Goal: Transaction & Acquisition: Register for event/course

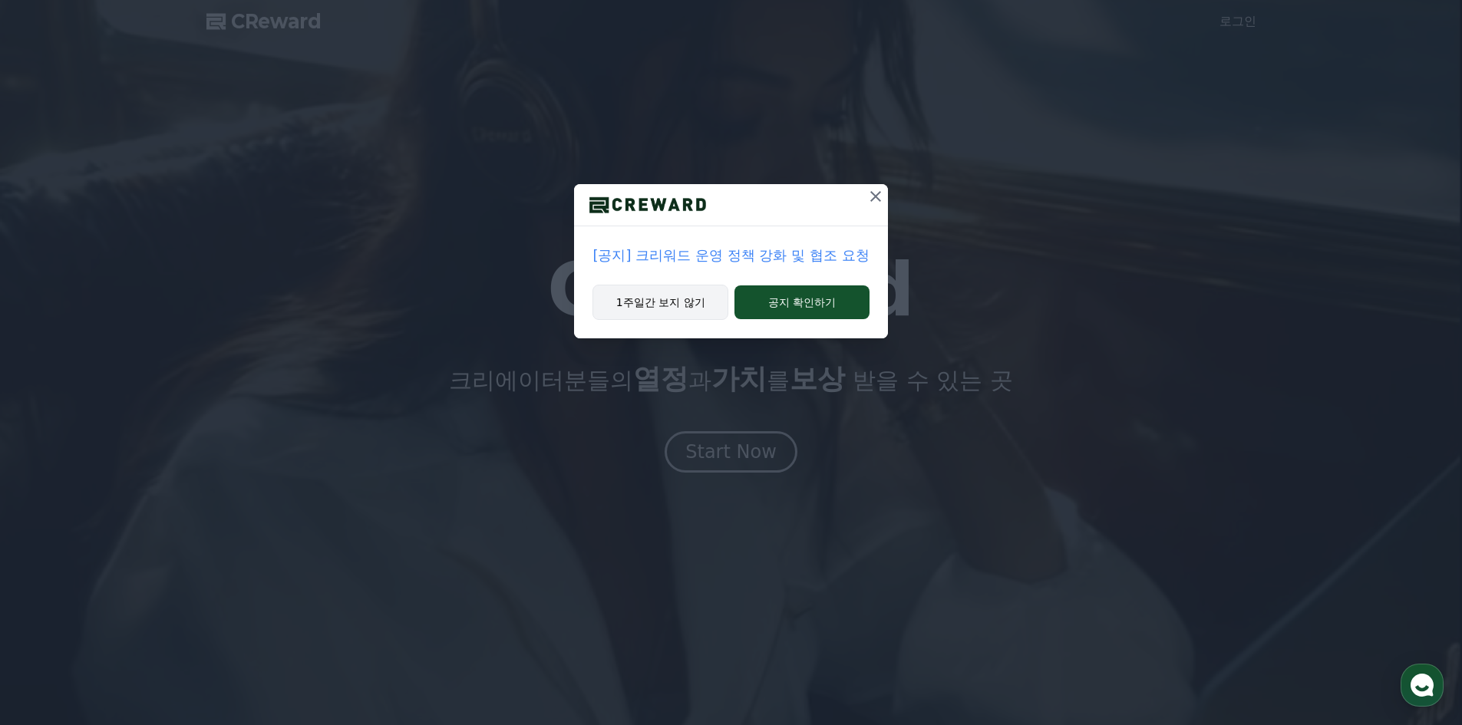
click at [631, 316] on button "1주일간 보지 않기" at bounding box center [660, 302] width 136 height 35
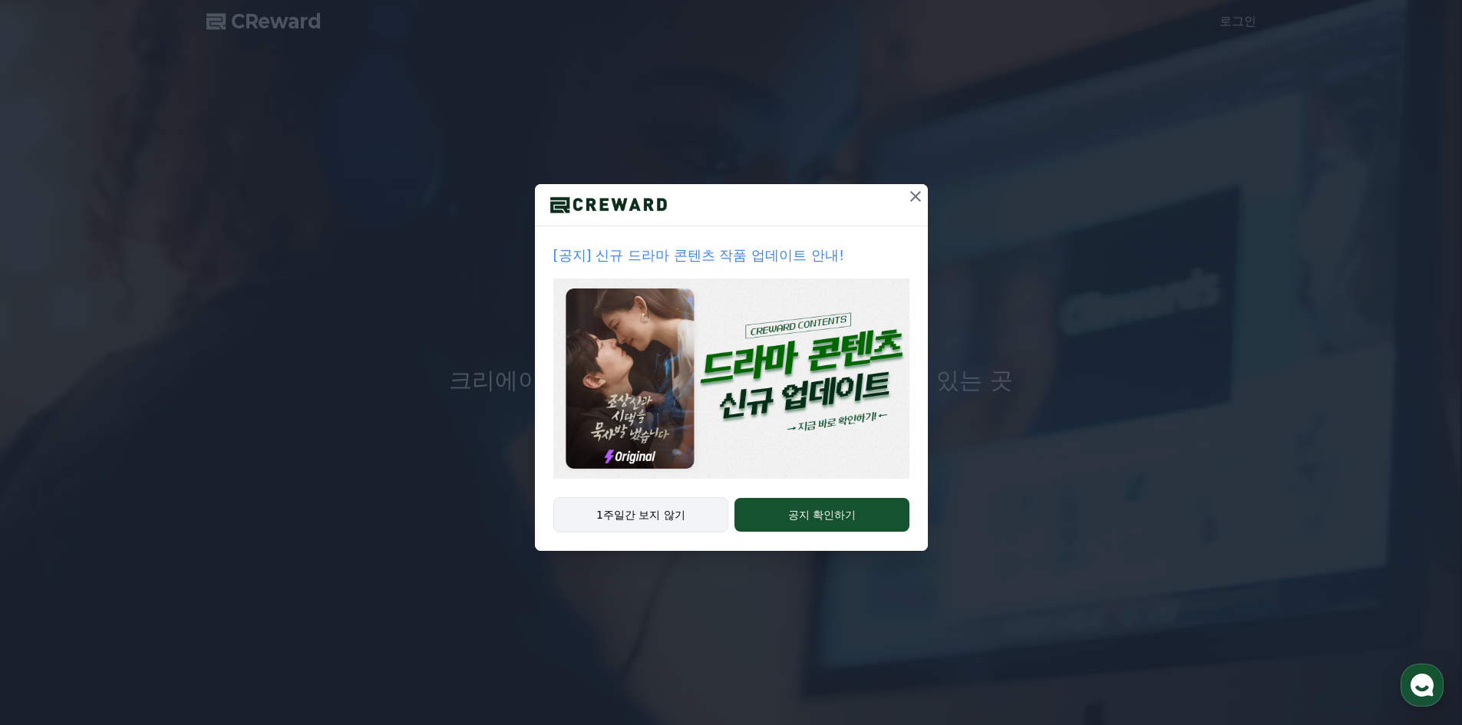
click at [644, 507] on button "1주일간 보지 않기" at bounding box center [641, 514] width 176 height 35
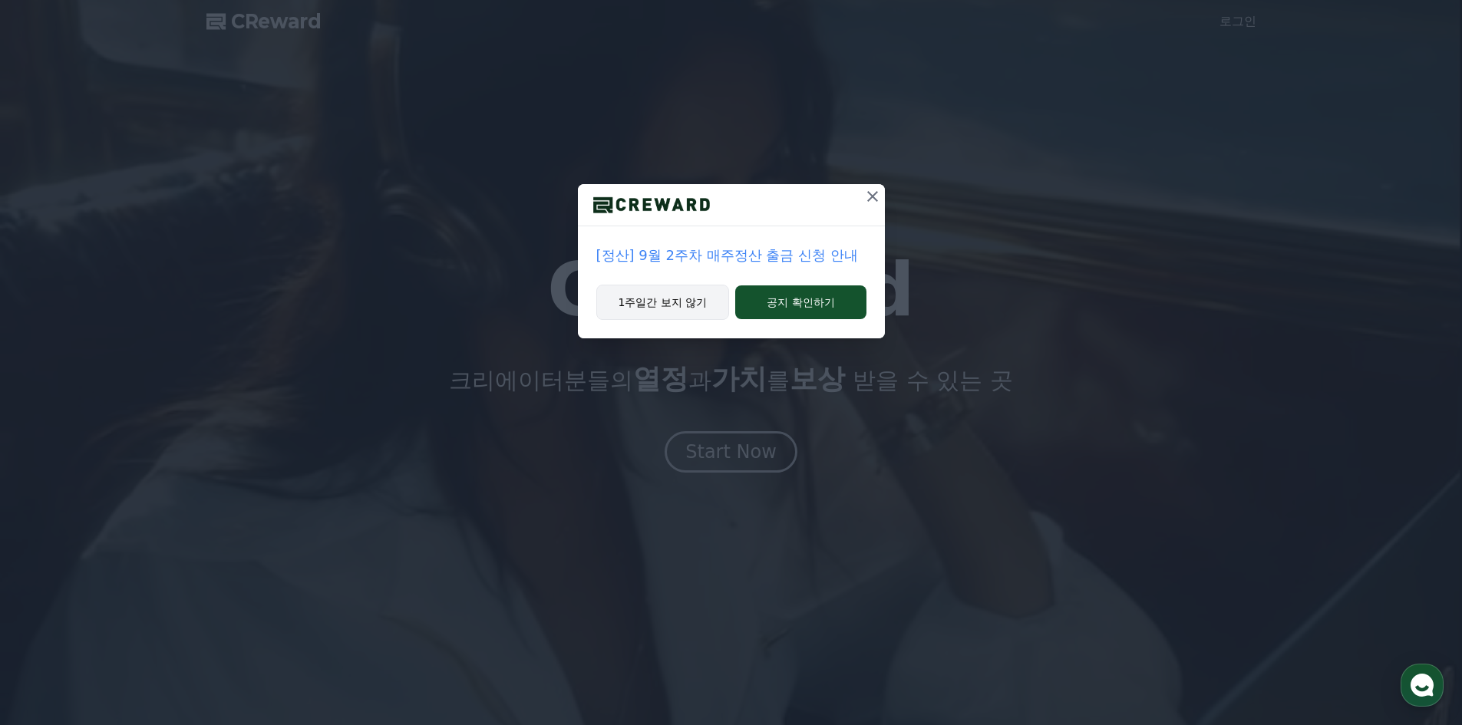
click at [659, 298] on button "1주일간 보지 않기" at bounding box center [662, 302] width 133 height 35
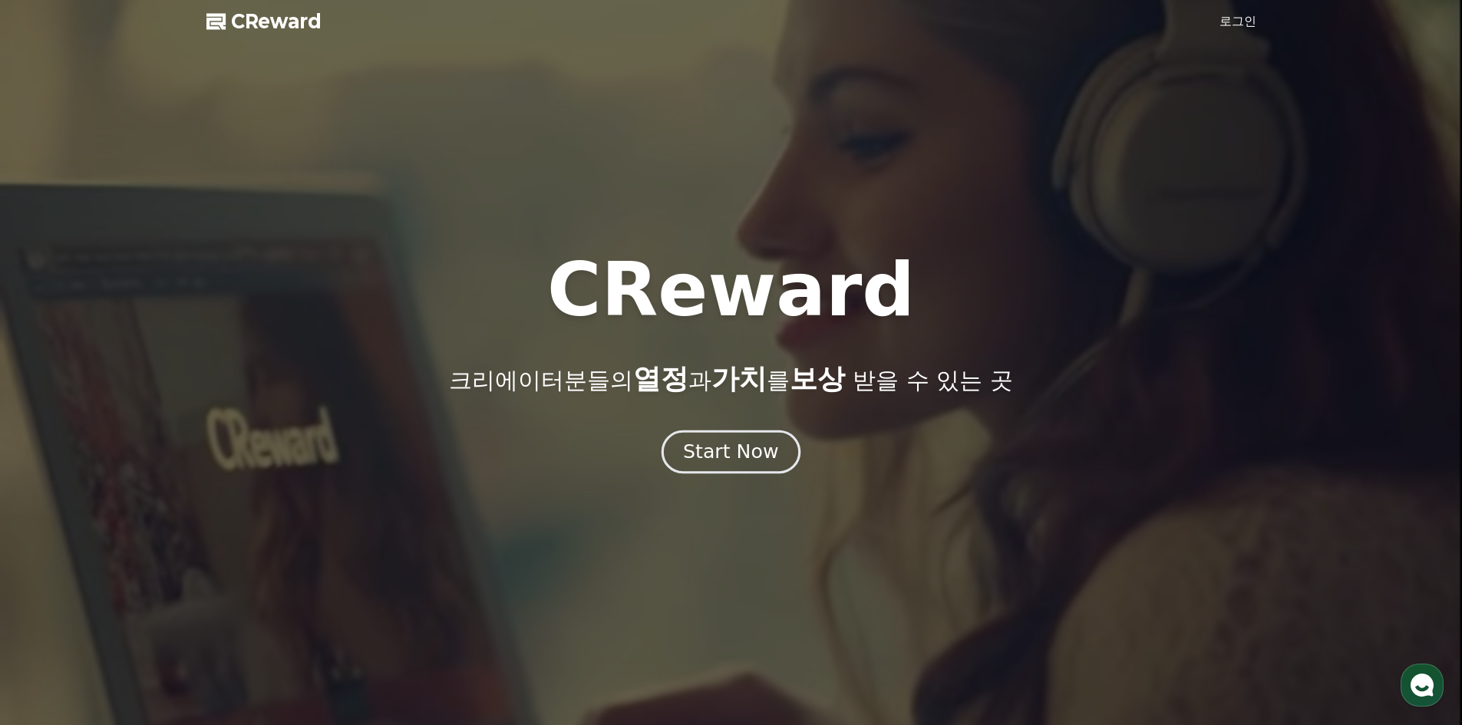
click at [733, 440] on div "Start Now" at bounding box center [730, 452] width 95 height 26
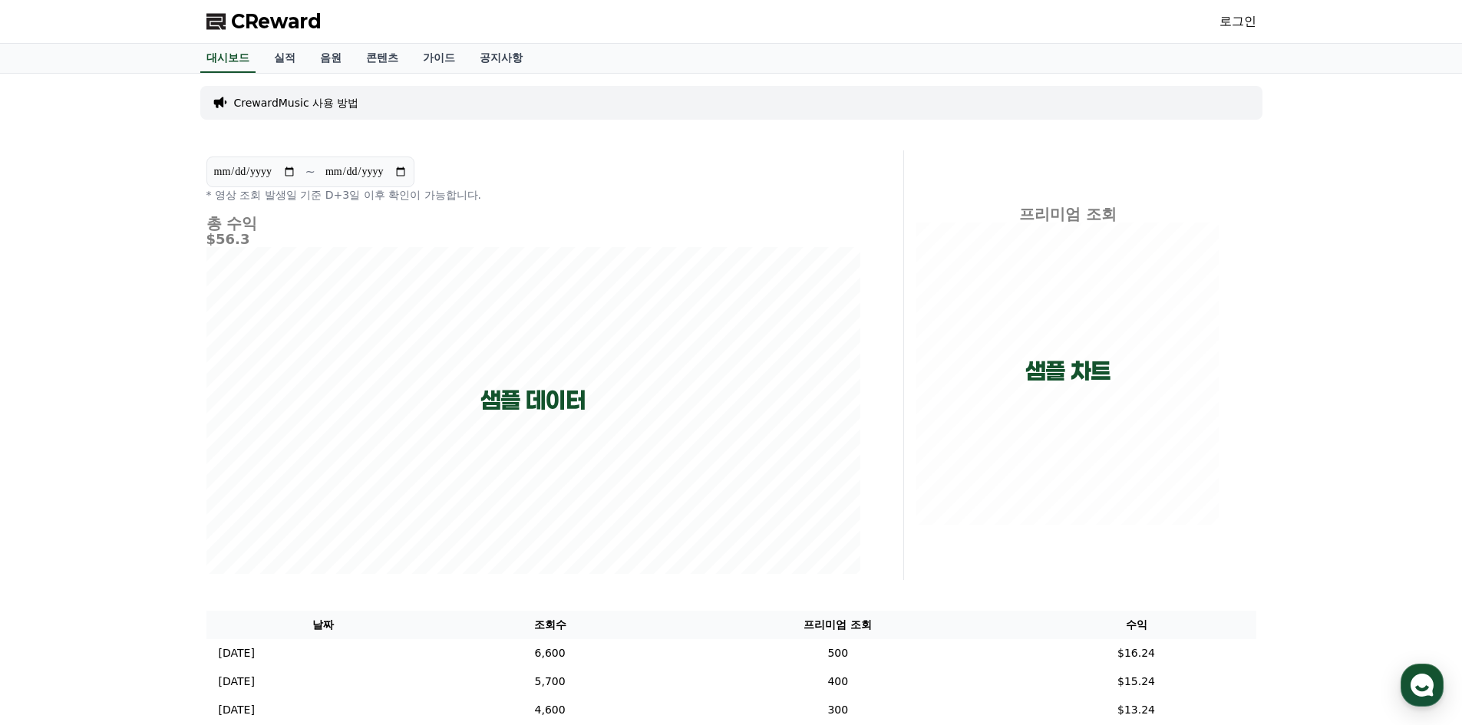
click at [1233, 12] on link "로그인" at bounding box center [1237, 21] width 37 height 18
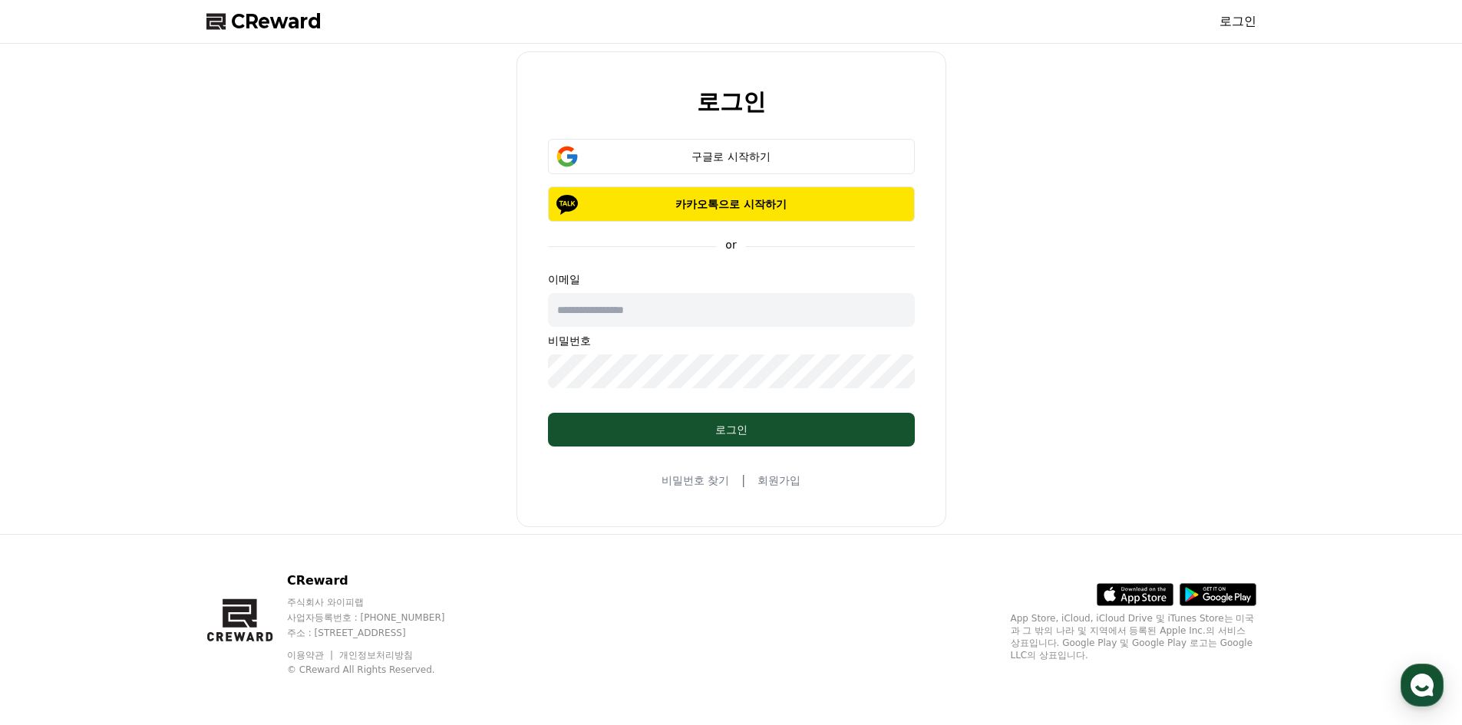
click at [786, 310] on input "text" at bounding box center [731, 310] width 367 height 34
click at [752, 160] on div "구글로 시작하기" at bounding box center [731, 156] width 322 height 15
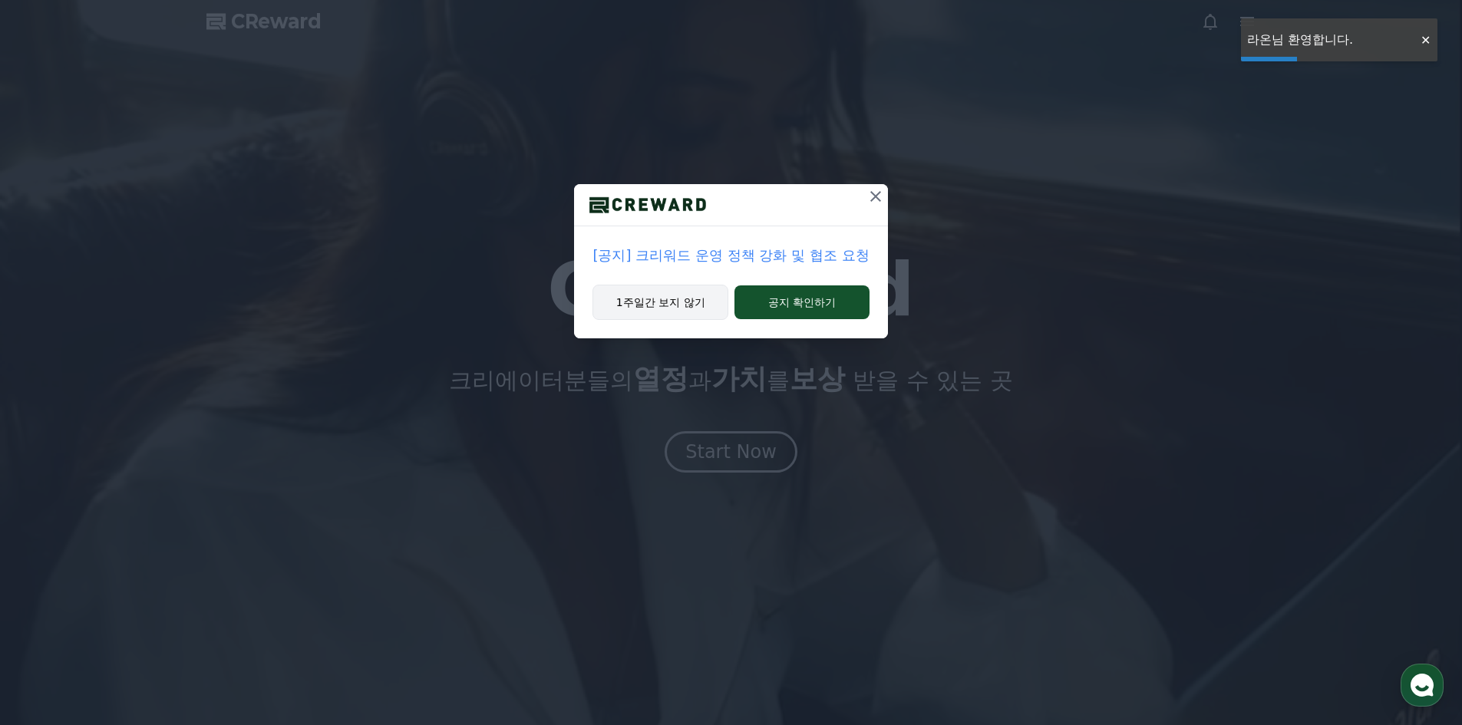
click at [658, 291] on button "1주일간 보지 않기" at bounding box center [660, 302] width 136 height 35
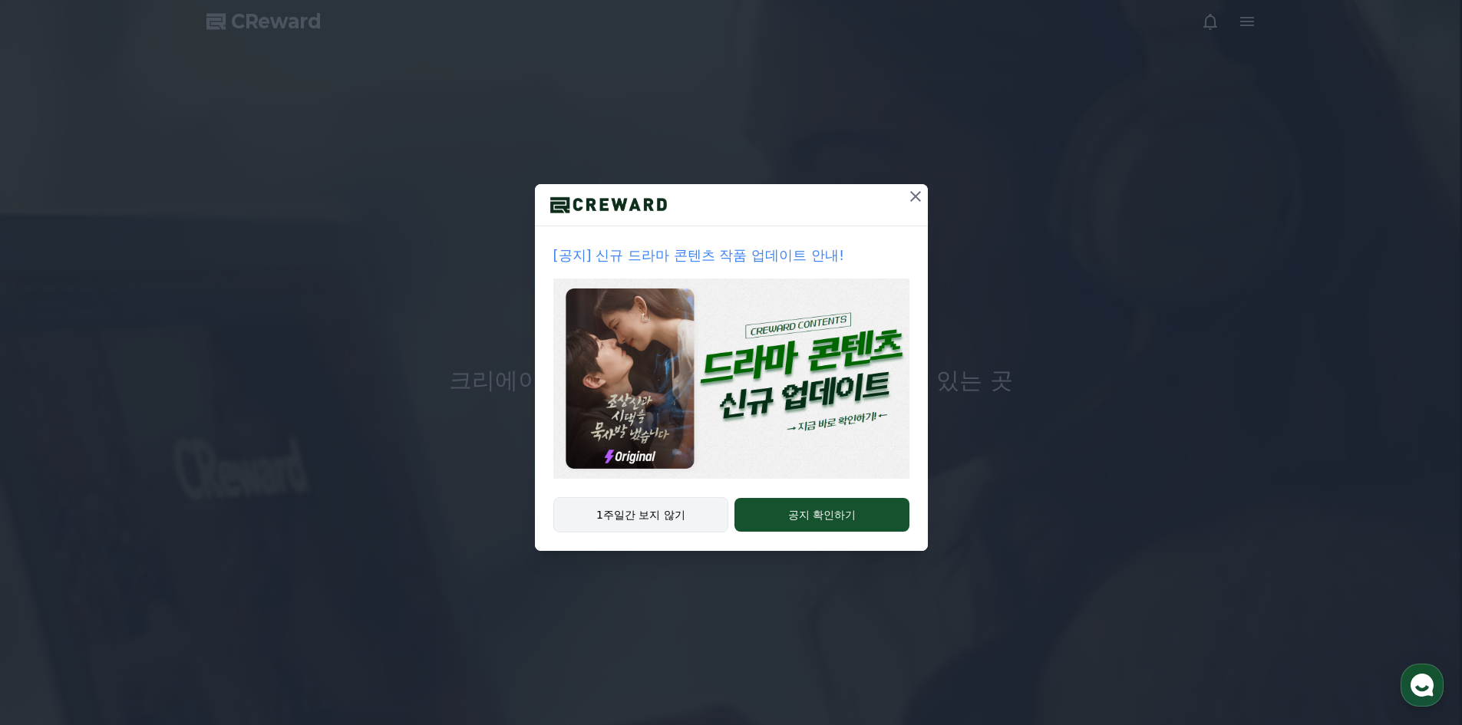
click at [637, 517] on button "1주일간 보지 않기" at bounding box center [641, 514] width 176 height 35
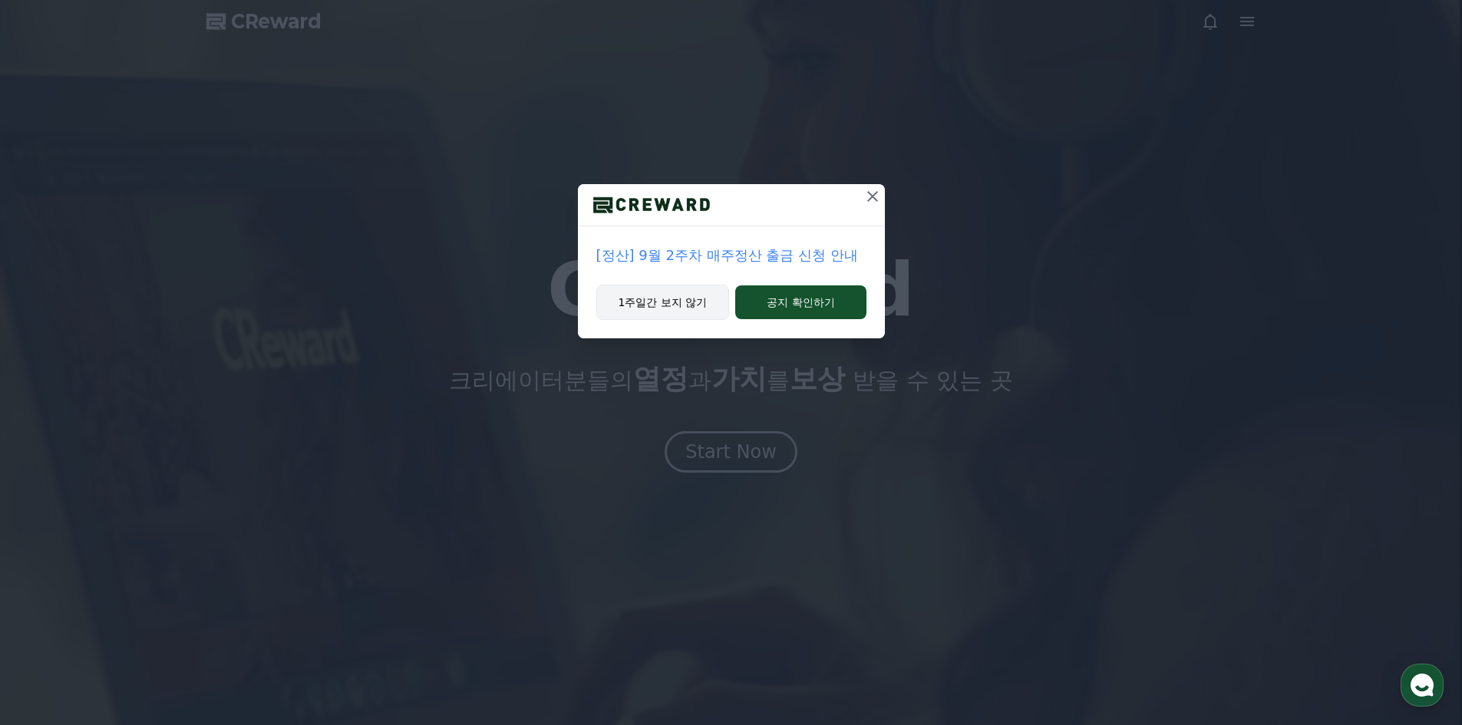
click at [695, 311] on button "1주일간 보지 않기" at bounding box center [662, 302] width 133 height 35
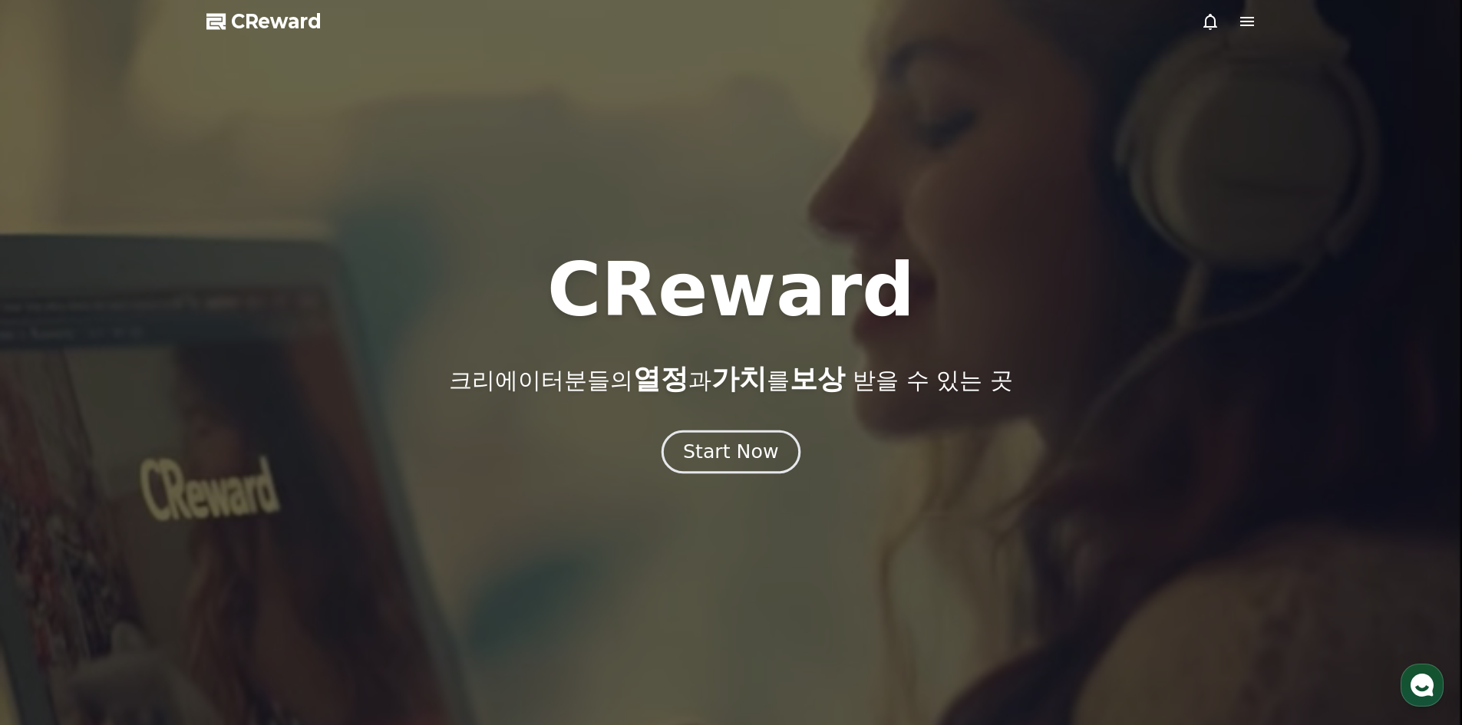
click at [743, 448] on div "Start Now" at bounding box center [730, 452] width 95 height 26
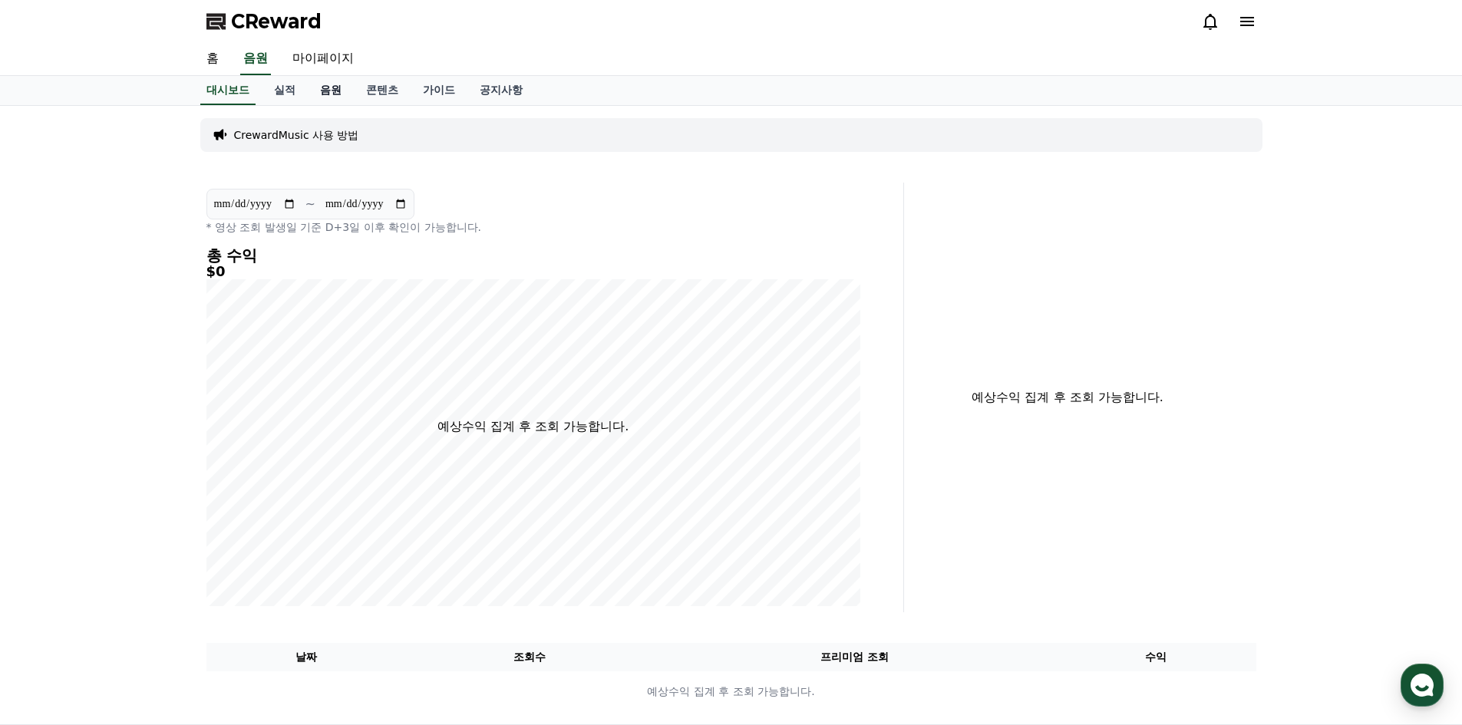
click at [331, 91] on link "음원" at bounding box center [331, 90] width 46 height 29
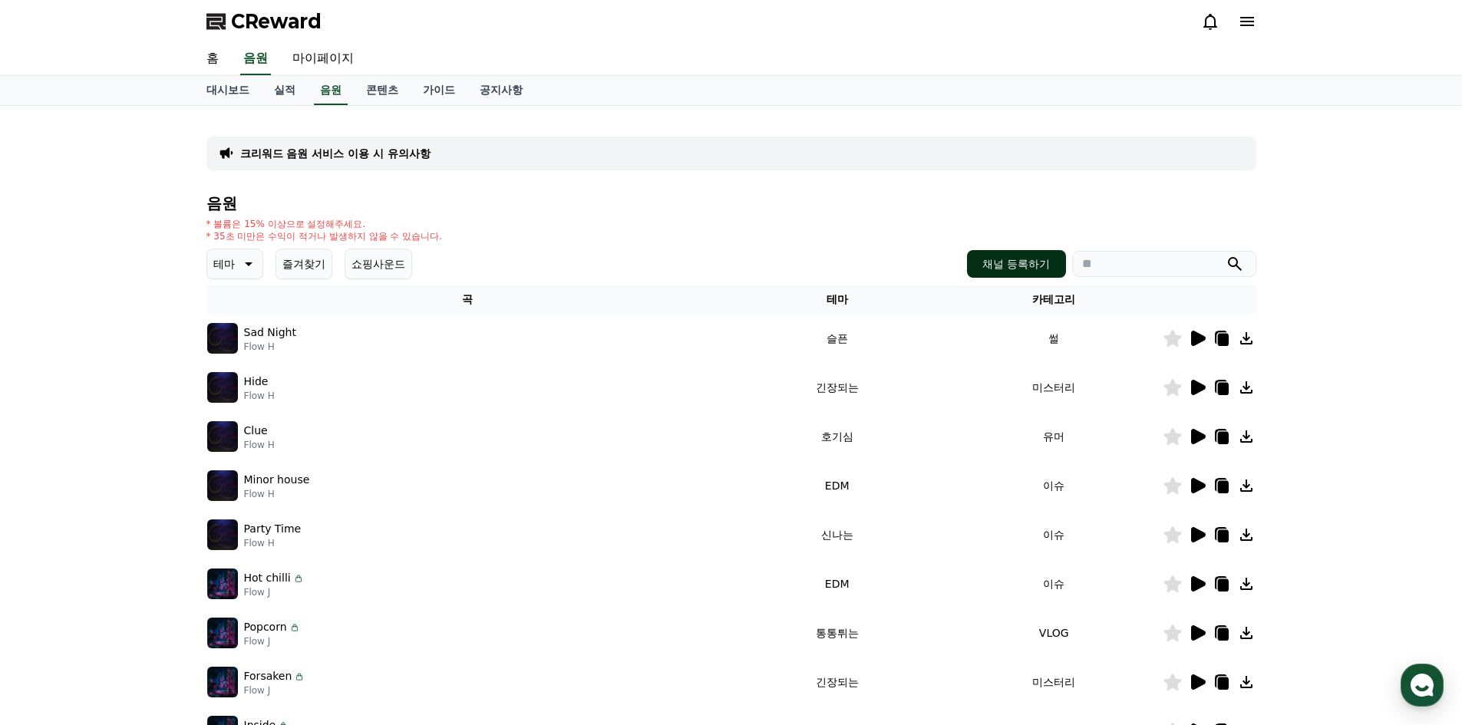
click at [1010, 259] on button "채널 등록하기" at bounding box center [1016, 264] width 98 height 28
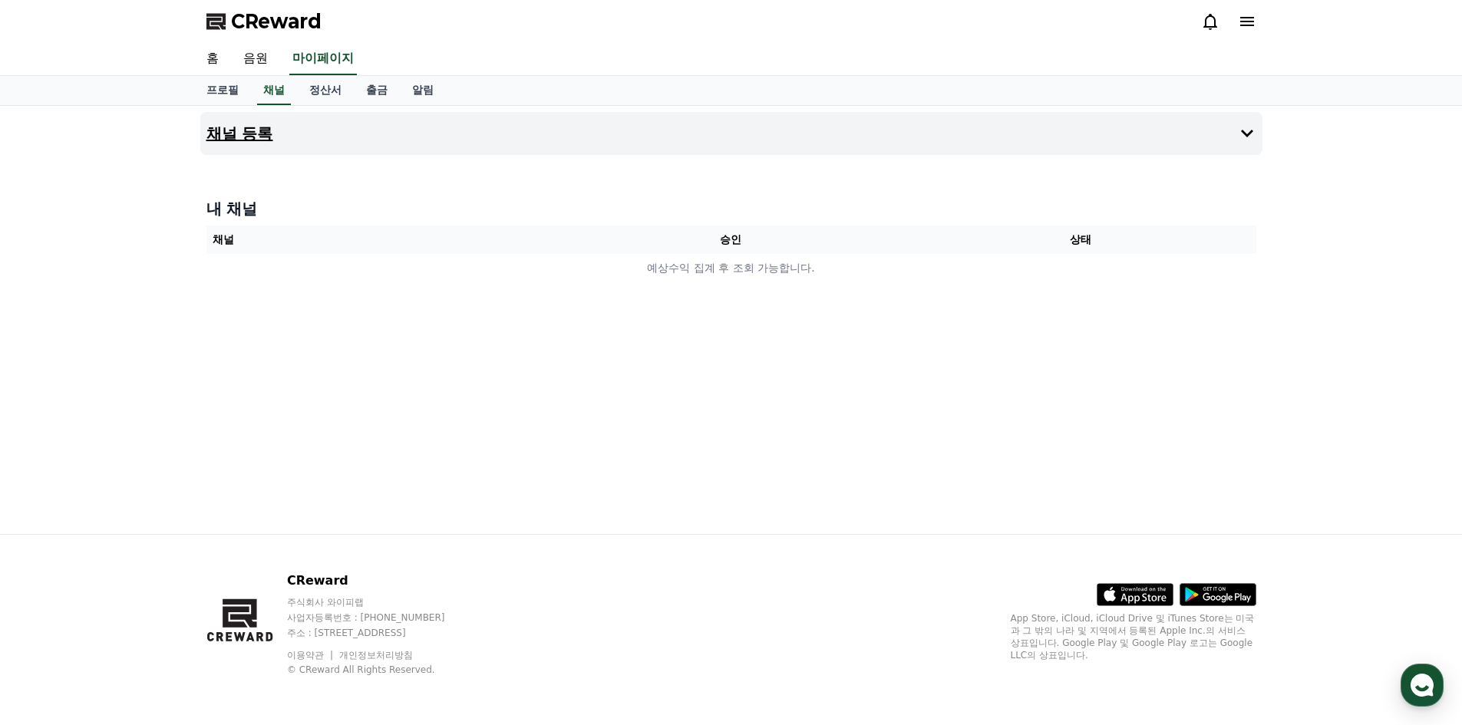
click at [272, 134] on h4 "채널 등록" at bounding box center [239, 133] width 67 height 17
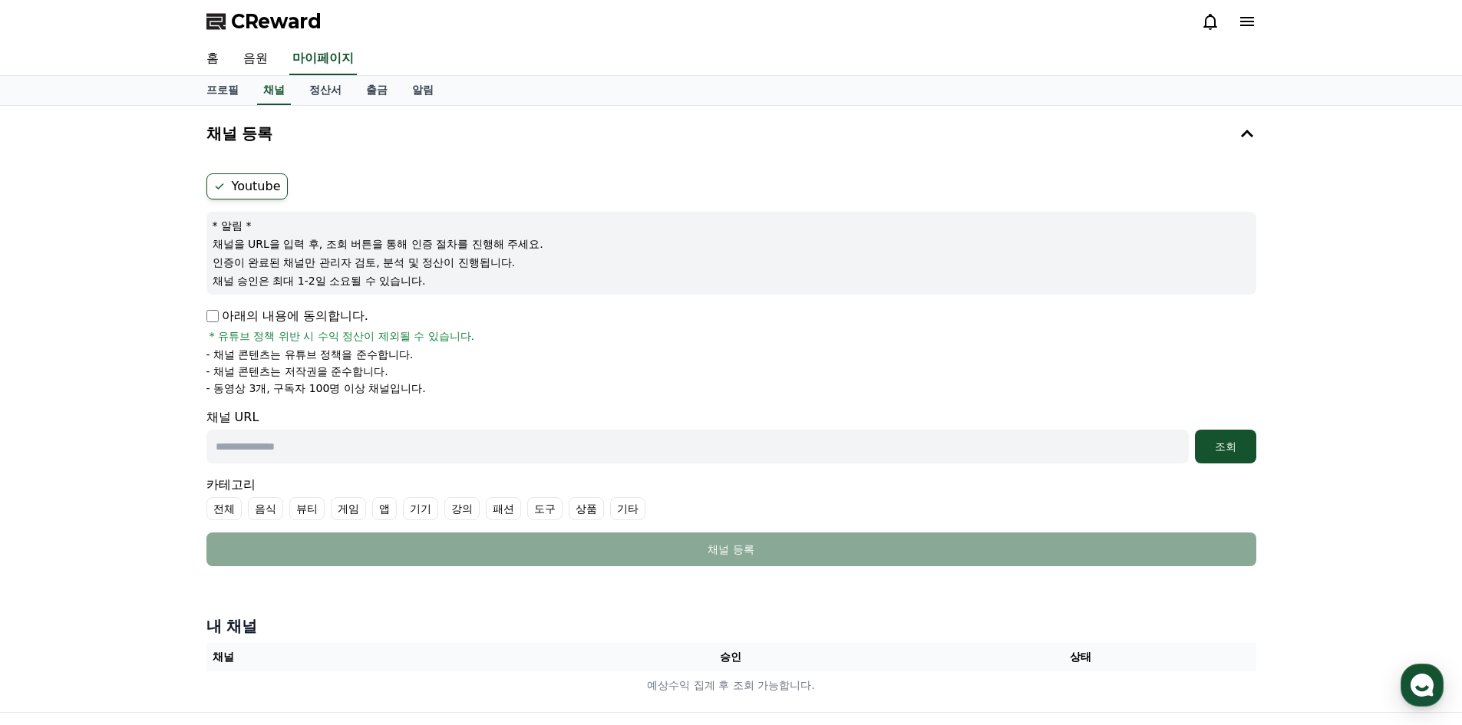
click at [351, 377] on p "- 채널 콘텐츠는 저작권을 준수합니다." at bounding box center [297, 371] width 182 height 15
click at [339, 356] on p "- 채널 콘텐츠는 유튜브 정책을 준수합니다." at bounding box center [309, 354] width 207 height 15
click at [338, 356] on p "- 채널 콘텐츠는 유튜브 정책을 준수합니다." at bounding box center [309, 354] width 207 height 15
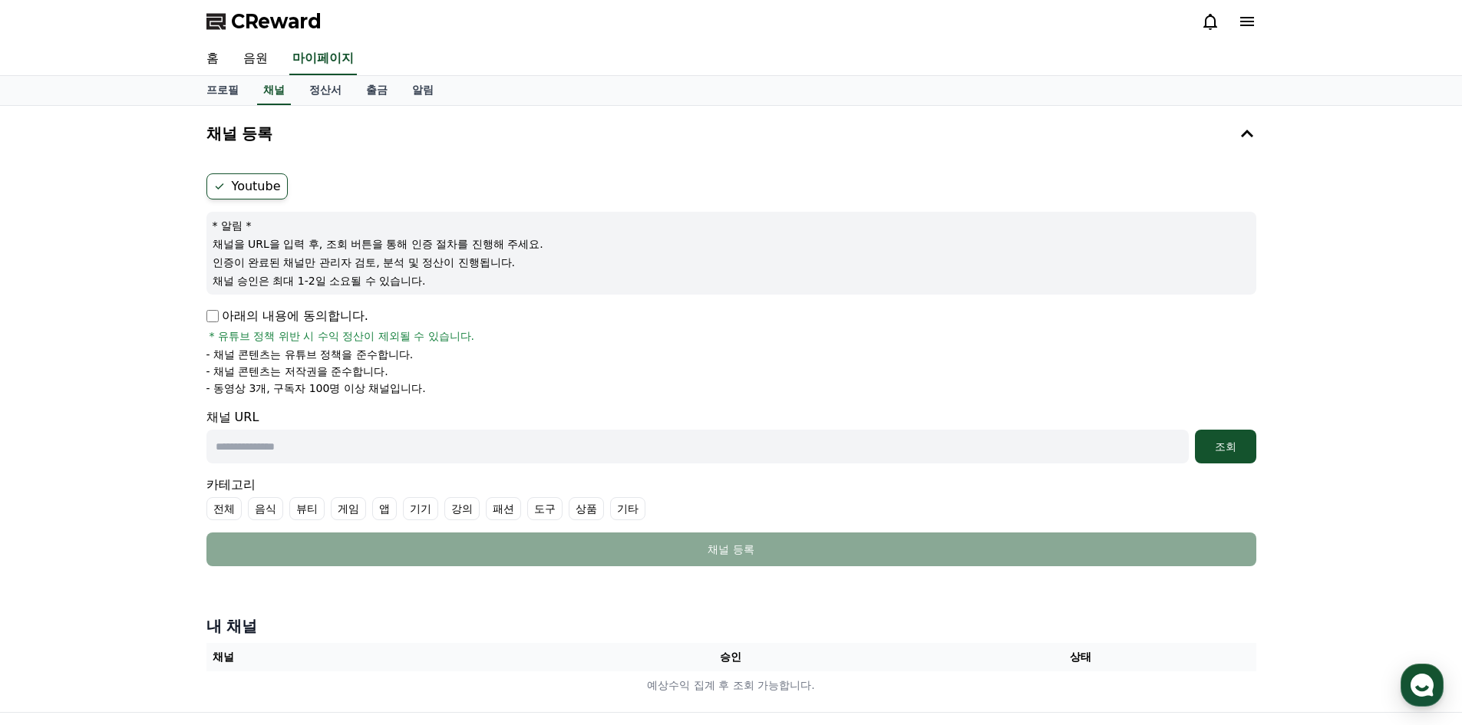
click at [338, 356] on p "- 채널 콘텐츠는 유튜브 정책을 준수합니다." at bounding box center [309, 354] width 207 height 15
click at [365, 398] on form "Youtube * 알림 * 채널을 URL을 입력 후, 조회 버튼을 통해 인증 절차를 진행해 주세요. 인증이 완료된 채널만 관리자 검토, 분석 …" at bounding box center [731, 369] width 1050 height 393
click at [365, 397] on form "Youtube * 알림 * 채널을 URL을 입력 후, 조회 버튼을 통해 인증 절차를 진행해 주세요. 인증이 완료된 채널만 관리자 검토, 분석 …" at bounding box center [731, 369] width 1050 height 393
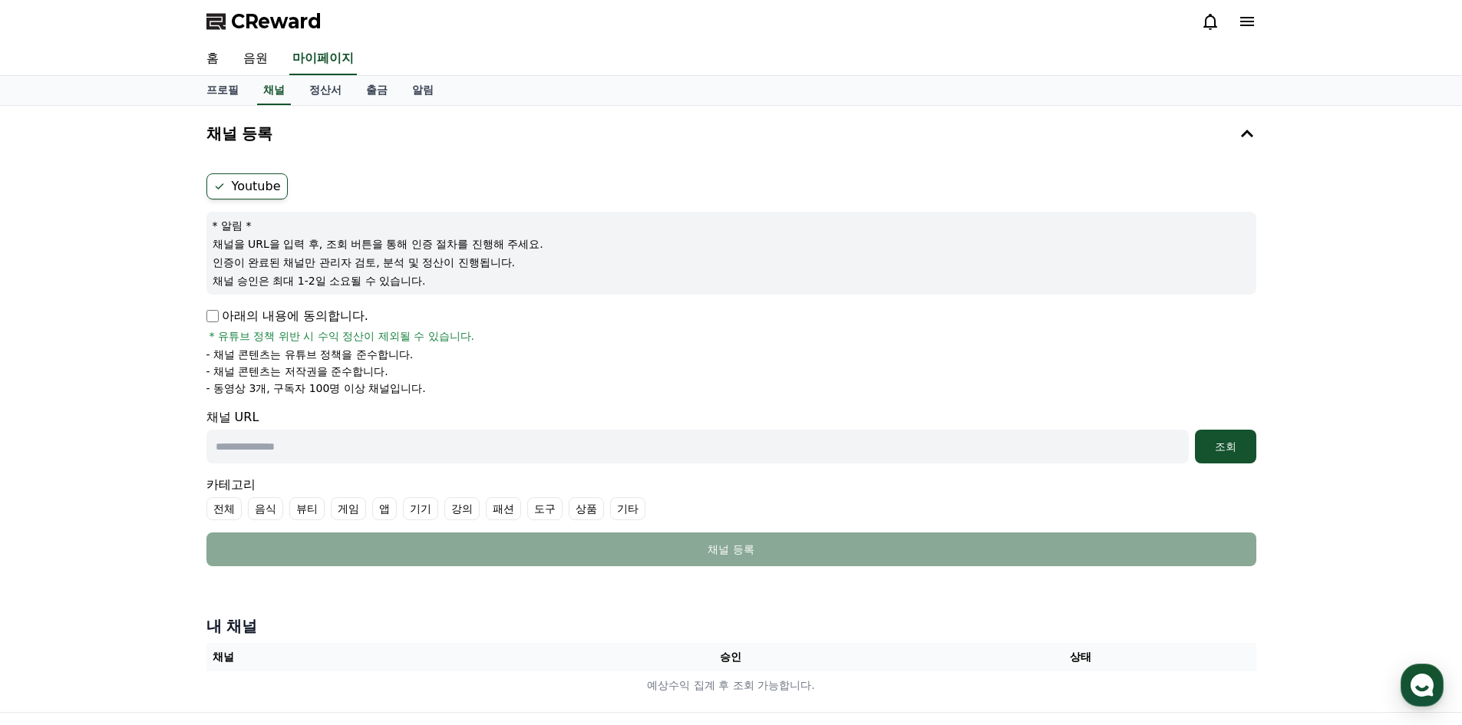
click at [323, 321] on p "아래의 내용에 동의합니다." at bounding box center [287, 316] width 162 height 18
drag, startPoint x: 271, startPoint y: 293, endPoint x: 279, endPoint y: 311, distance: 19.6
click at [271, 294] on div "* 알림 * 채널을 URL을 입력 후, 조회 버튼을 통해 인증 절차를 진행해 주세요. 인증이 완료된 채널만 관리자 검토, 분석 및 정산이 진행…" at bounding box center [731, 253] width 1050 height 83
click at [378, 425] on div "채널 URL 조회" at bounding box center [731, 435] width 1050 height 55
click at [405, 437] on input "text" at bounding box center [697, 447] width 982 height 34
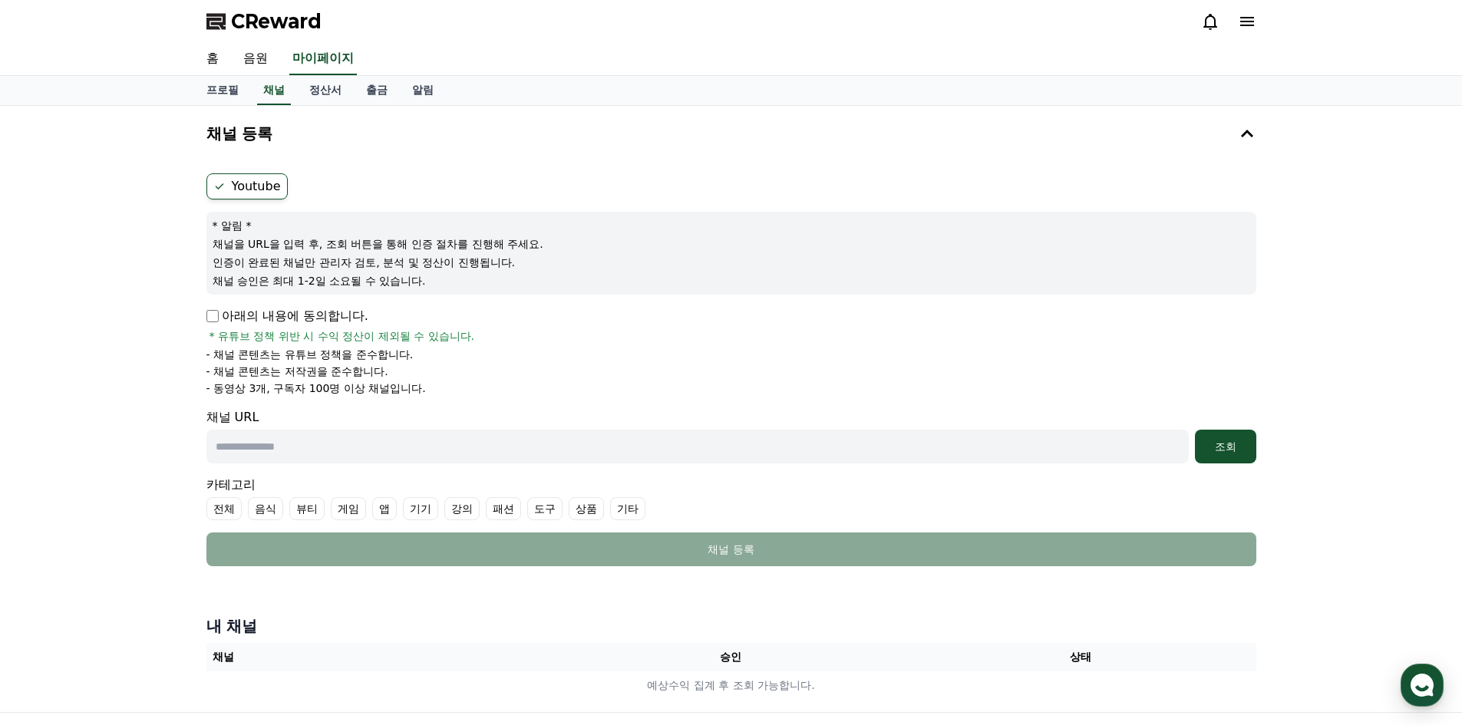
paste input "**********"
type input "**********"
click at [1241, 458] on button "조회" at bounding box center [1225, 447] width 61 height 34
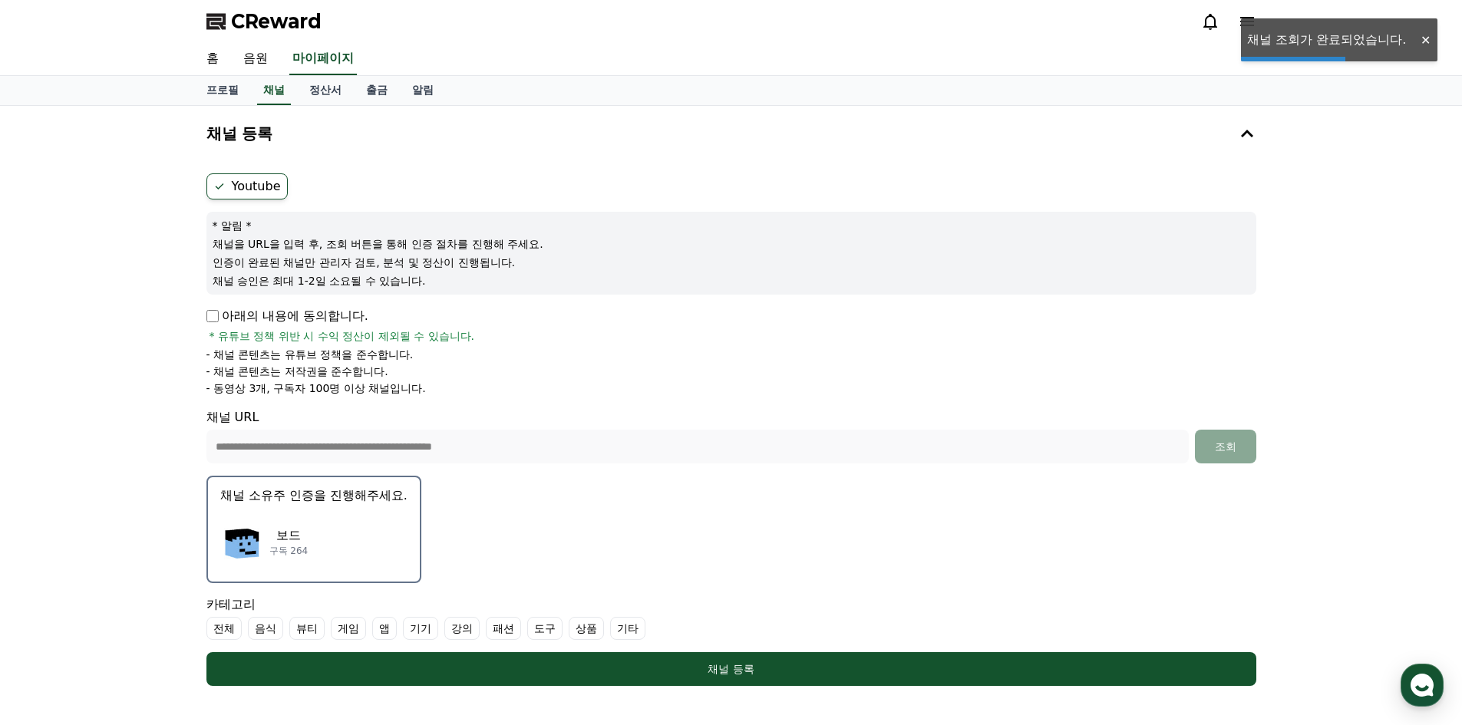
scroll to position [77, 0]
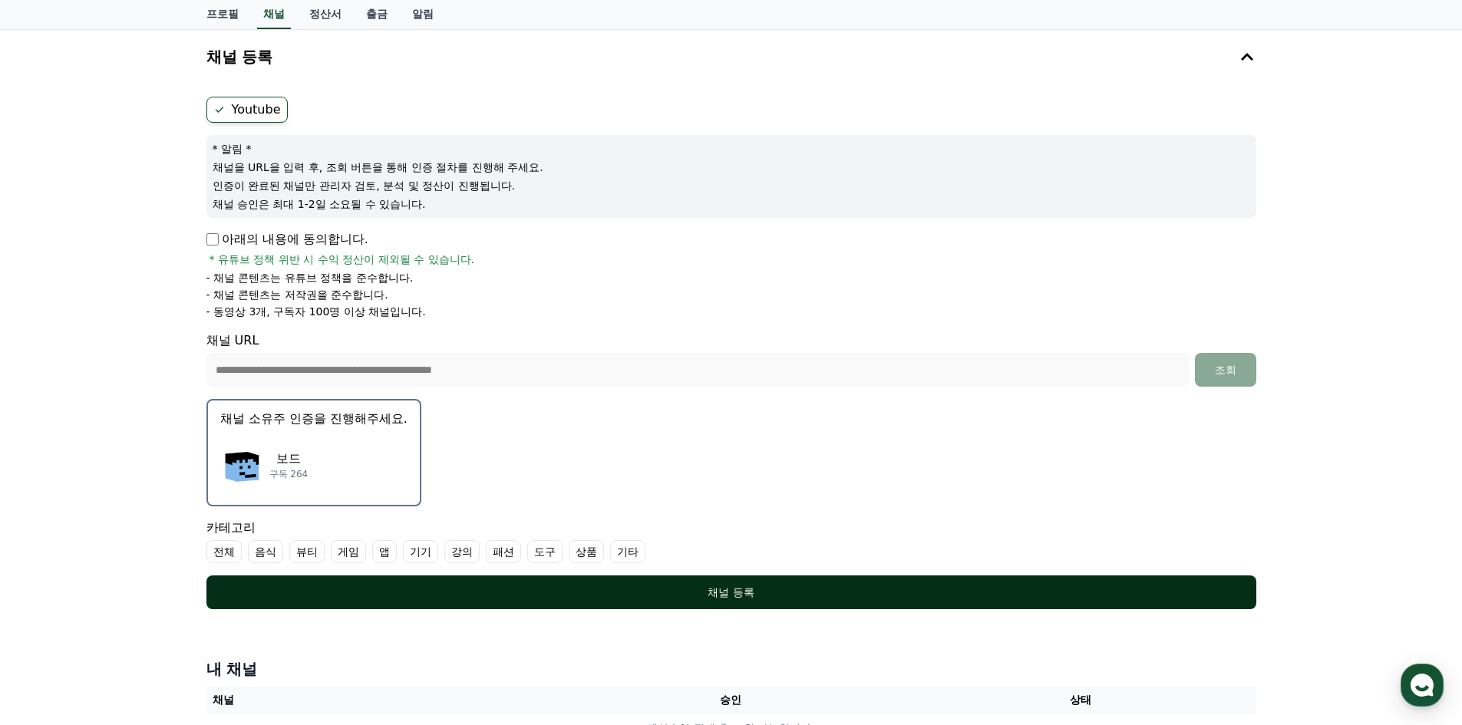
click at [460, 601] on button "채널 등록" at bounding box center [731, 592] width 1050 height 34
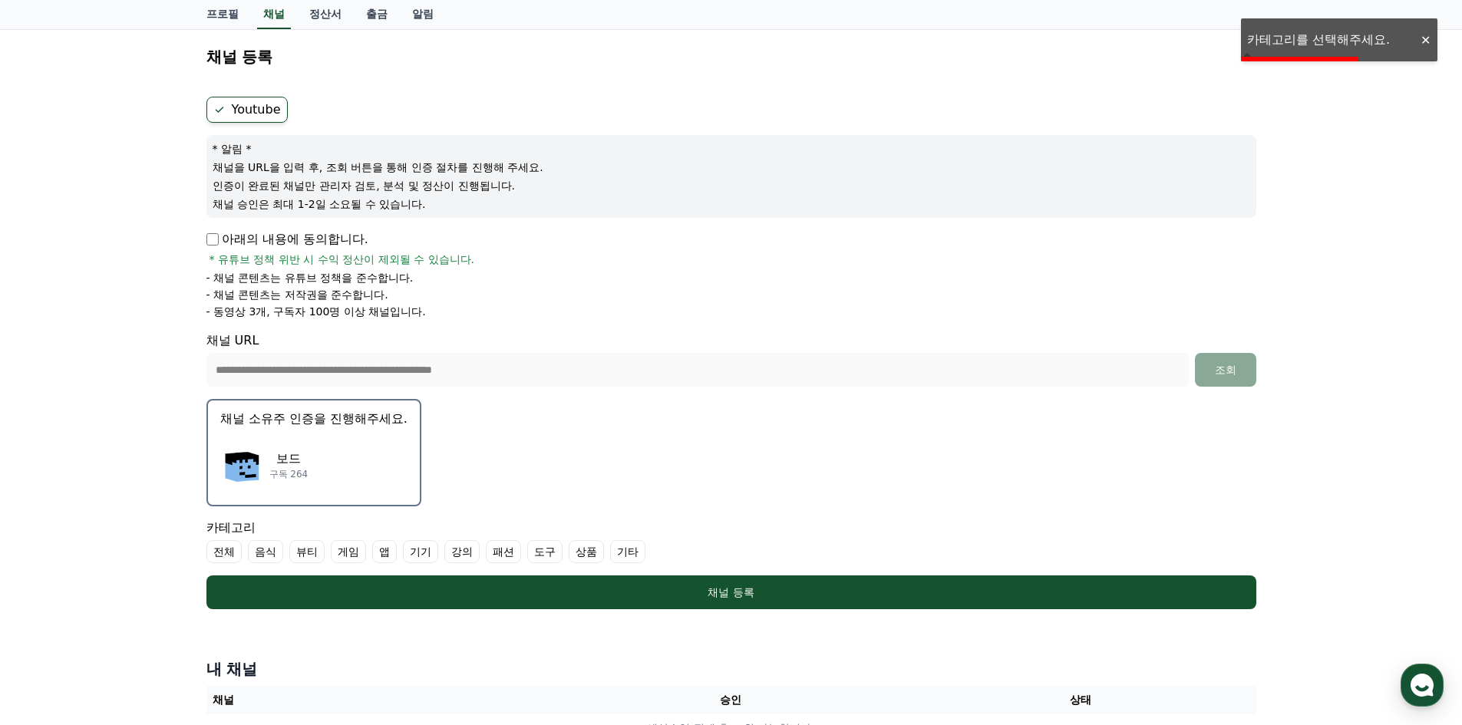
click at [344, 550] on label "게임" at bounding box center [348, 551] width 35 height 23
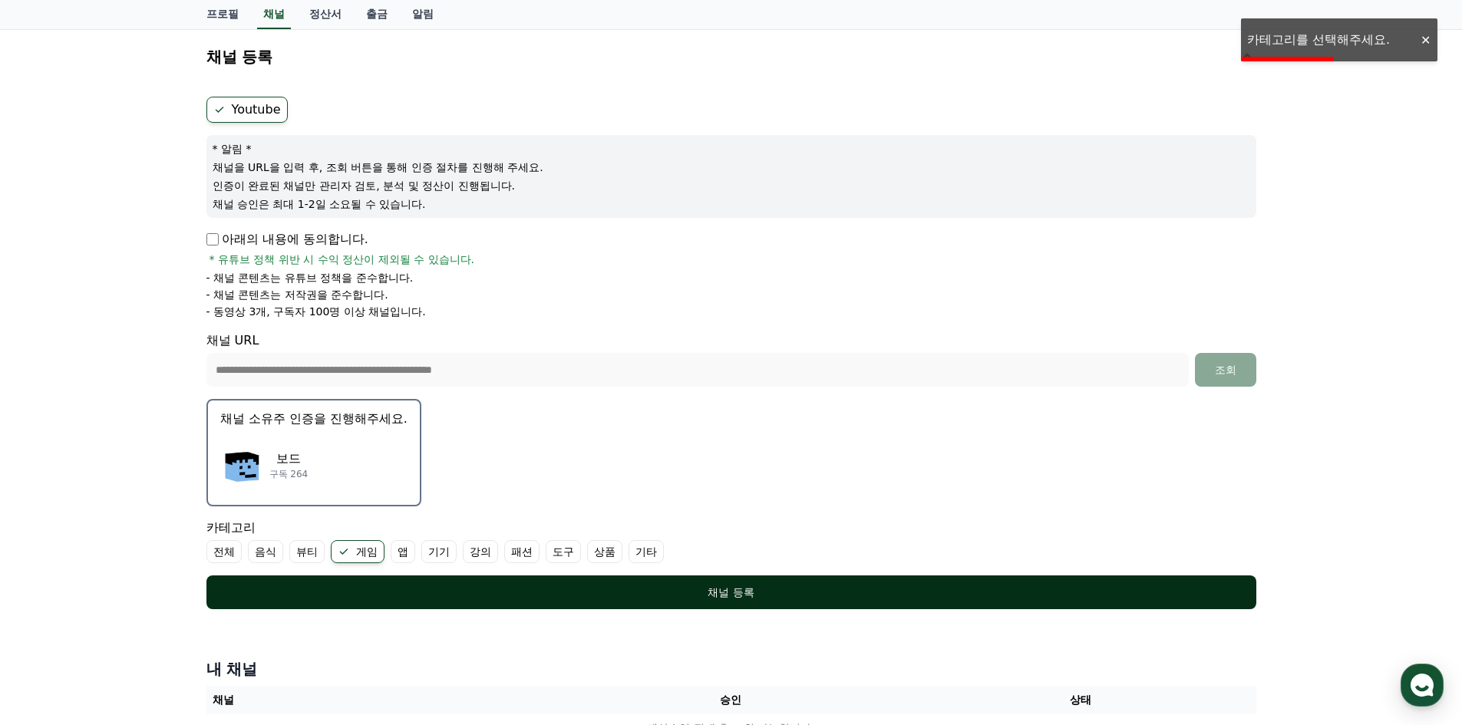
click at [448, 586] on div "채널 등록" at bounding box center [731, 592] width 988 height 15
click at [410, 601] on button "채널 등록" at bounding box center [731, 592] width 1050 height 34
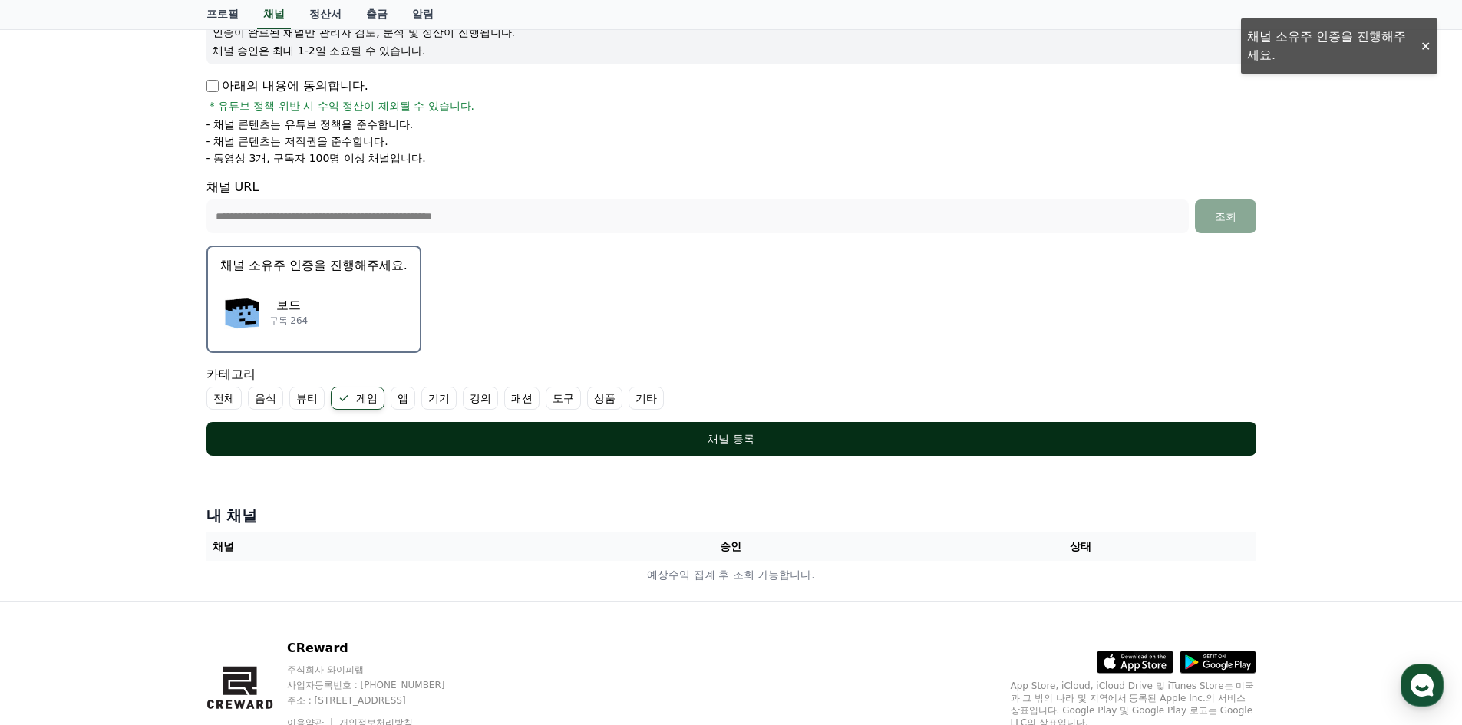
scroll to position [298, 0]
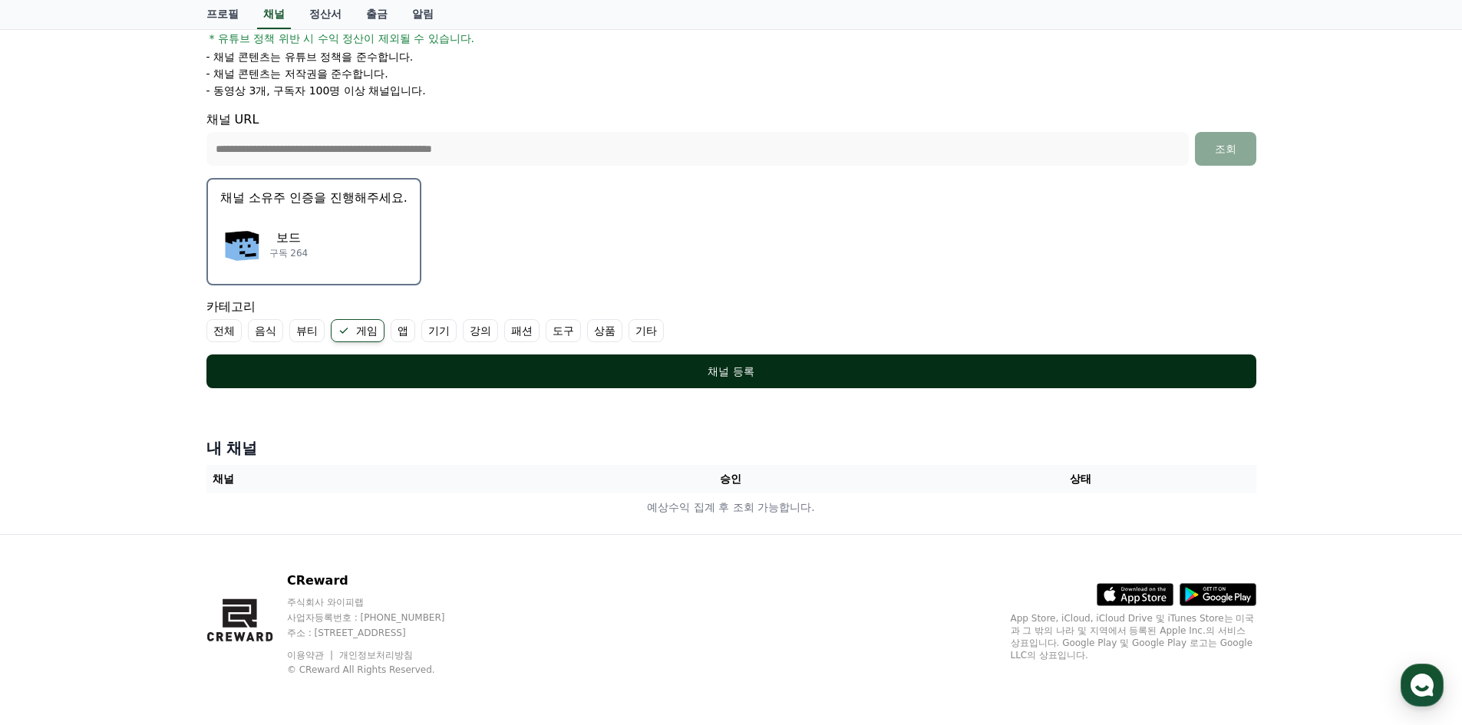
click at [754, 378] on div "채널 등록" at bounding box center [731, 371] width 988 height 15
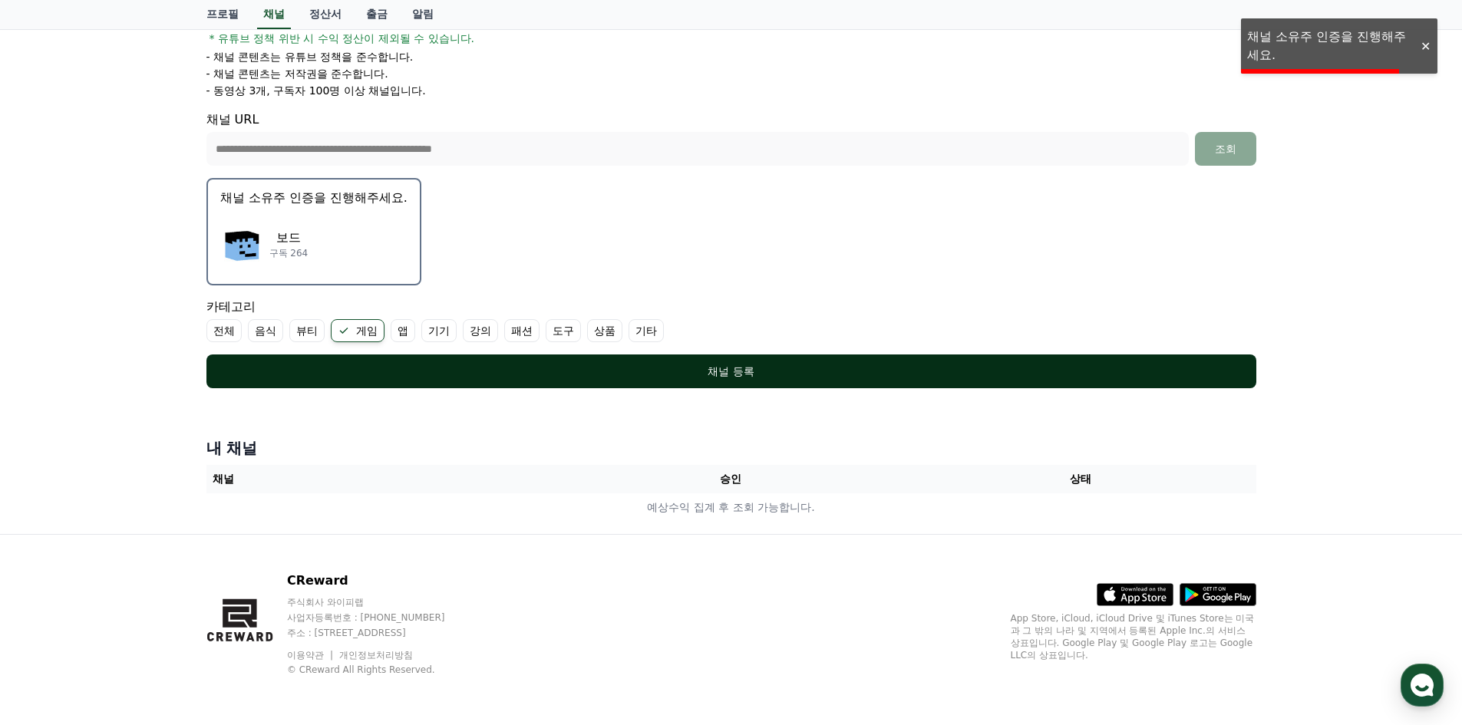
click at [754, 378] on div "채널 등록" at bounding box center [731, 371] width 988 height 15
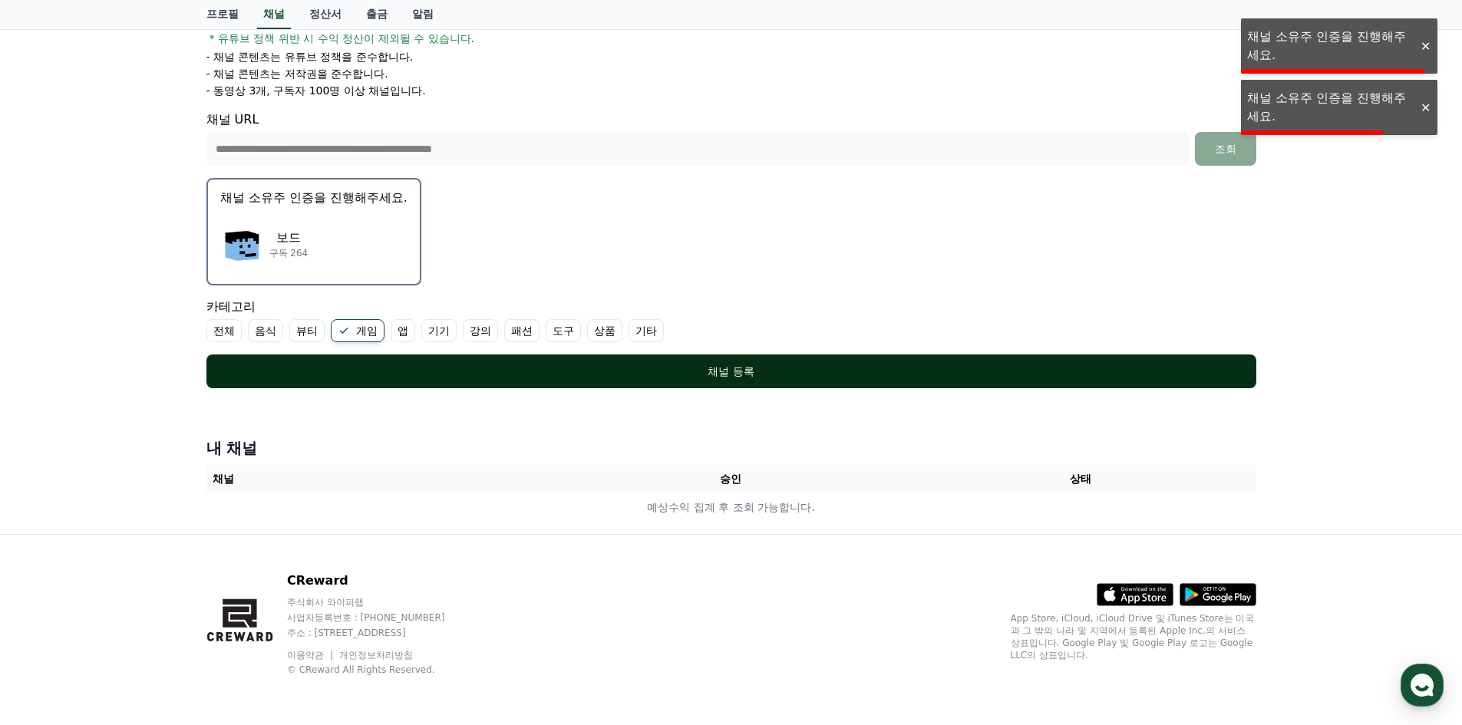
click at [754, 378] on div "채널 등록" at bounding box center [731, 371] width 988 height 15
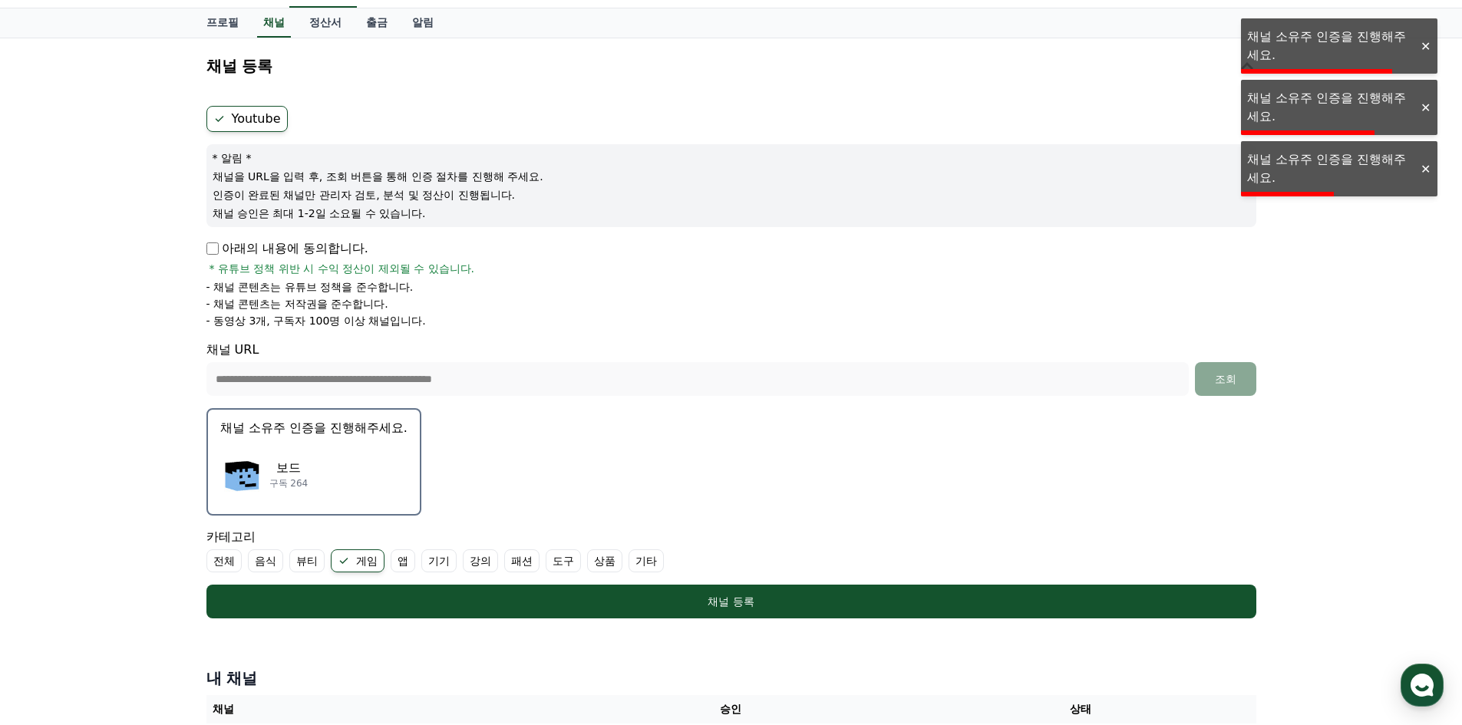
scroll to position [0, 0]
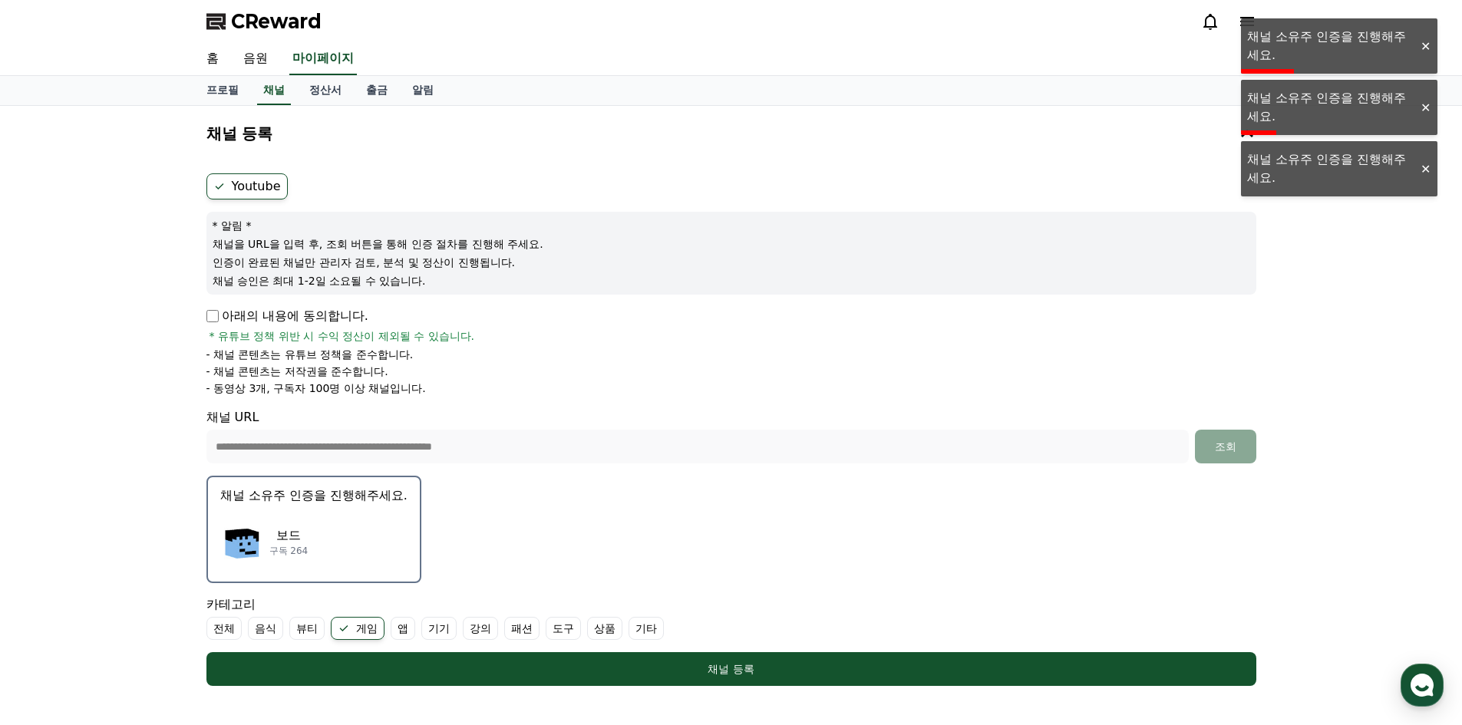
click at [293, 530] on p "보드" at bounding box center [288, 535] width 39 height 18
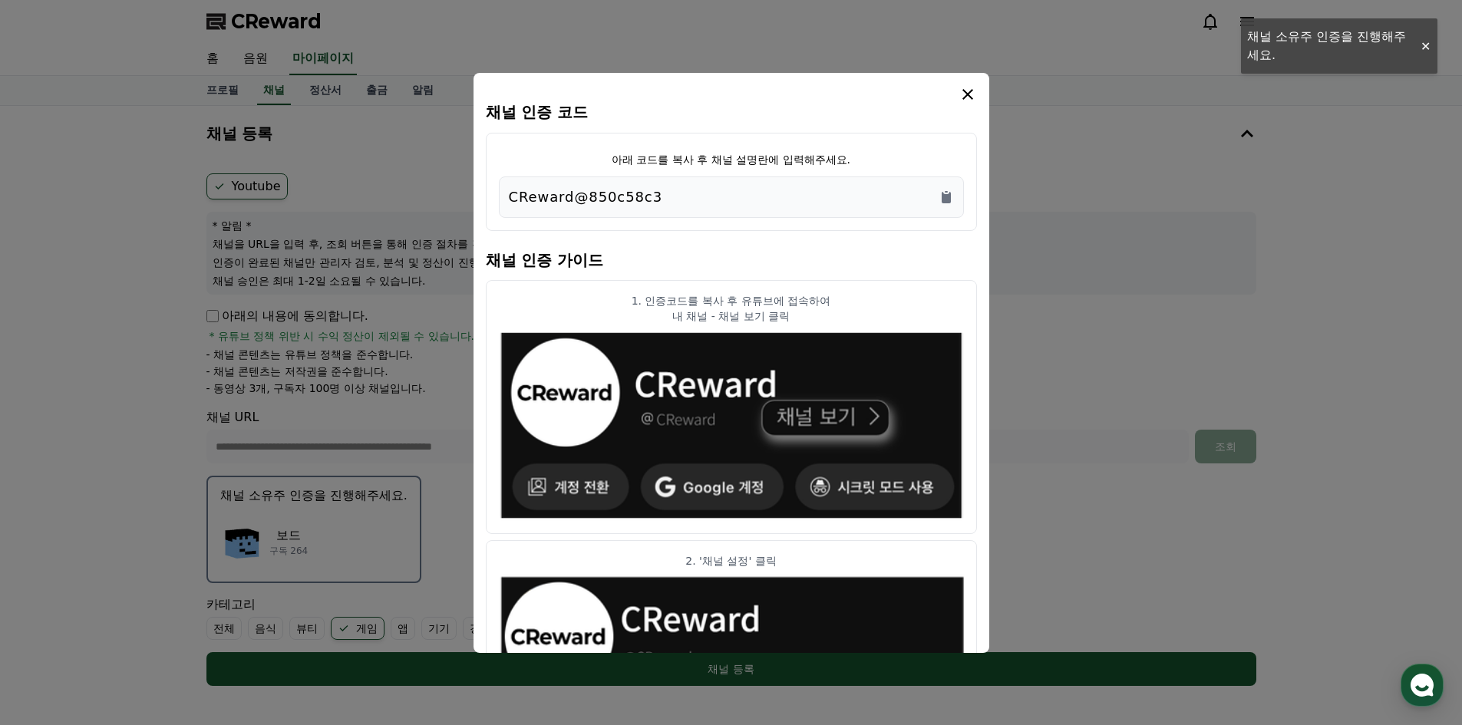
click at [725, 196] on div "CReward@850c58c3" at bounding box center [731, 196] width 445 height 21
click at [944, 203] on icon "Copy to clipboard" at bounding box center [945, 198] width 9 height 12
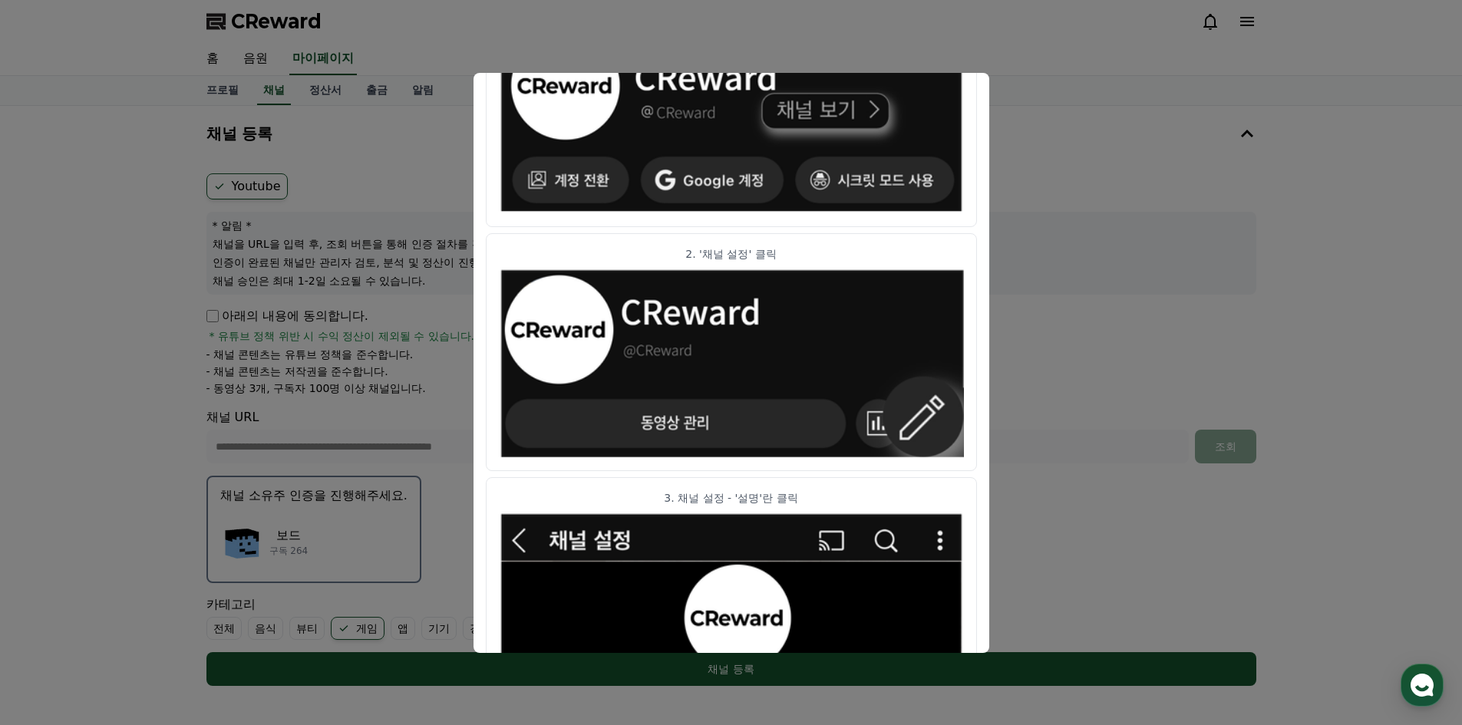
scroll to position [537, 0]
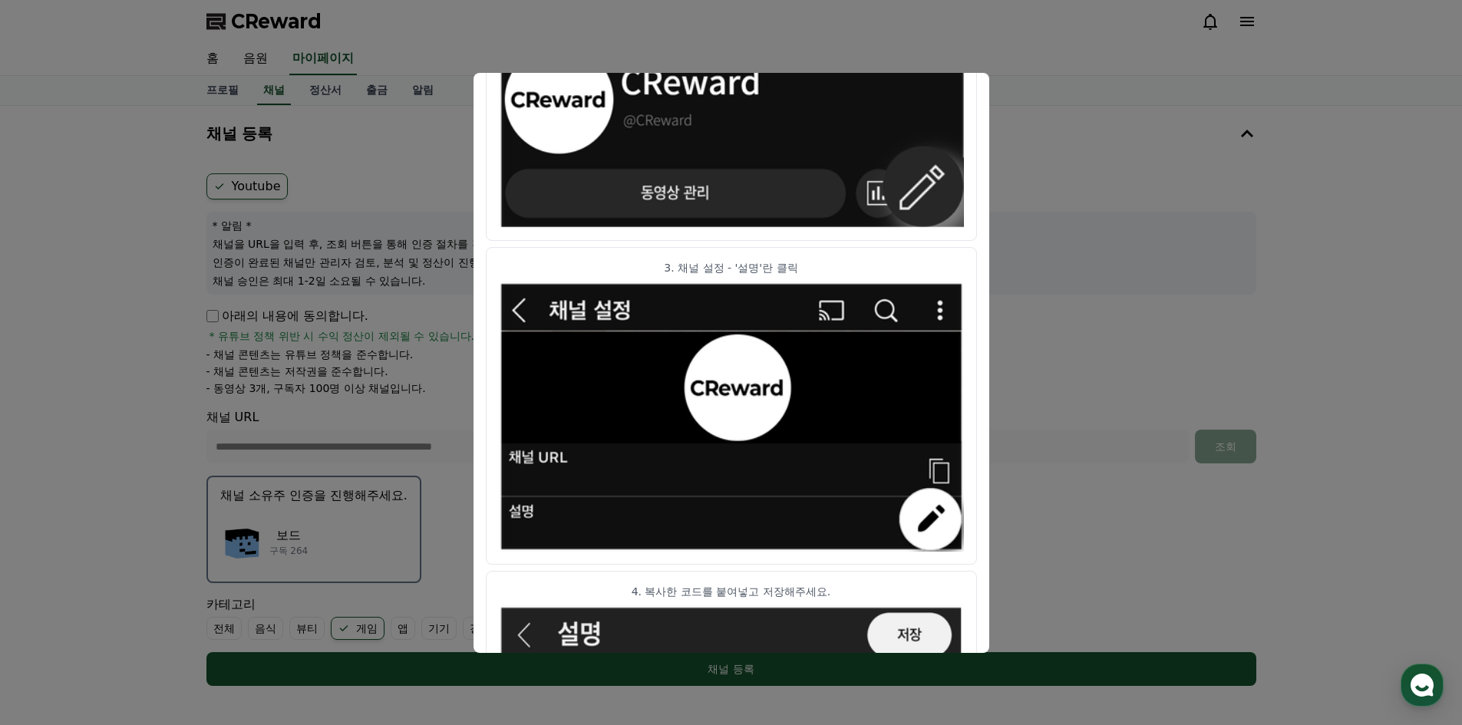
click at [1050, 229] on button "close modal" at bounding box center [731, 362] width 1462 height 725
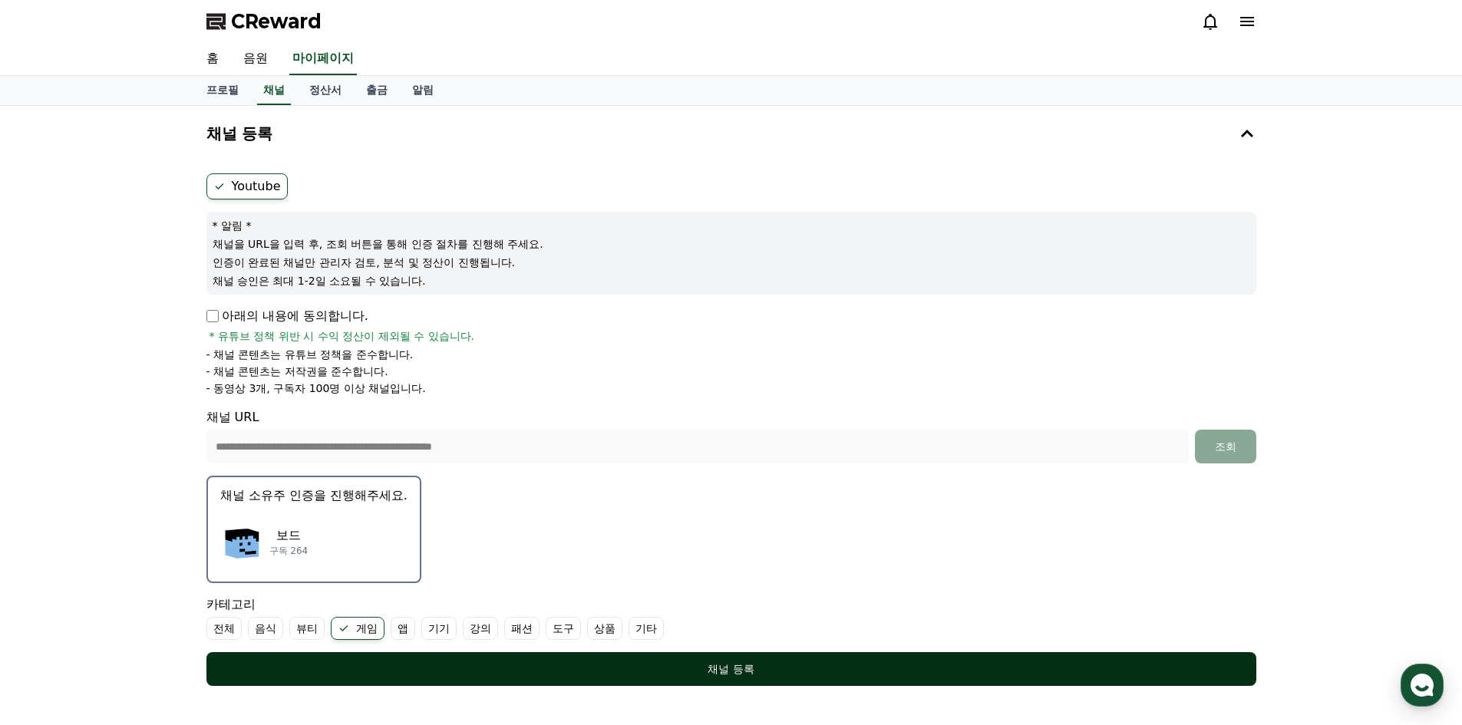
click at [902, 678] on button "채널 등록" at bounding box center [731, 669] width 1050 height 34
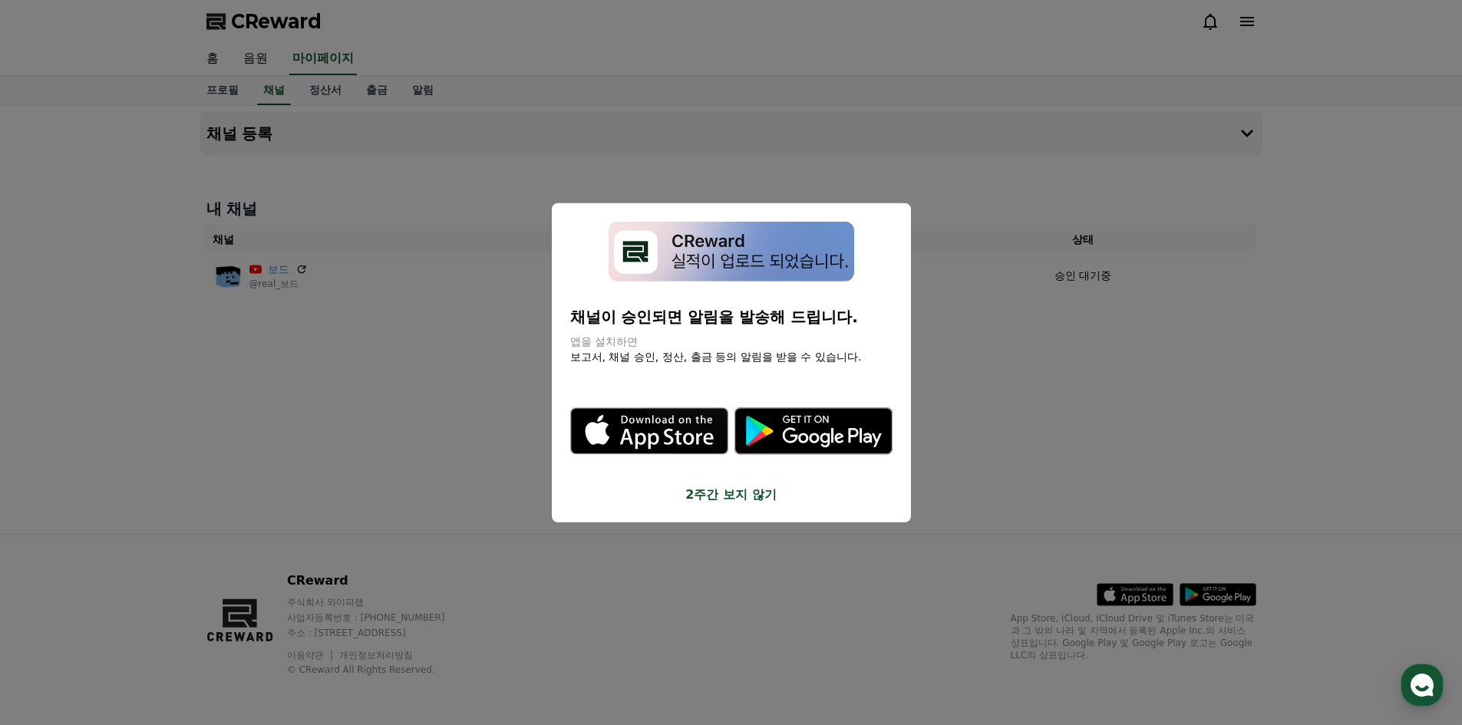
click at [712, 499] on button "2주간 보지 않기" at bounding box center [731, 495] width 322 height 18
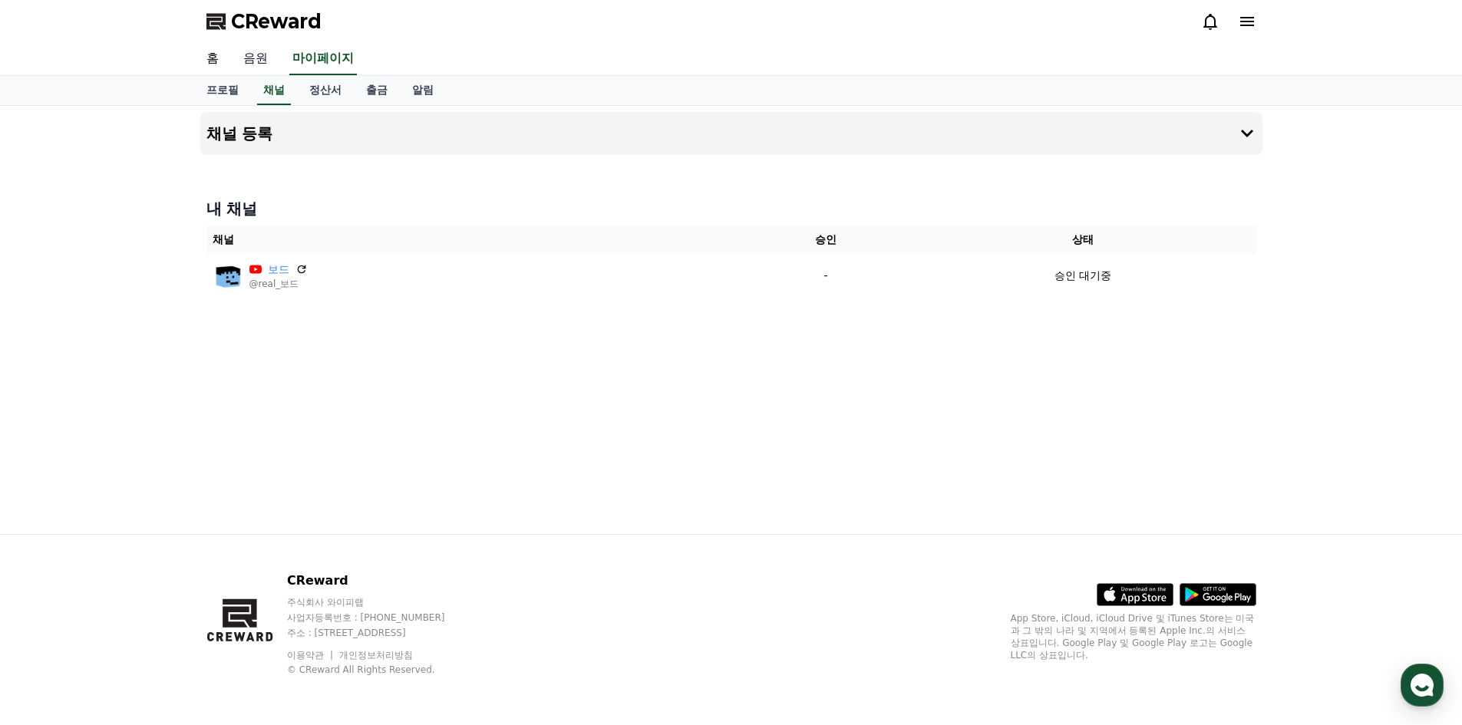
click at [266, 67] on link "음원" at bounding box center [255, 59] width 49 height 32
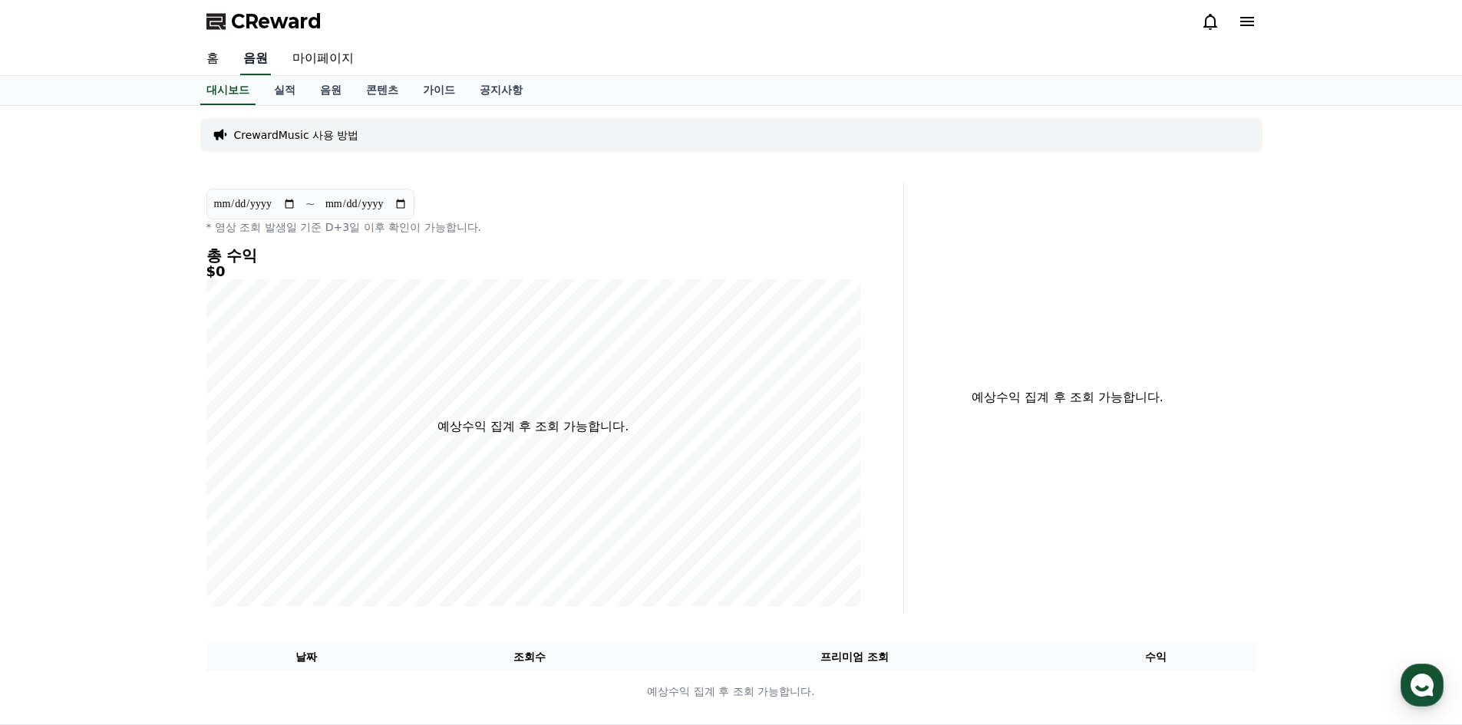
click at [264, 64] on link "음원" at bounding box center [255, 59] width 31 height 32
click at [330, 92] on link "음원" at bounding box center [331, 90] width 46 height 29
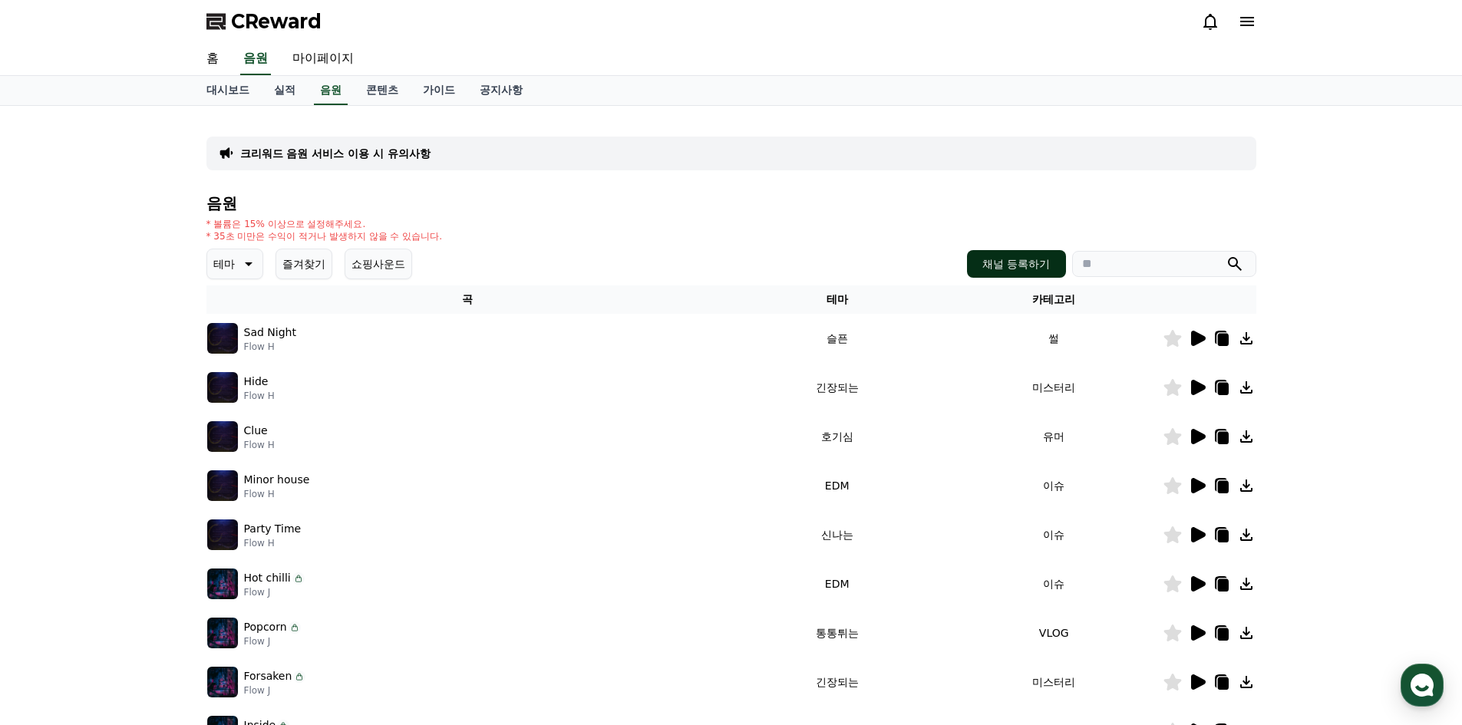
click at [1036, 269] on button "채널 등록하기" at bounding box center [1016, 264] width 98 height 28
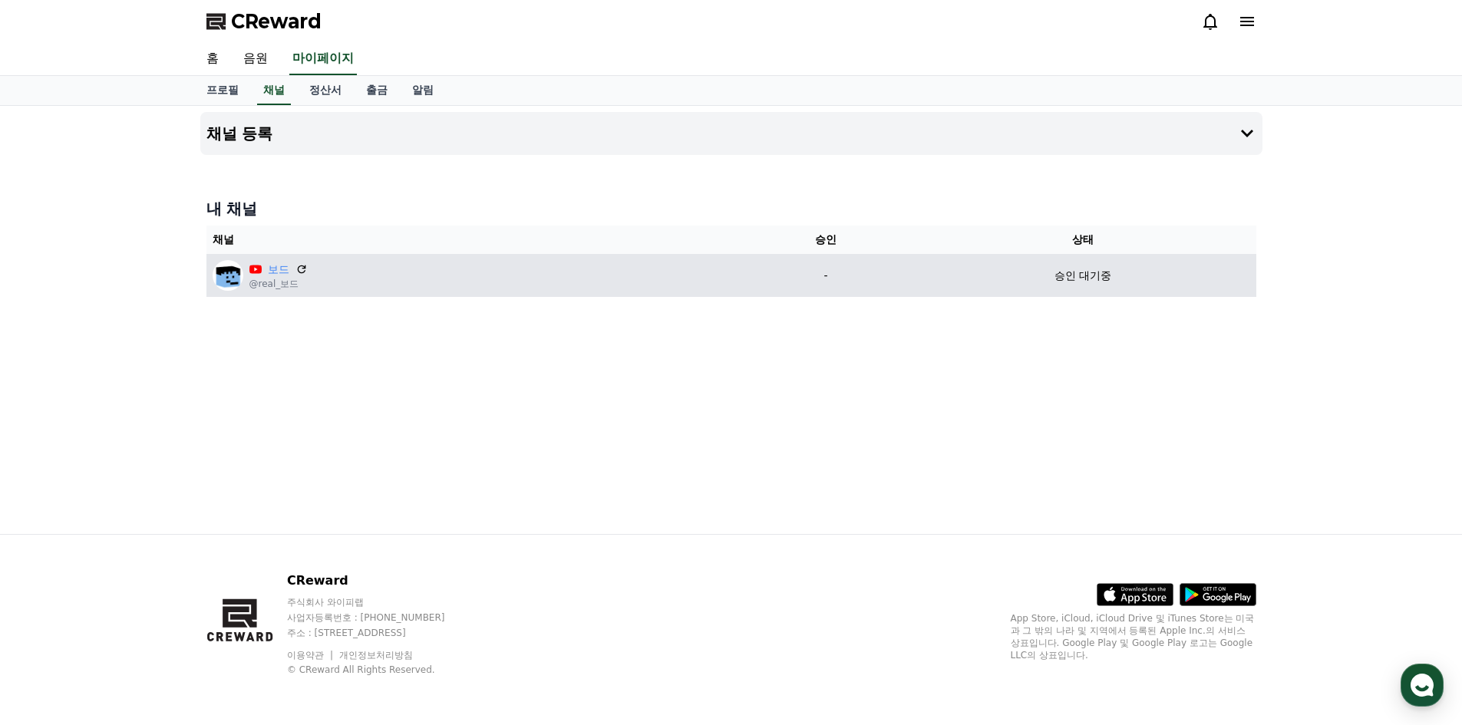
click at [612, 290] on div "보드 @real_보드" at bounding box center [474, 275] width 523 height 31
click at [683, 292] on td "보드 @real_보드" at bounding box center [474, 275] width 536 height 43
click at [298, 270] on icon at bounding box center [301, 269] width 9 height 9
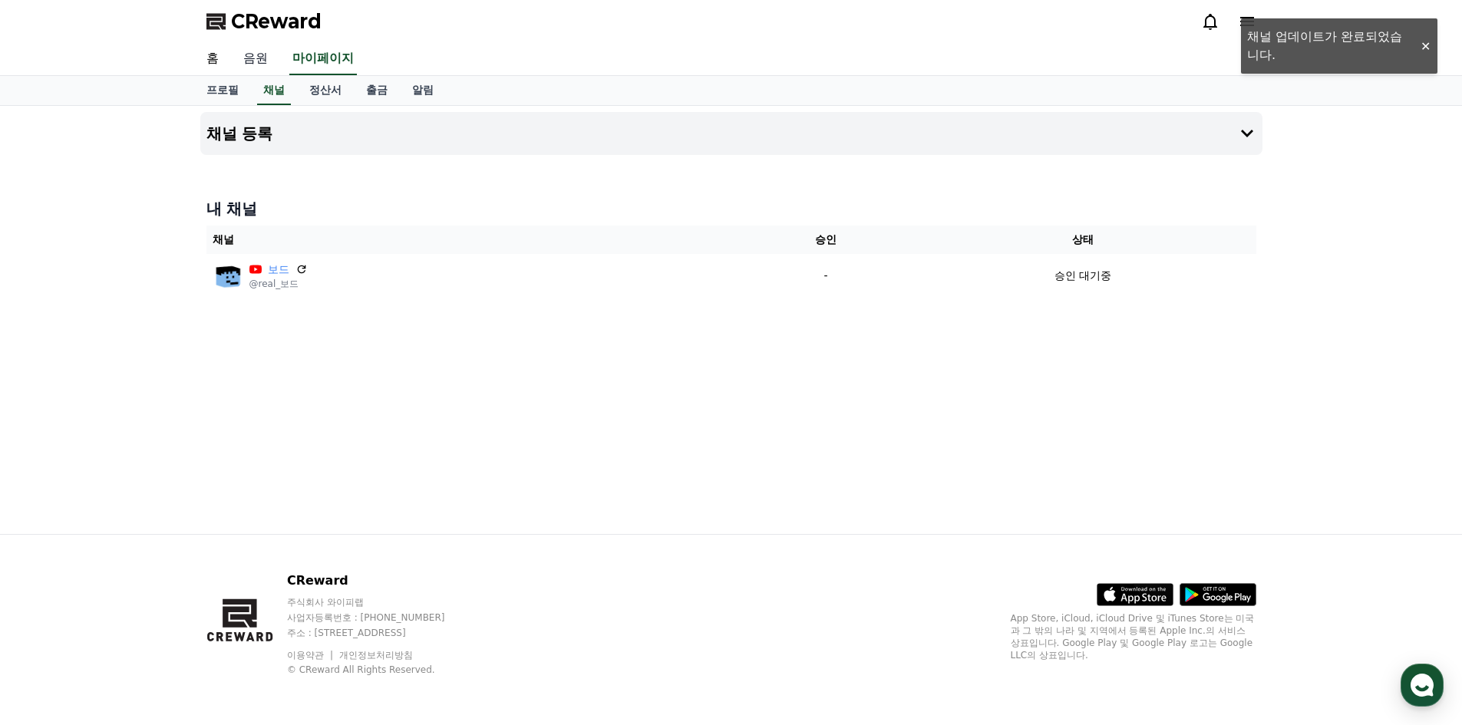
click at [255, 68] on link "음원" at bounding box center [255, 59] width 49 height 32
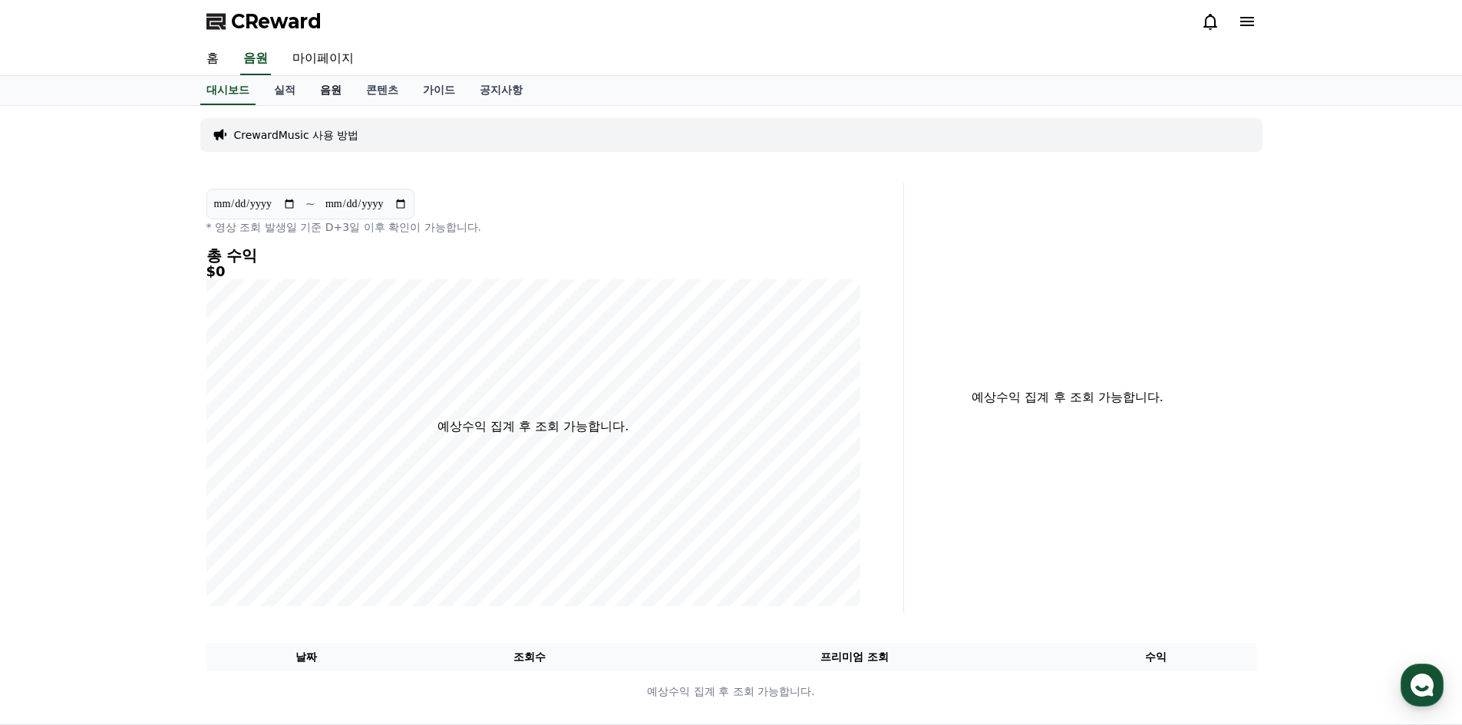
click at [348, 88] on link "음원" at bounding box center [331, 90] width 46 height 29
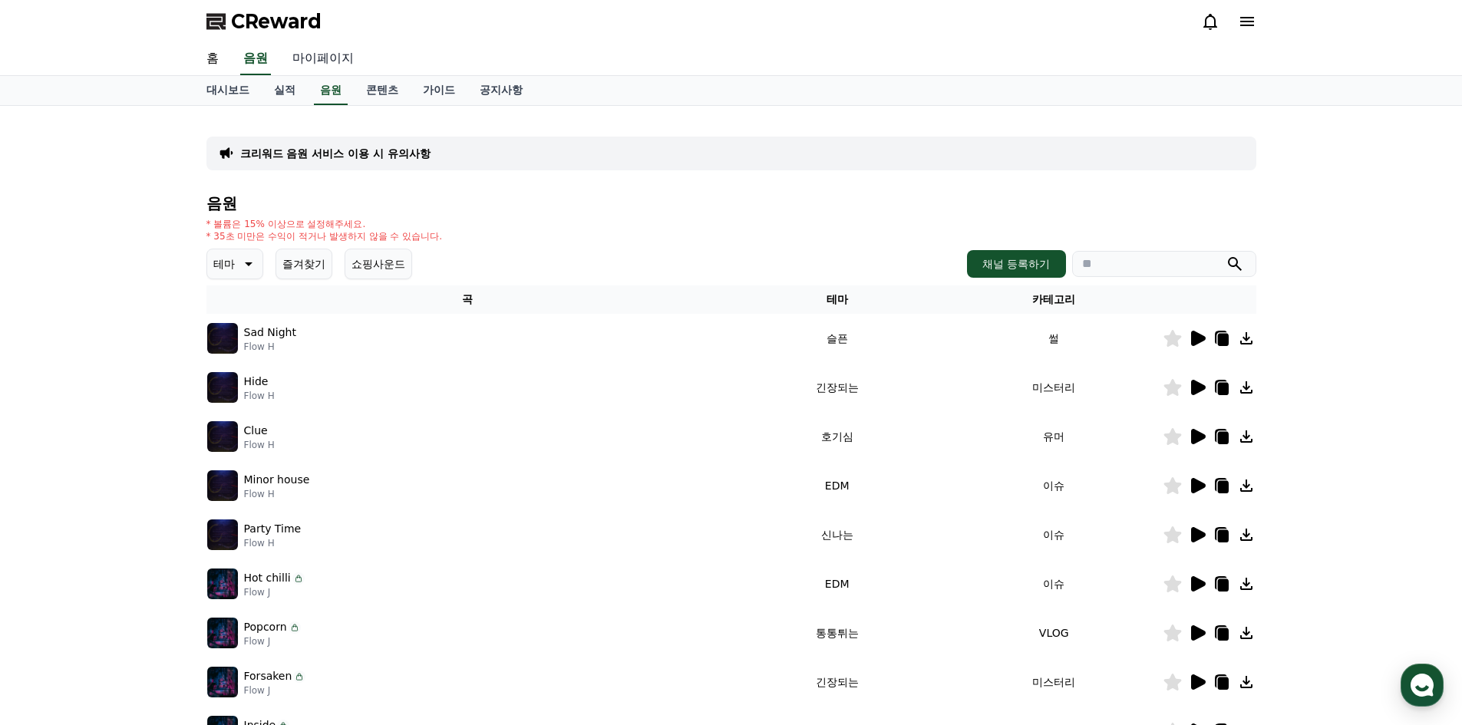
click at [315, 60] on link "마이페이지" at bounding box center [323, 59] width 86 height 32
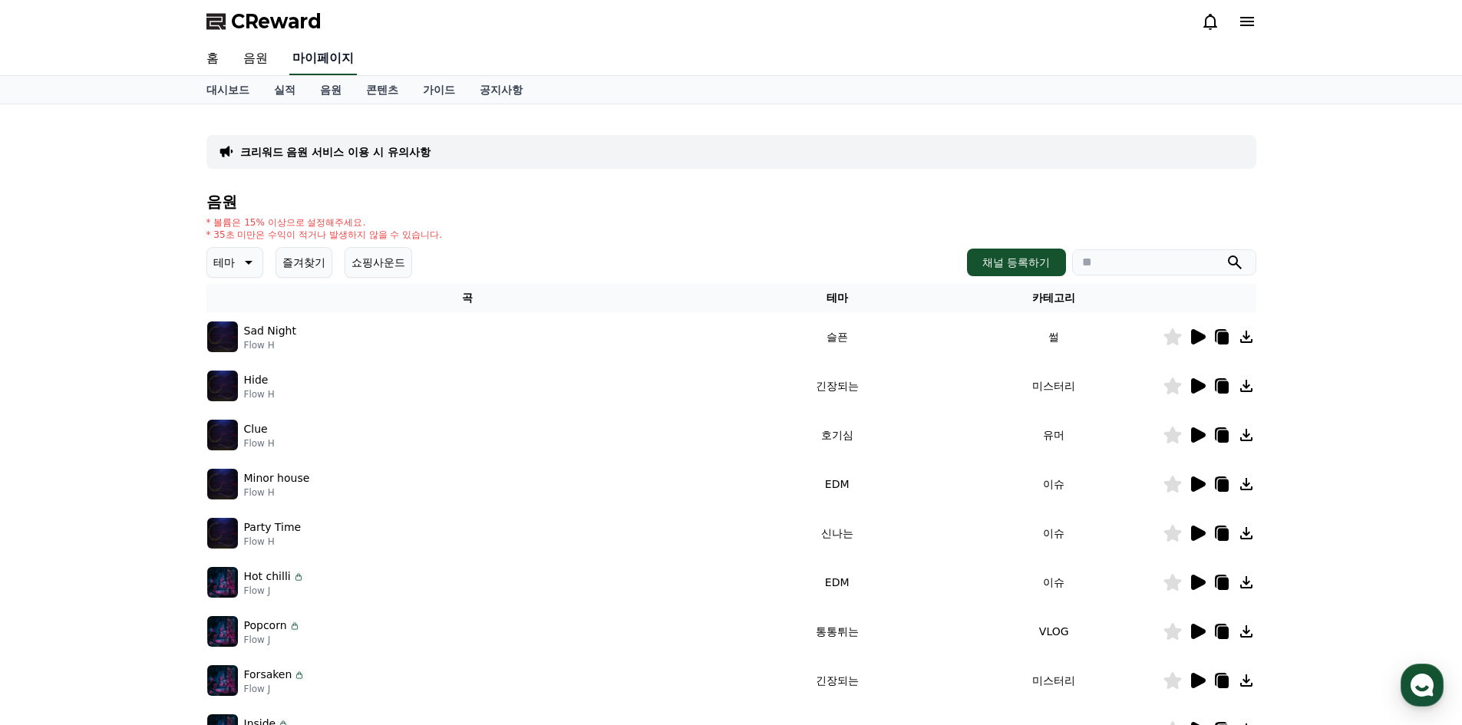
select select "**********"
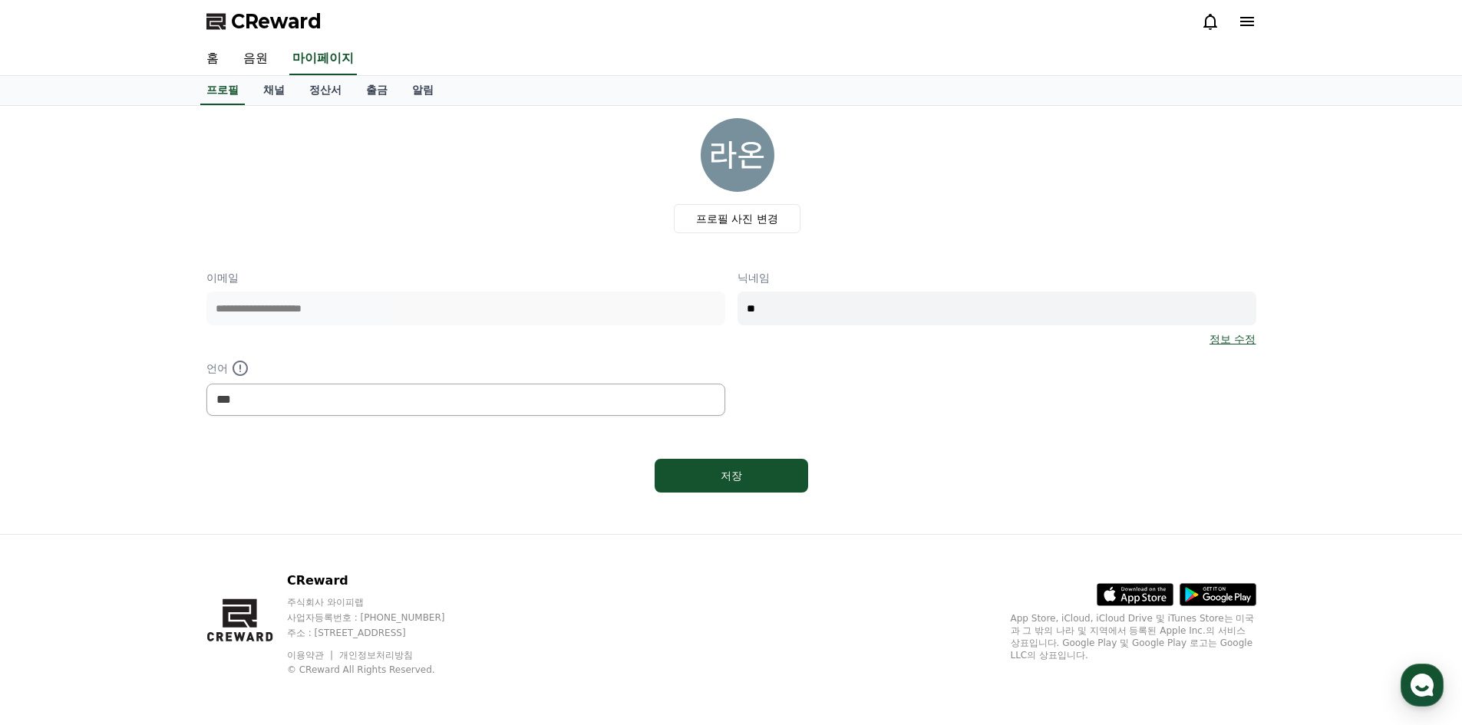
click at [812, 309] on input "**" at bounding box center [996, 309] width 519 height 34
click at [674, 295] on div "**********" at bounding box center [731, 343] width 1050 height 146
type input "**"
click at [716, 479] on div "저장" at bounding box center [731, 475] width 92 height 15
select select "**********"
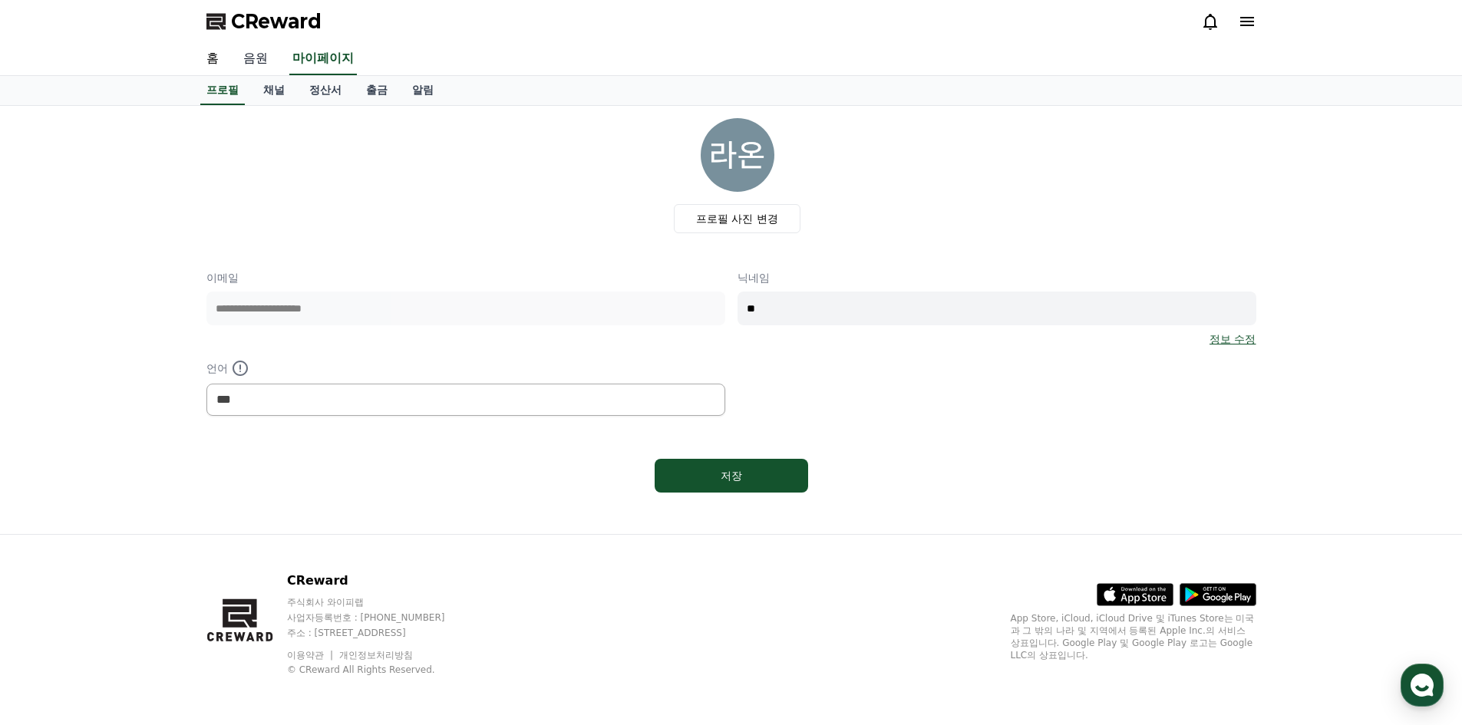
click at [259, 54] on link "음원" at bounding box center [255, 59] width 49 height 32
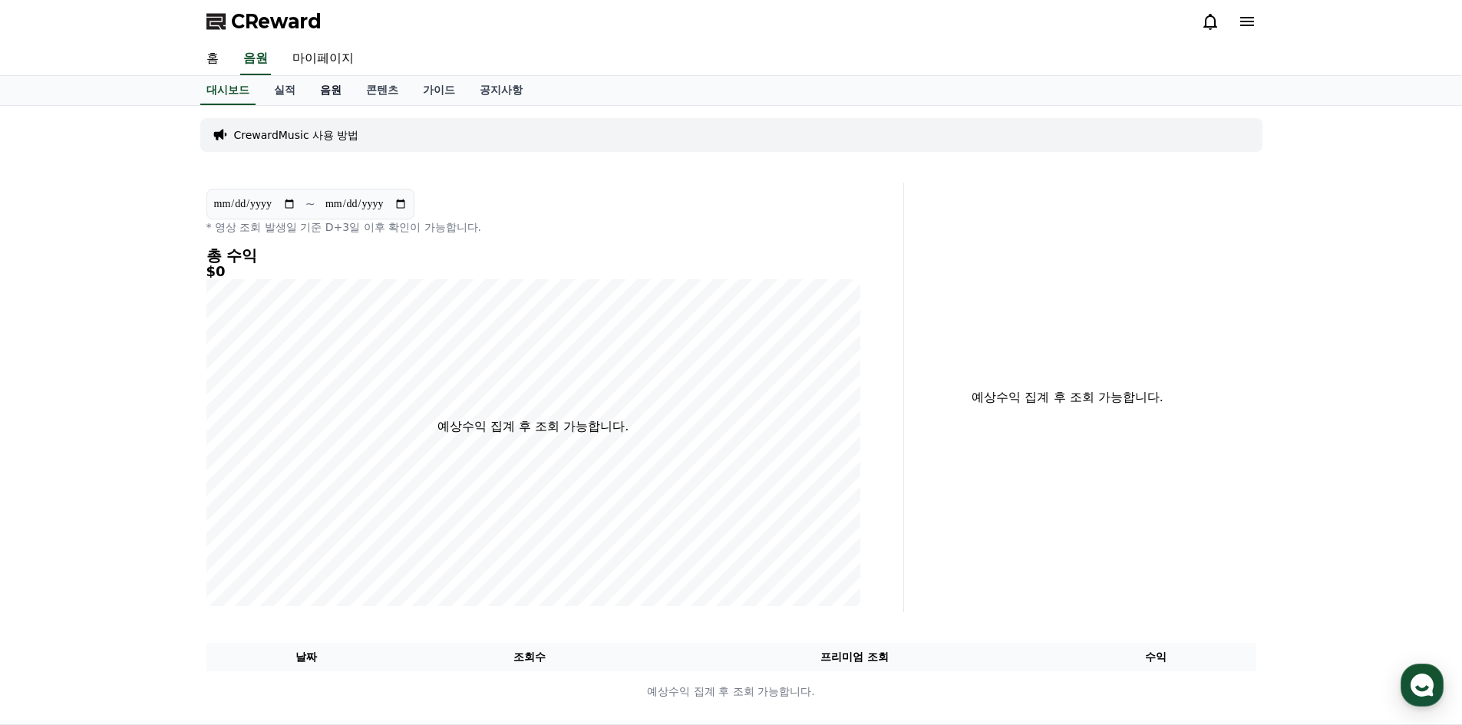
click at [328, 96] on link "음원" at bounding box center [331, 90] width 46 height 29
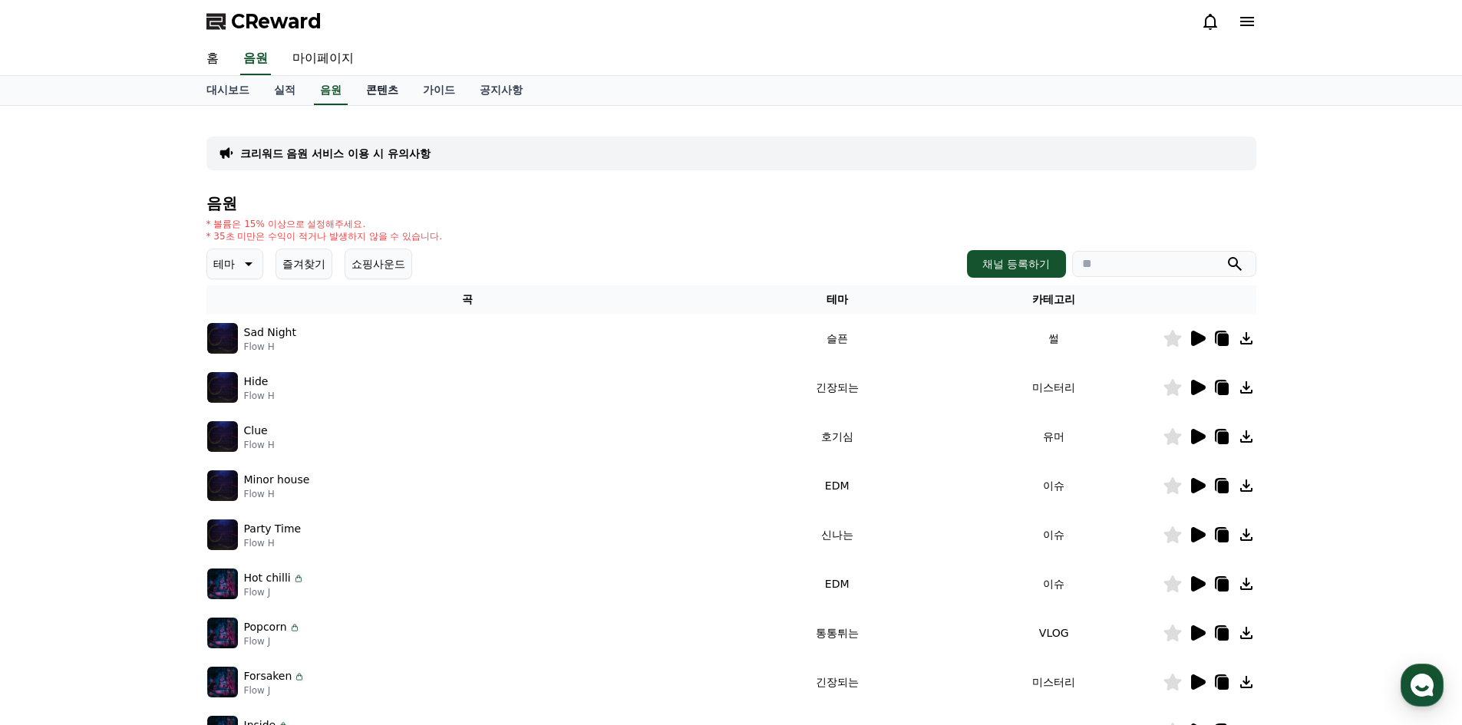
click at [377, 94] on link "콘텐츠" at bounding box center [382, 90] width 57 height 29
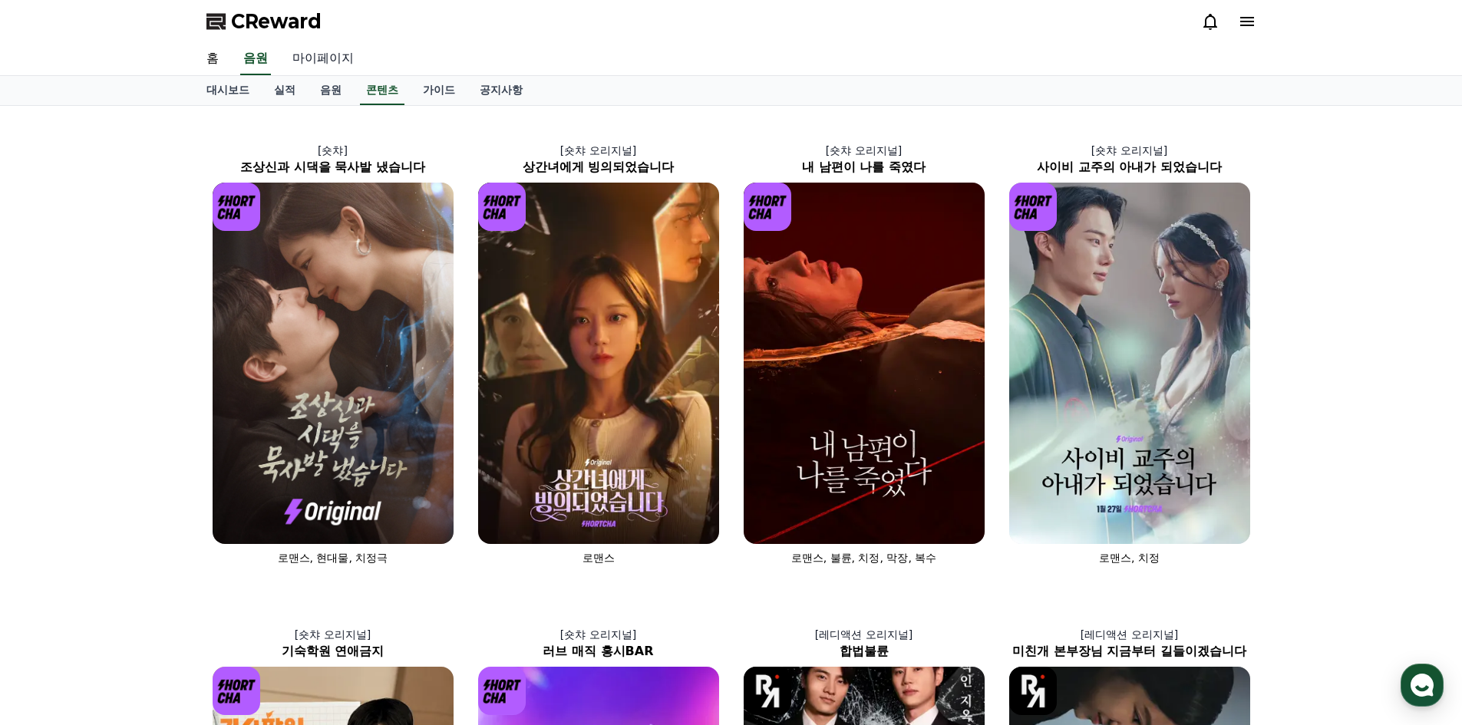
click at [339, 68] on link "마이페이지" at bounding box center [323, 59] width 86 height 32
select select "**********"
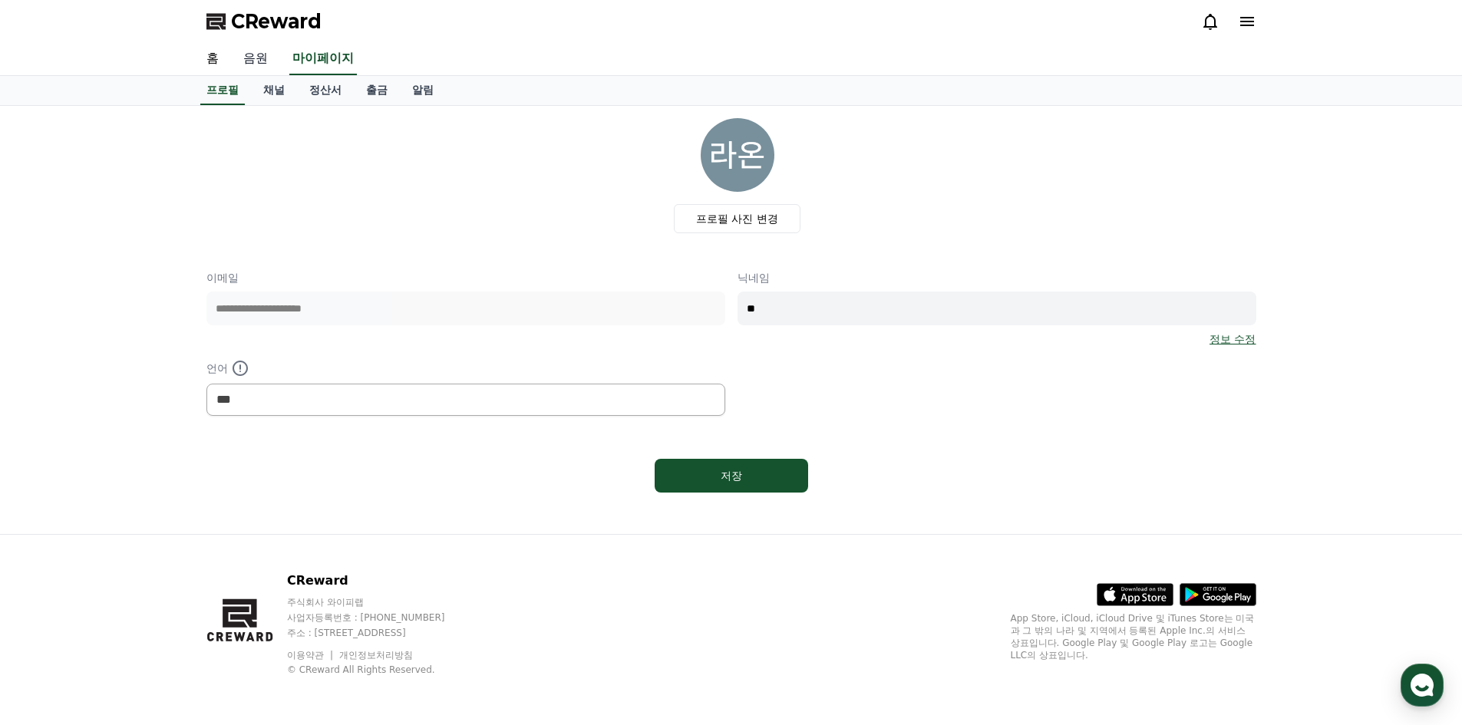
click at [262, 69] on link "음원" at bounding box center [255, 59] width 49 height 32
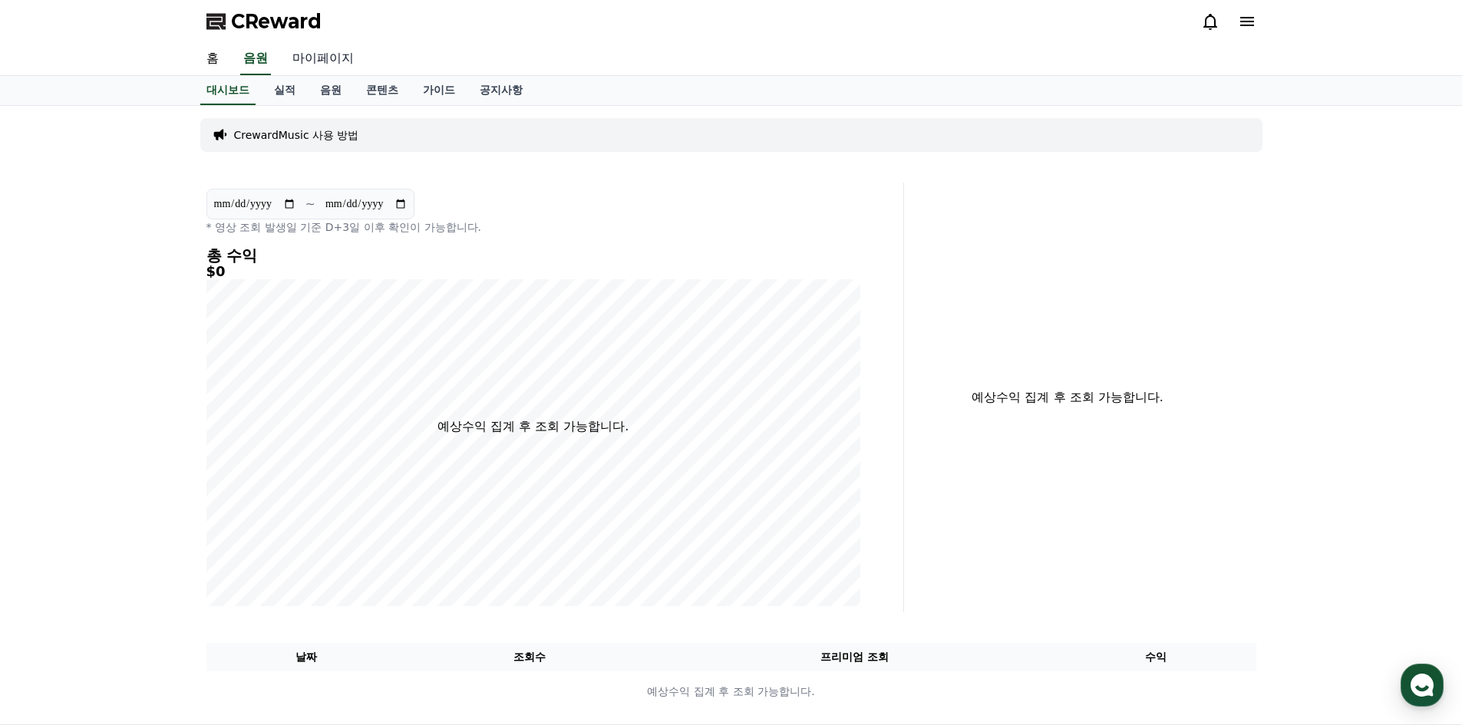
click at [316, 59] on link "마이페이지" at bounding box center [323, 59] width 86 height 32
select select "**********"
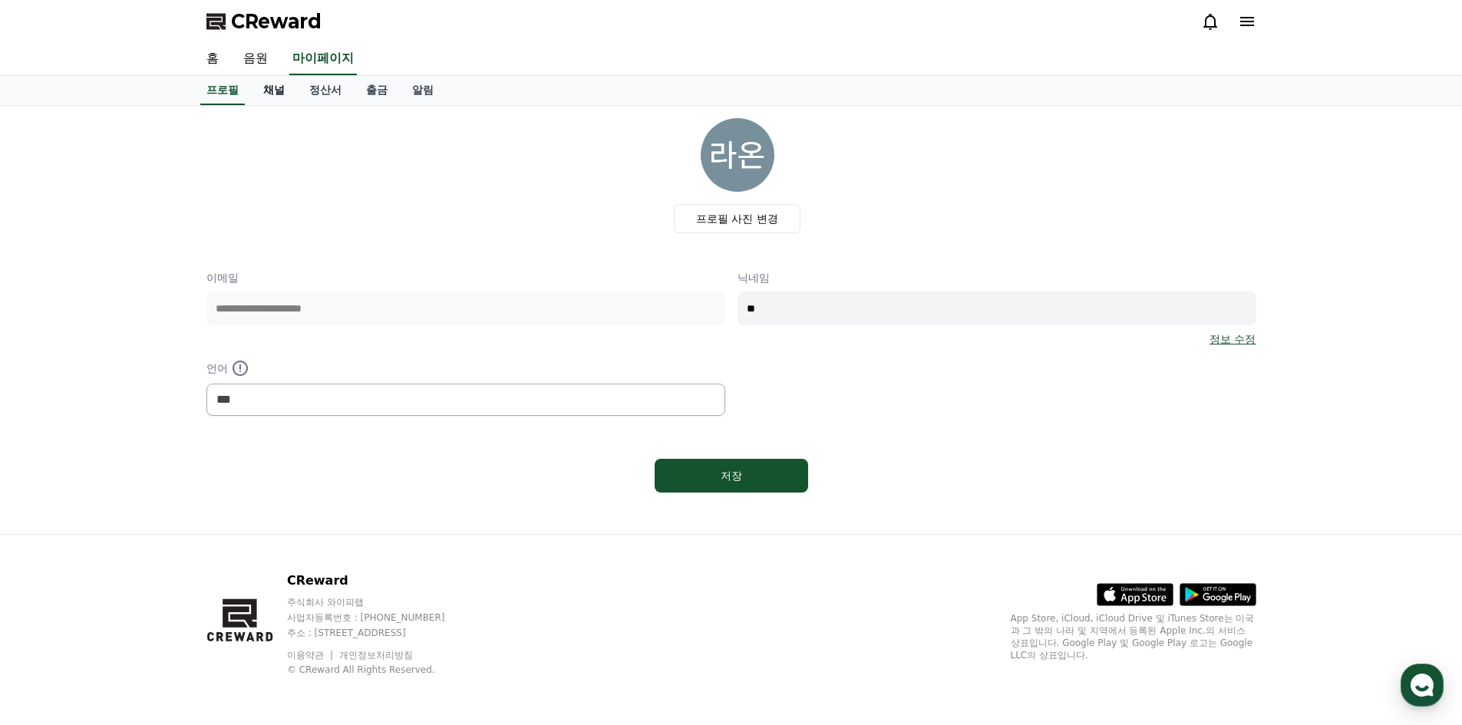
click at [282, 95] on link "채널" at bounding box center [274, 90] width 46 height 29
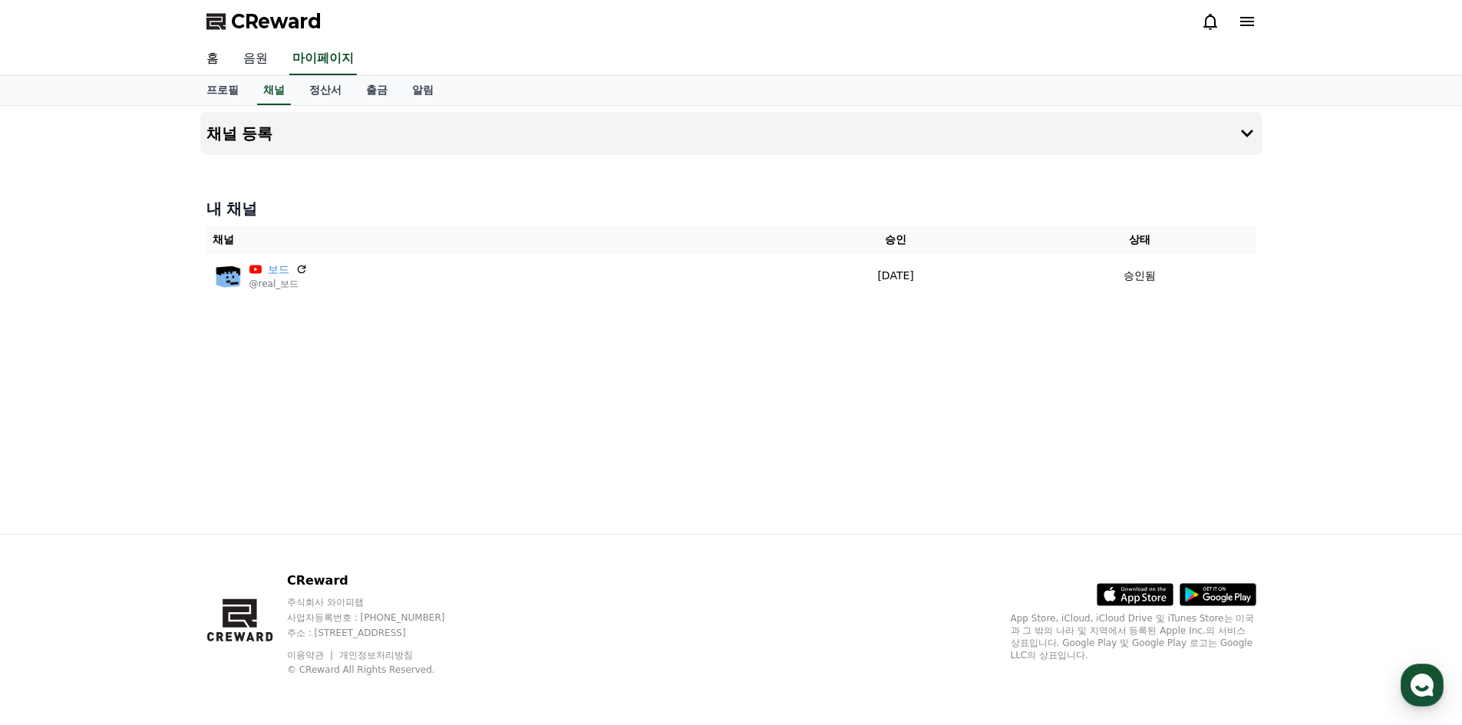
click at [266, 54] on link "음원" at bounding box center [255, 59] width 49 height 32
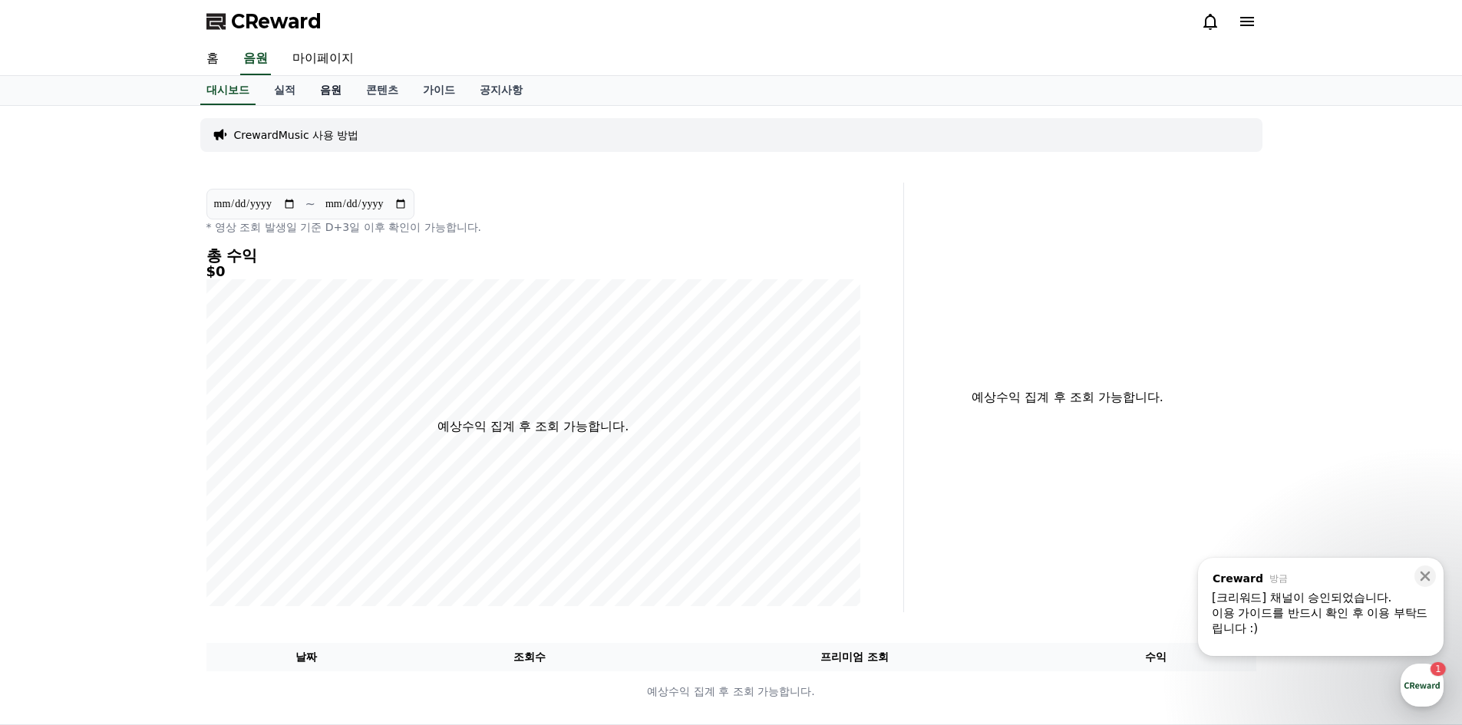
click at [322, 97] on link "음원" at bounding box center [331, 90] width 46 height 29
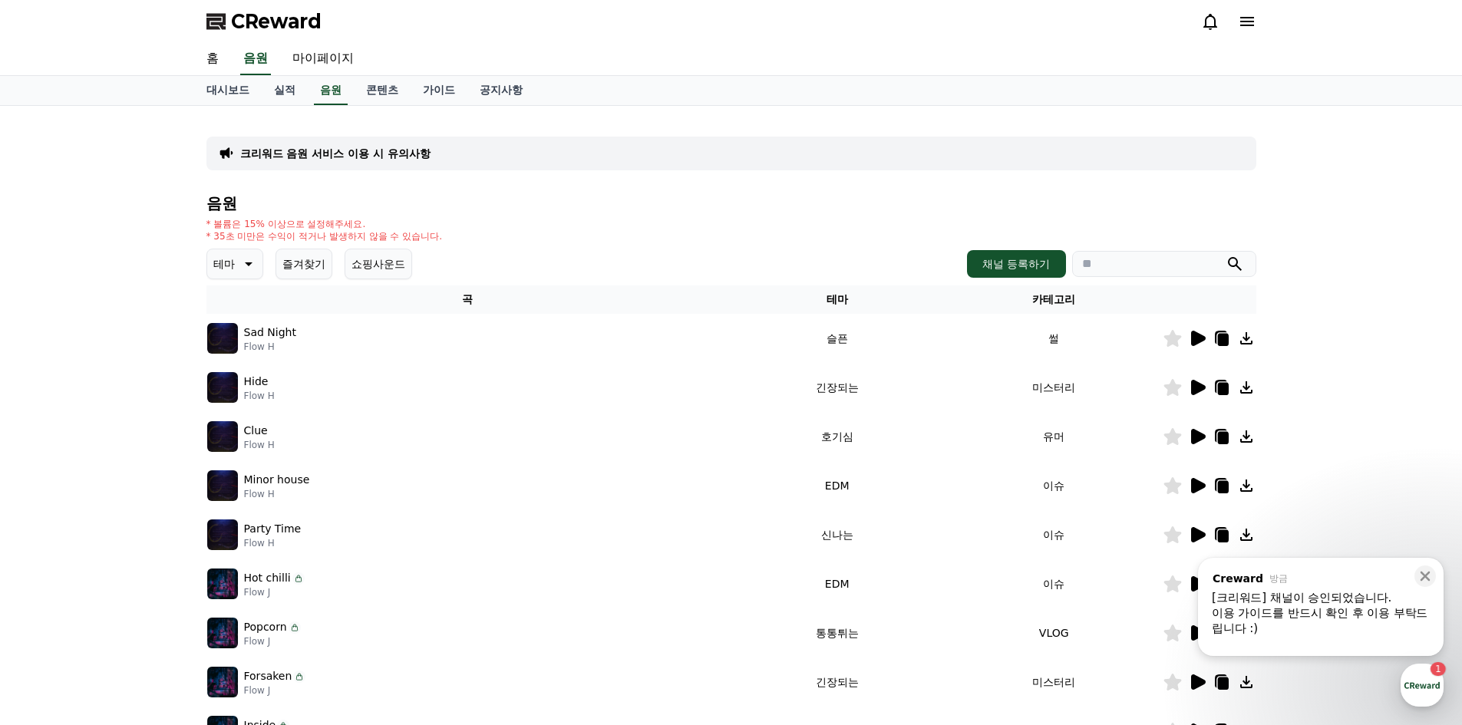
click at [1199, 437] on icon at bounding box center [1198, 436] width 15 height 15
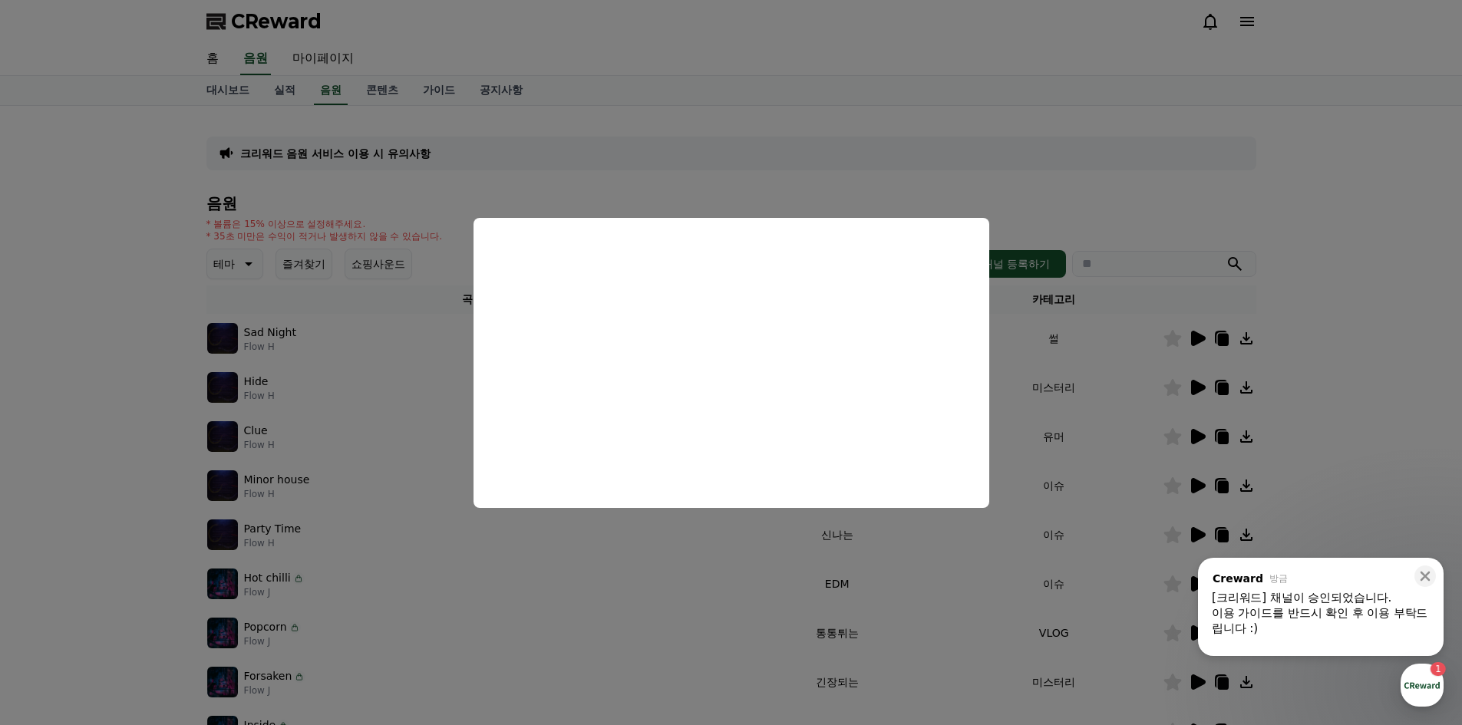
click at [1211, 124] on button "close modal" at bounding box center [731, 362] width 1462 height 725
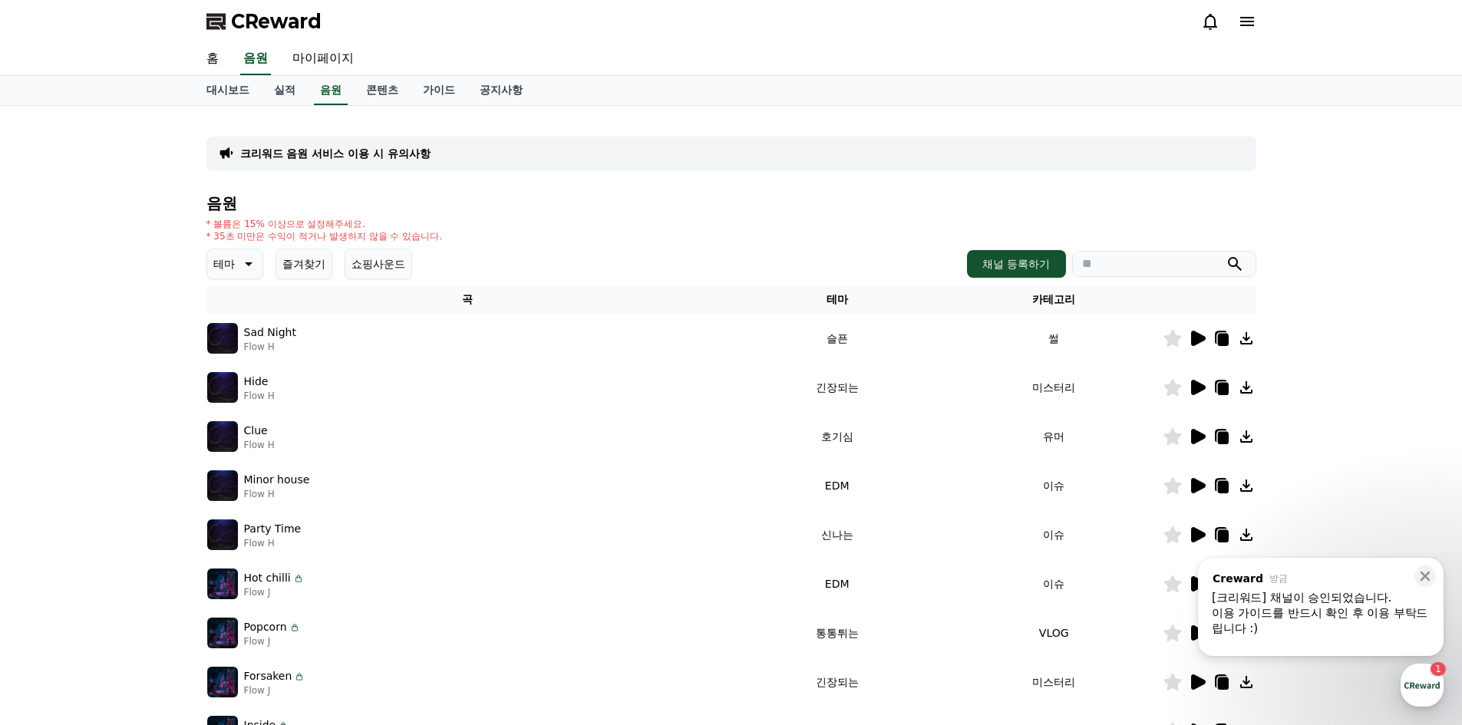
click at [1164, 270] on input "search" at bounding box center [1164, 264] width 184 height 26
click at [233, 276] on button "테마" at bounding box center [234, 264] width 57 height 31
click at [248, 342] on button "환상적인" at bounding box center [236, 345] width 55 height 34
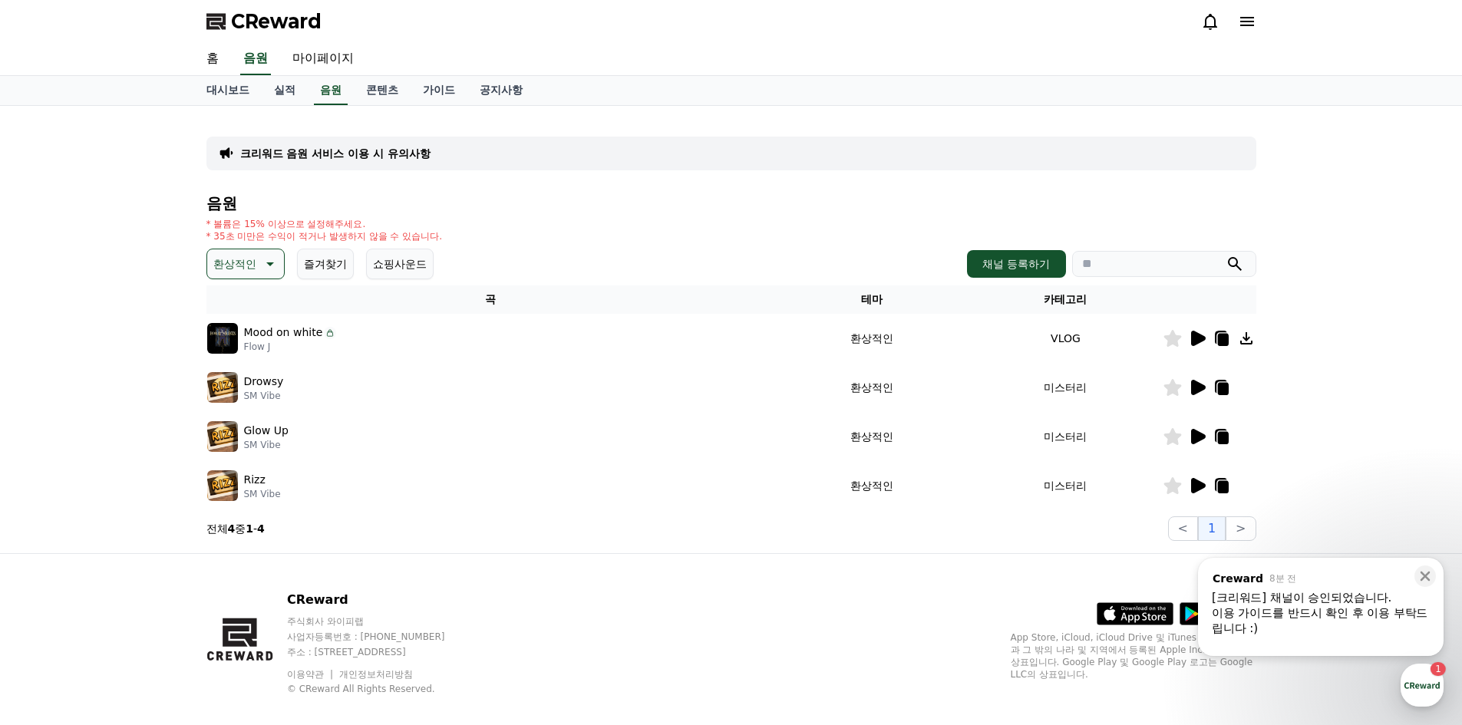
click at [1205, 395] on icon at bounding box center [1197, 387] width 18 height 18
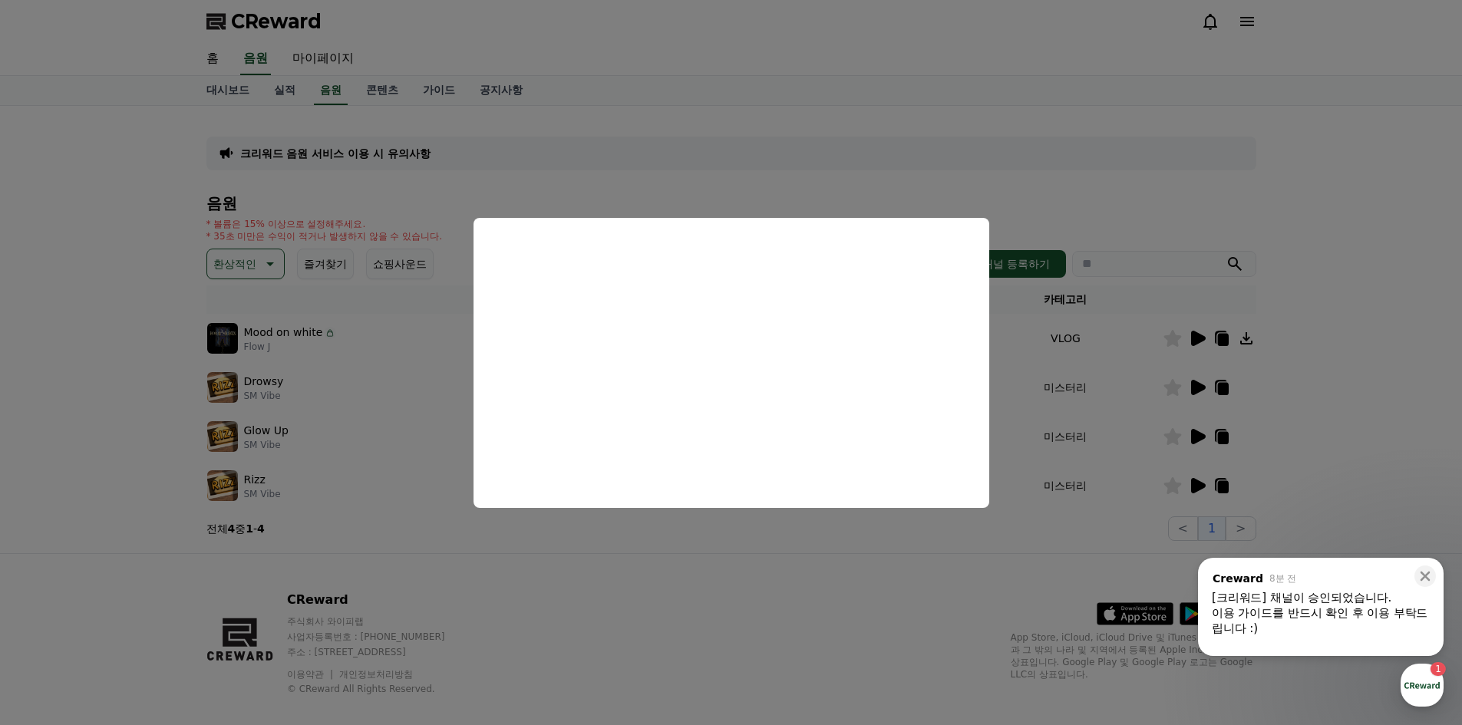
click at [1004, 534] on button "close modal" at bounding box center [731, 362] width 1462 height 725
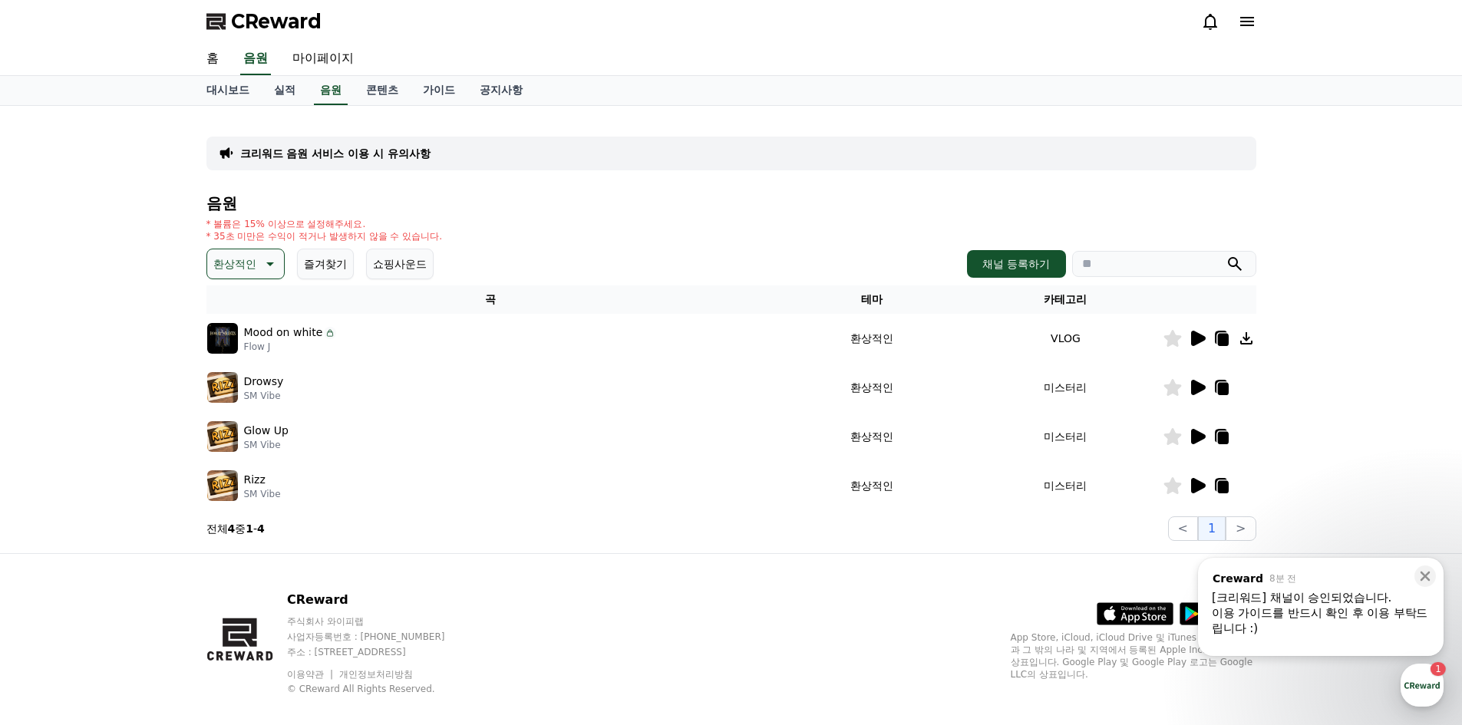
drag, startPoint x: 1216, startPoint y: 427, endPoint x: 1172, endPoint y: 450, distance: 50.5
click at [1215, 427] on td at bounding box center [1209, 436] width 94 height 49
click at [1193, 441] on icon at bounding box center [1198, 436] width 15 height 15
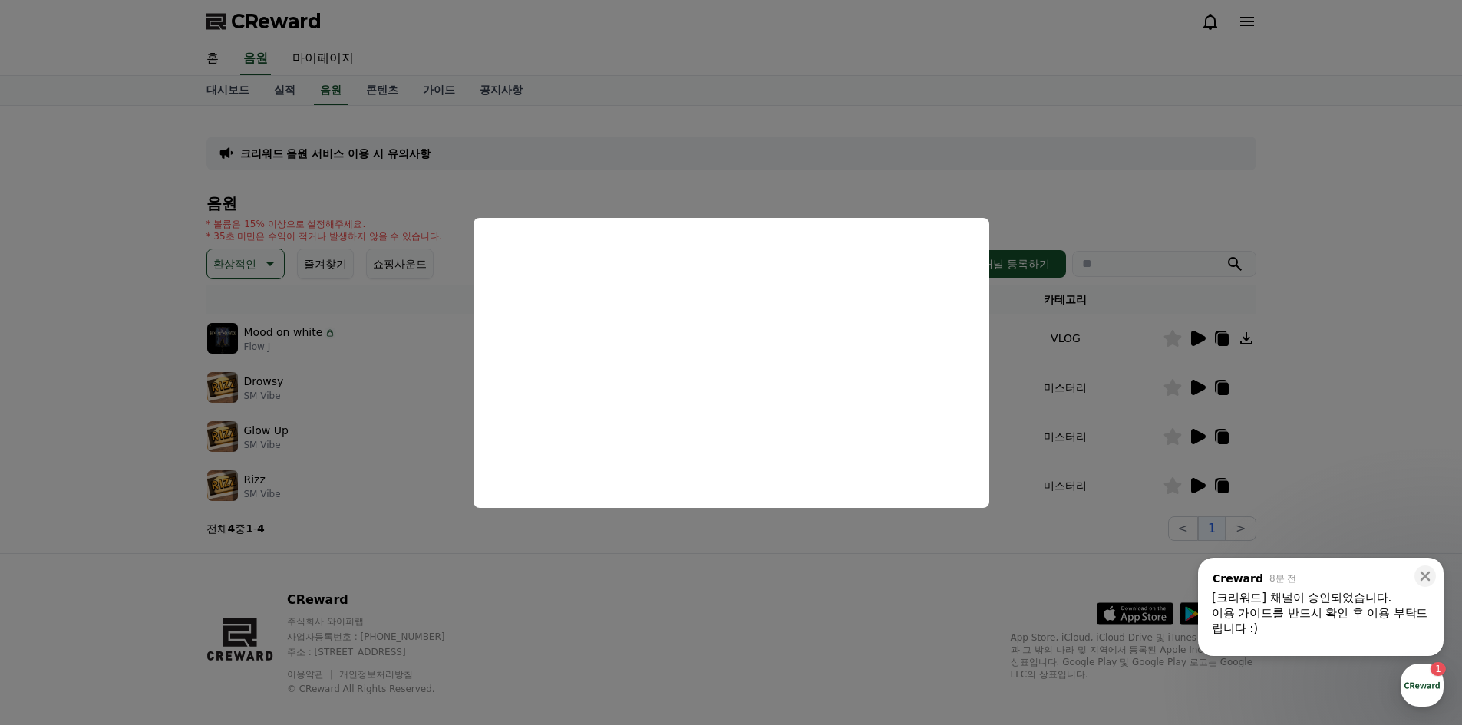
click at [1194, 478] on button "close modal" at bounding box center [731, 362] width 1462 height 725
click at [1194, 478] on icon at bounding box center [1197, 485] width 18 height 18
click at [733, 580] on button "close modal" at bounding box center [731, 362] width 1462 height 725
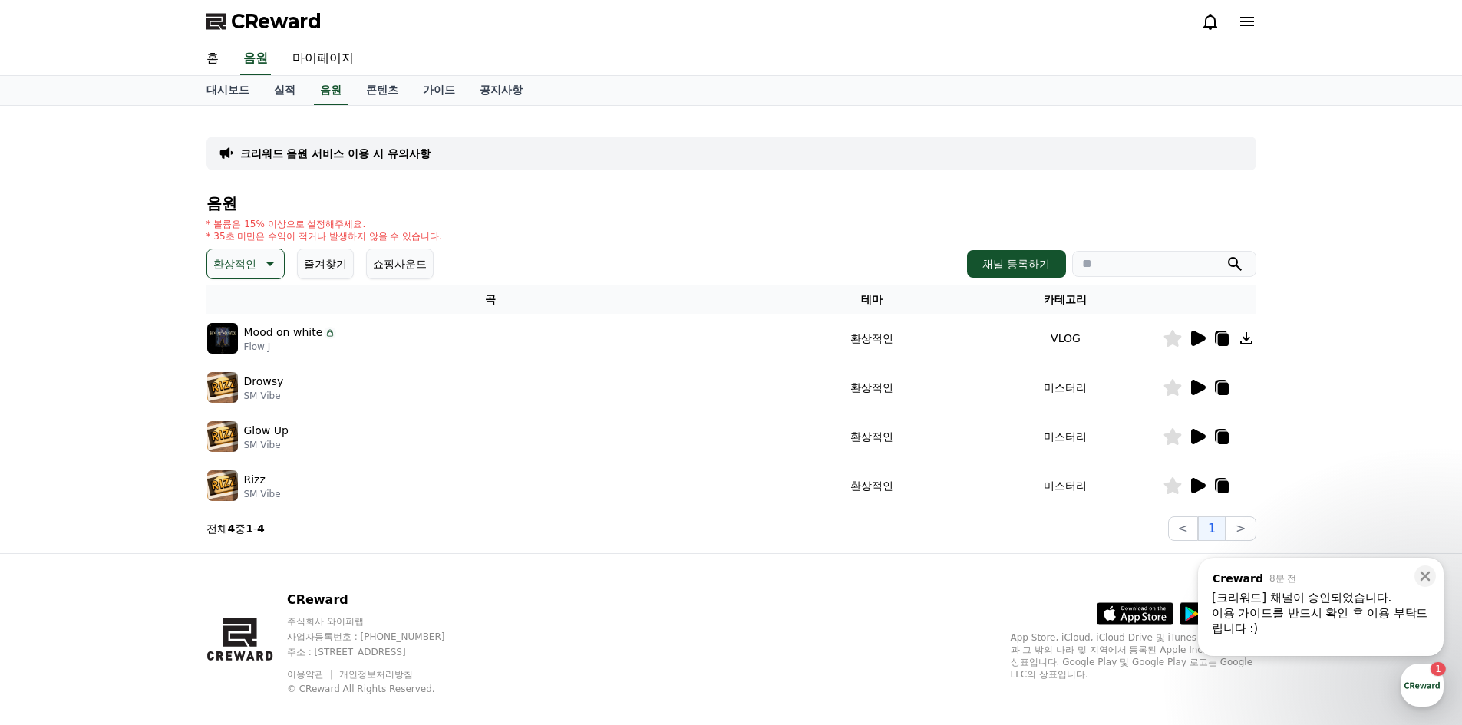
click at [238, 274] on p "환상적인" at bounding box center [234, 263] width 43 height 21
click at [250, 391] on button "호기심" at bounding box center [231, 384] width 44 height 34
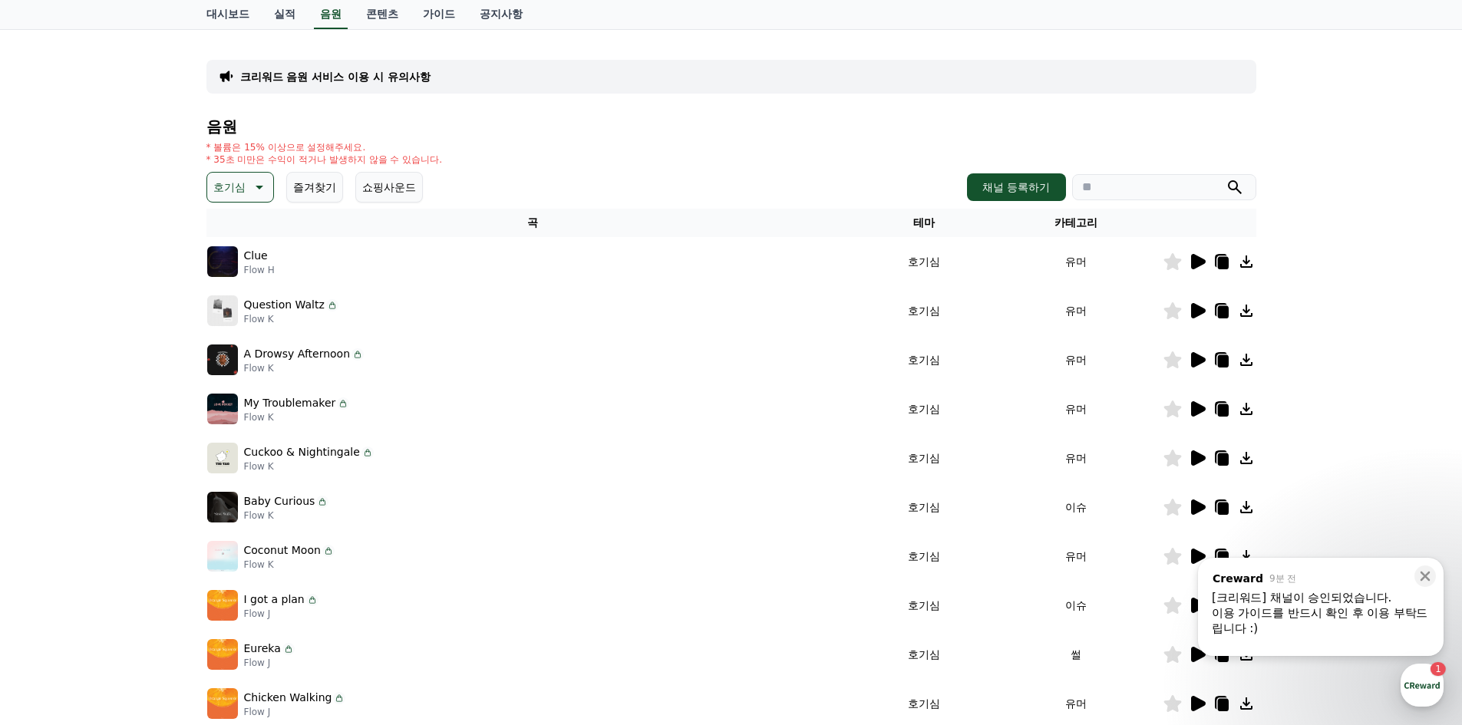
scroll to position [153, 0]
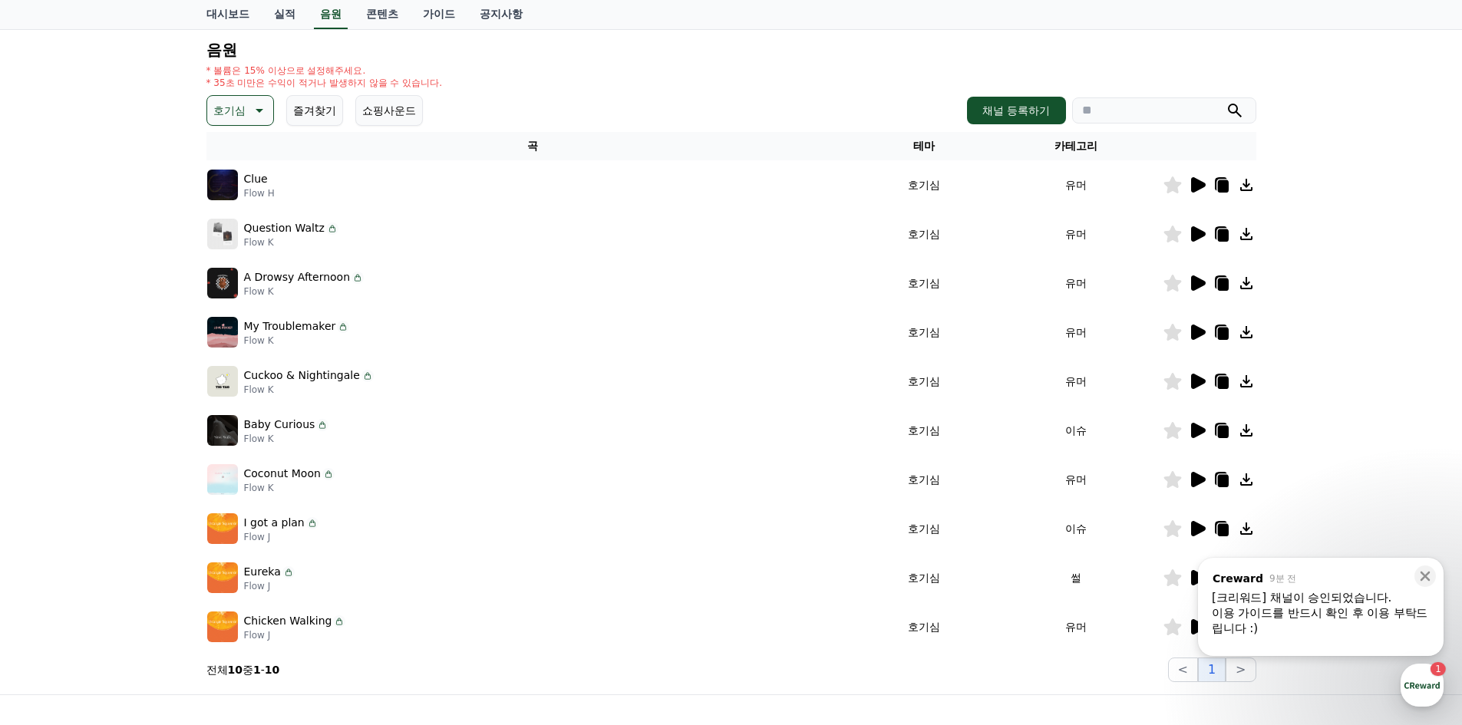
click at [1197, 376] on icon at bounding box center [1198, 381] width 15 height 15
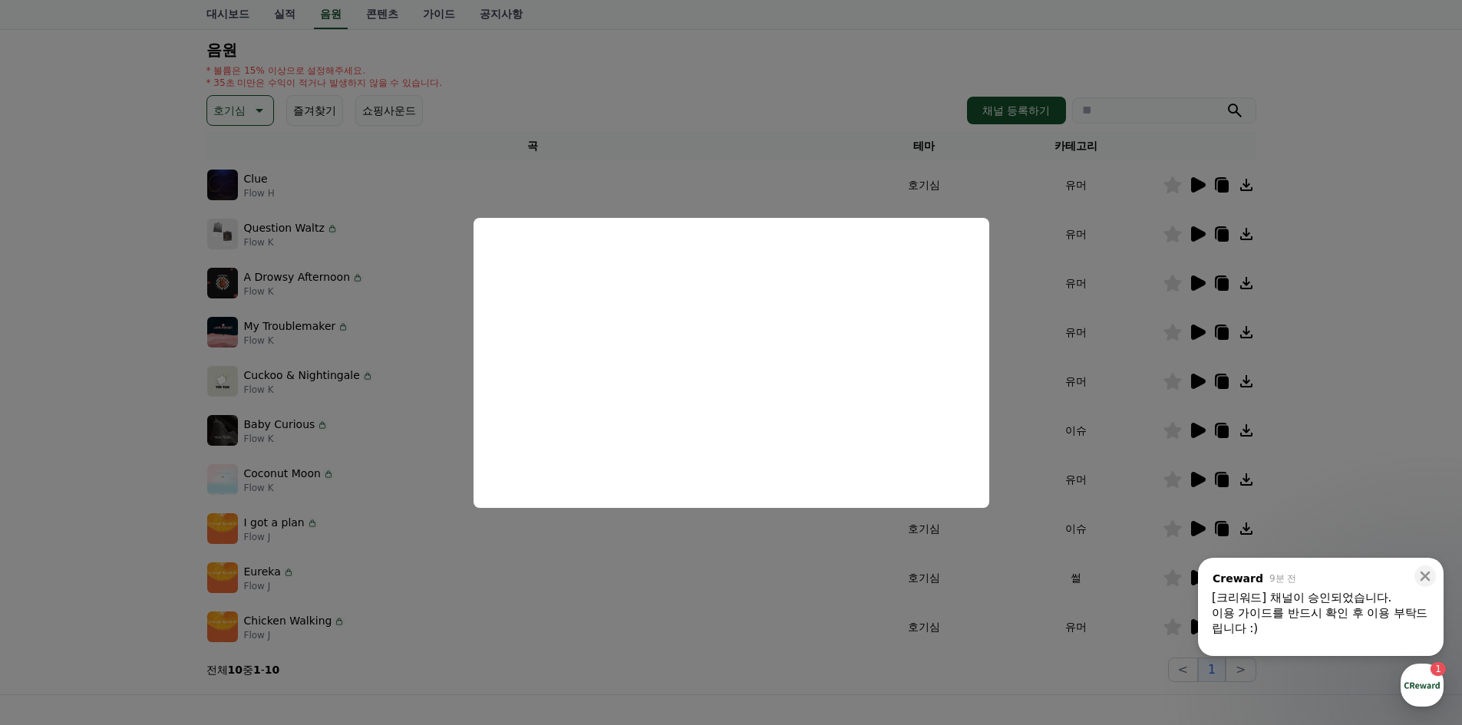
click at [169, 402] on button "close modal" at bounding box center [731, 362] width 1462 height 725
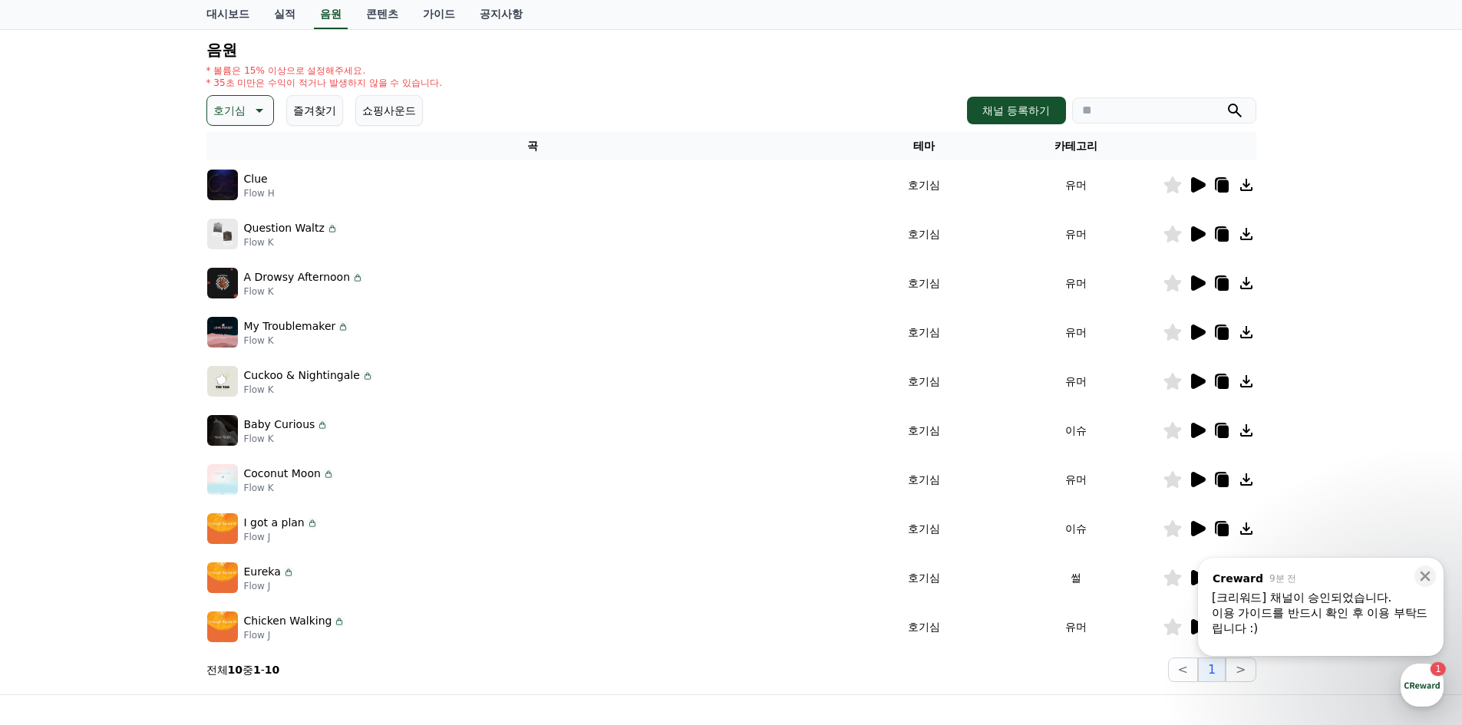
scroll to position [314, 0]
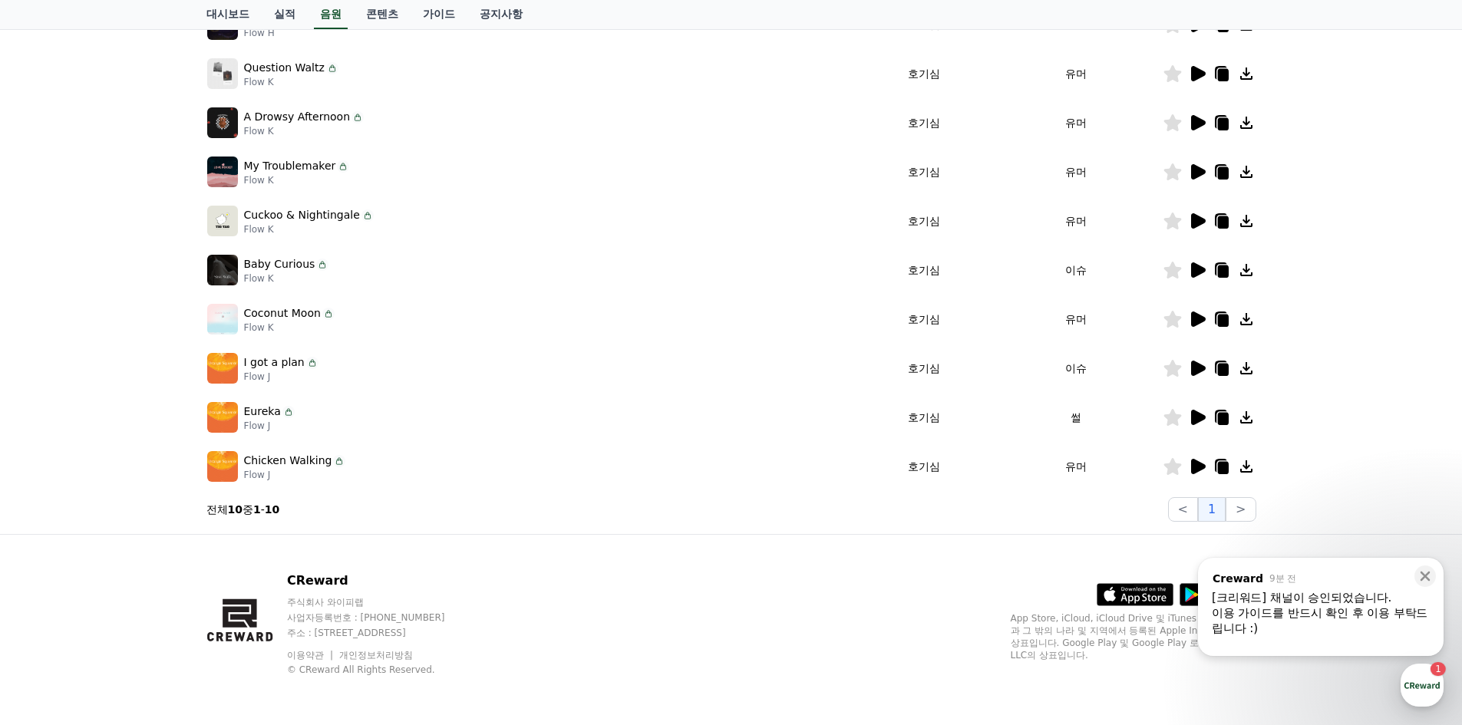
click at [1198, 415] on icon at bounding box center [1198, 417] width 15 height 15
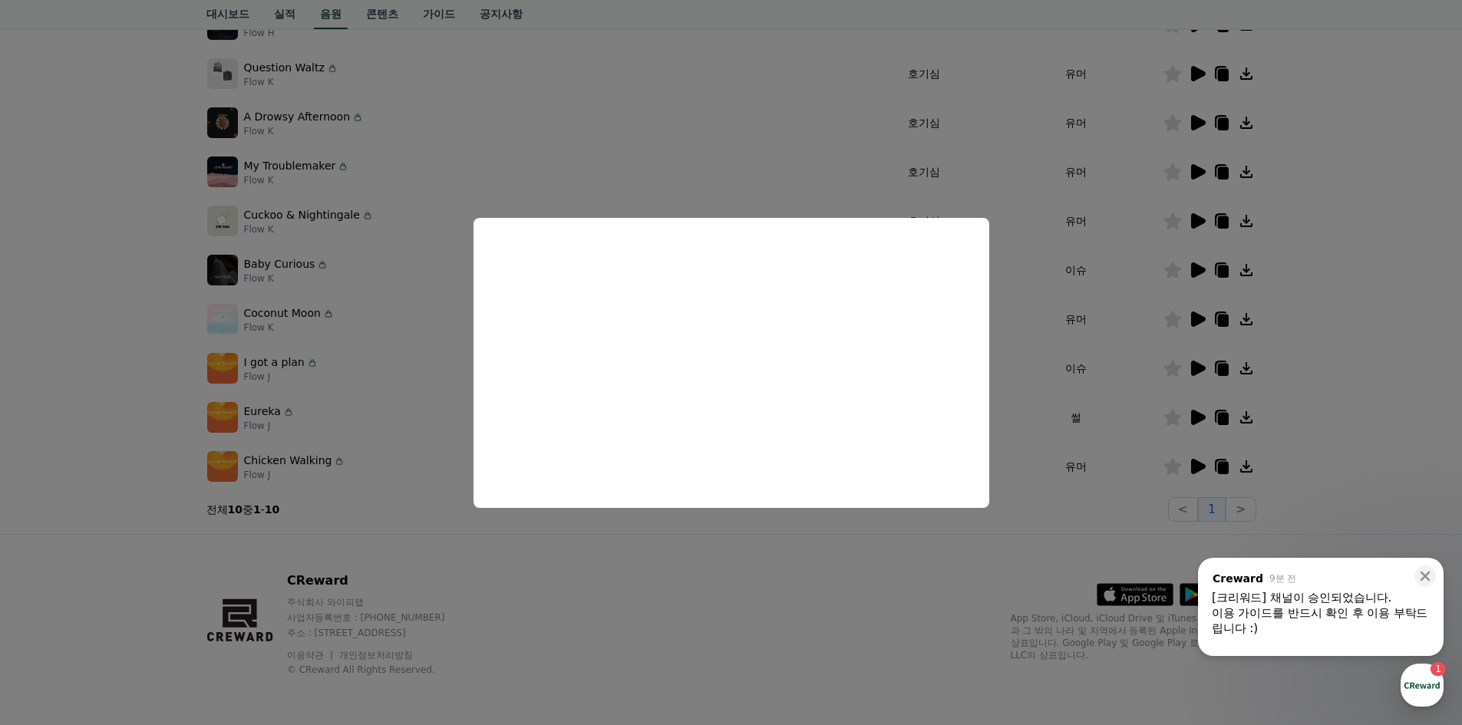
click at [1399, 283] on button "close modal" at bounding box center [731, 362] width 1462 height 725
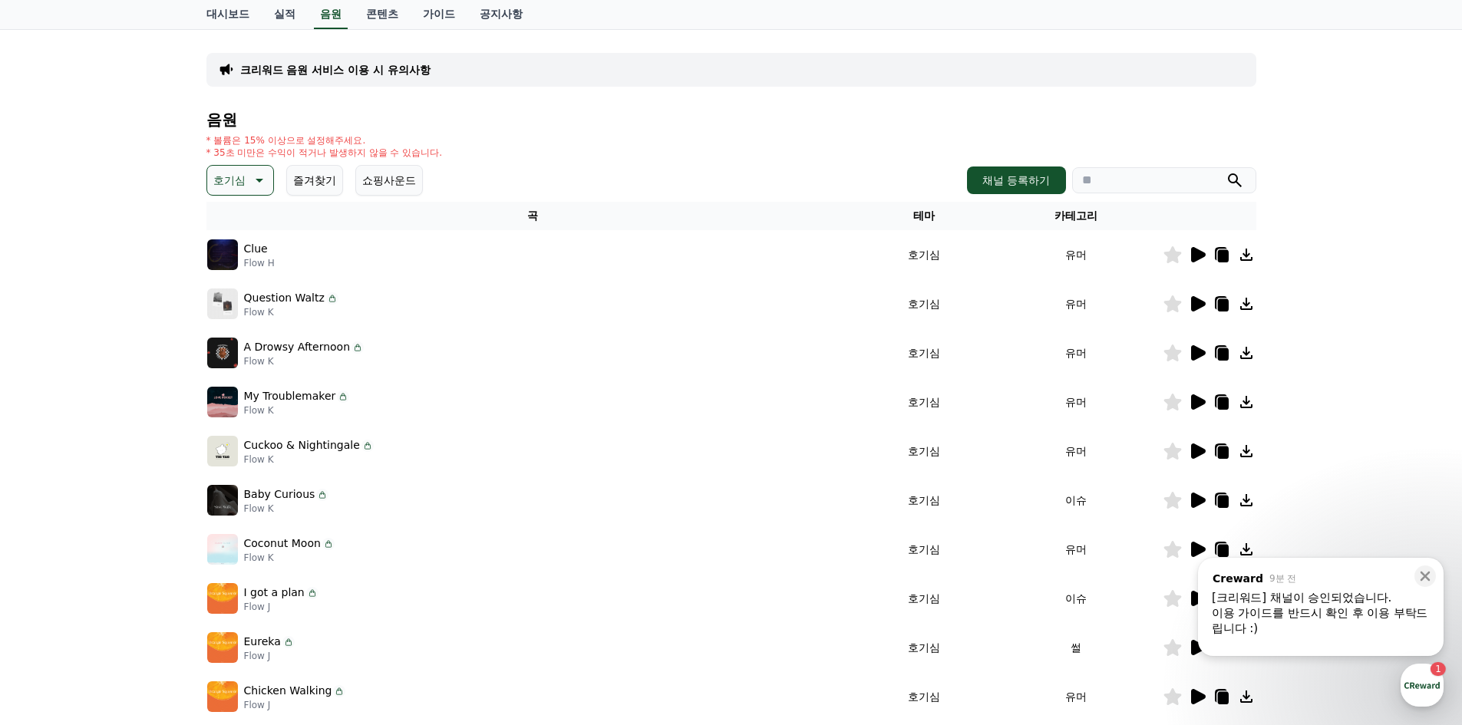
scroll to position [7, 0]
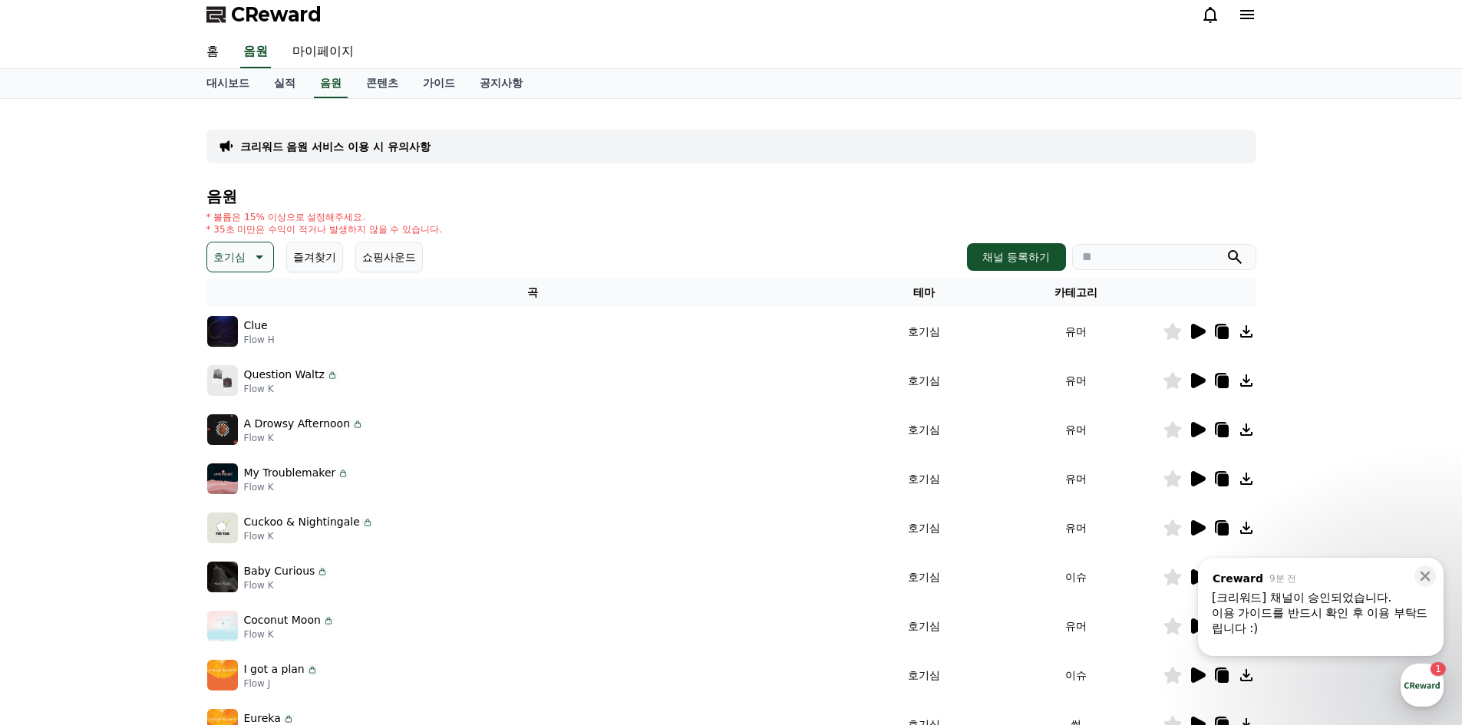
click at [258, 258] on icon at bounding box center [258, 257] width 18 height 18
click at [383, 243] on button "쇼핑사운드" at bounding box center [389, 257] width 68 height 31
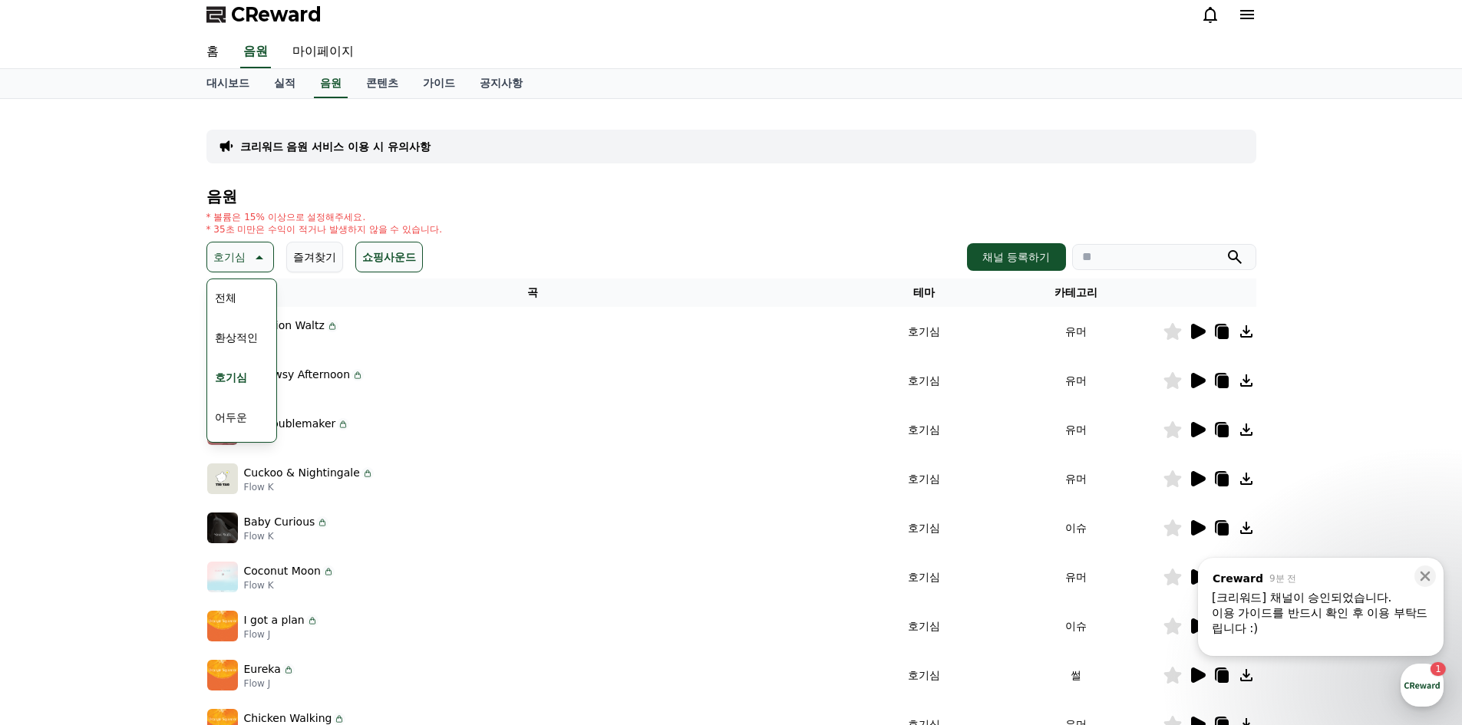
drag, startPoint x: 383, startPoint y: 255, endPoint x: 373, endPoint y: 255, distance: 10.0
click at [384, 254] on button "쇼핑사운드" at bounding box center [389, 257] width 68 height 31
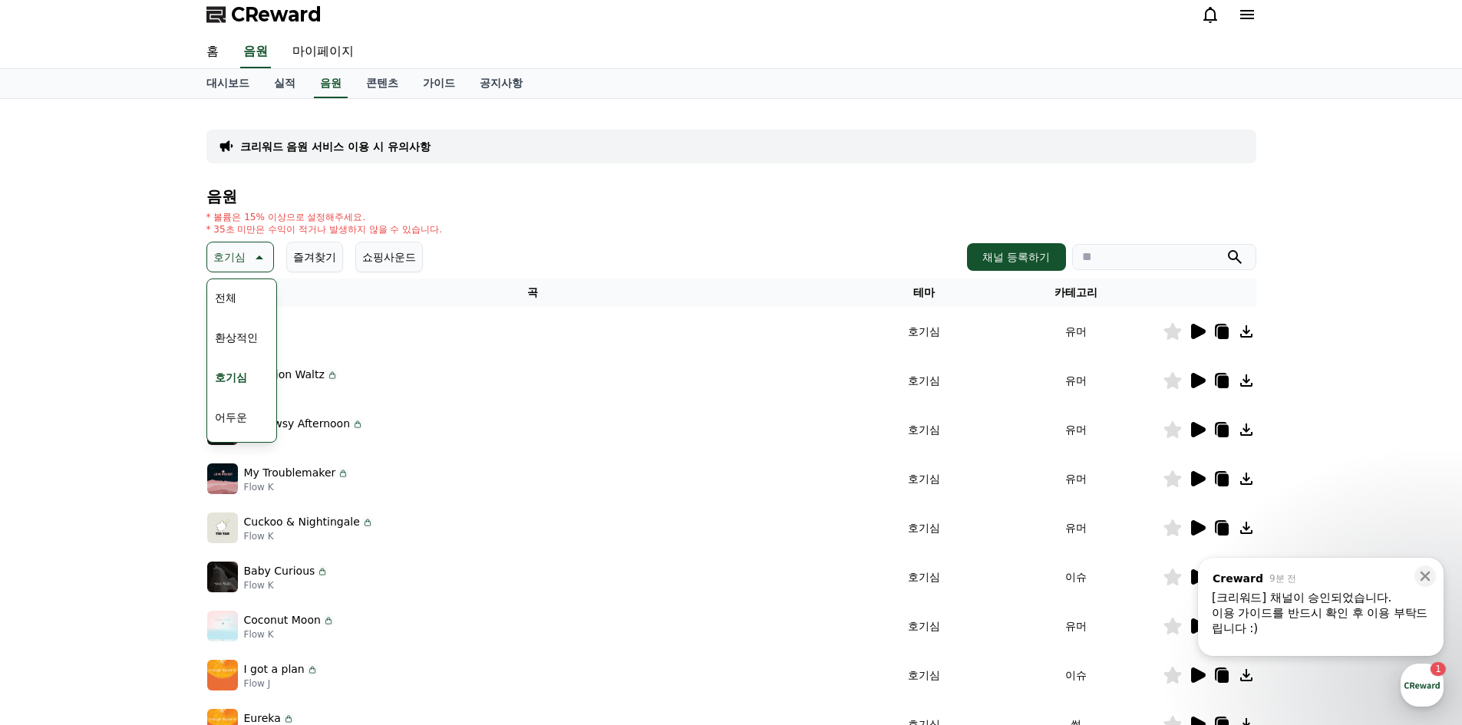
scroll to position [153, 0]
click at [236, 391] on button "신나는" at bounding box center [231, 384] width 44 height 34
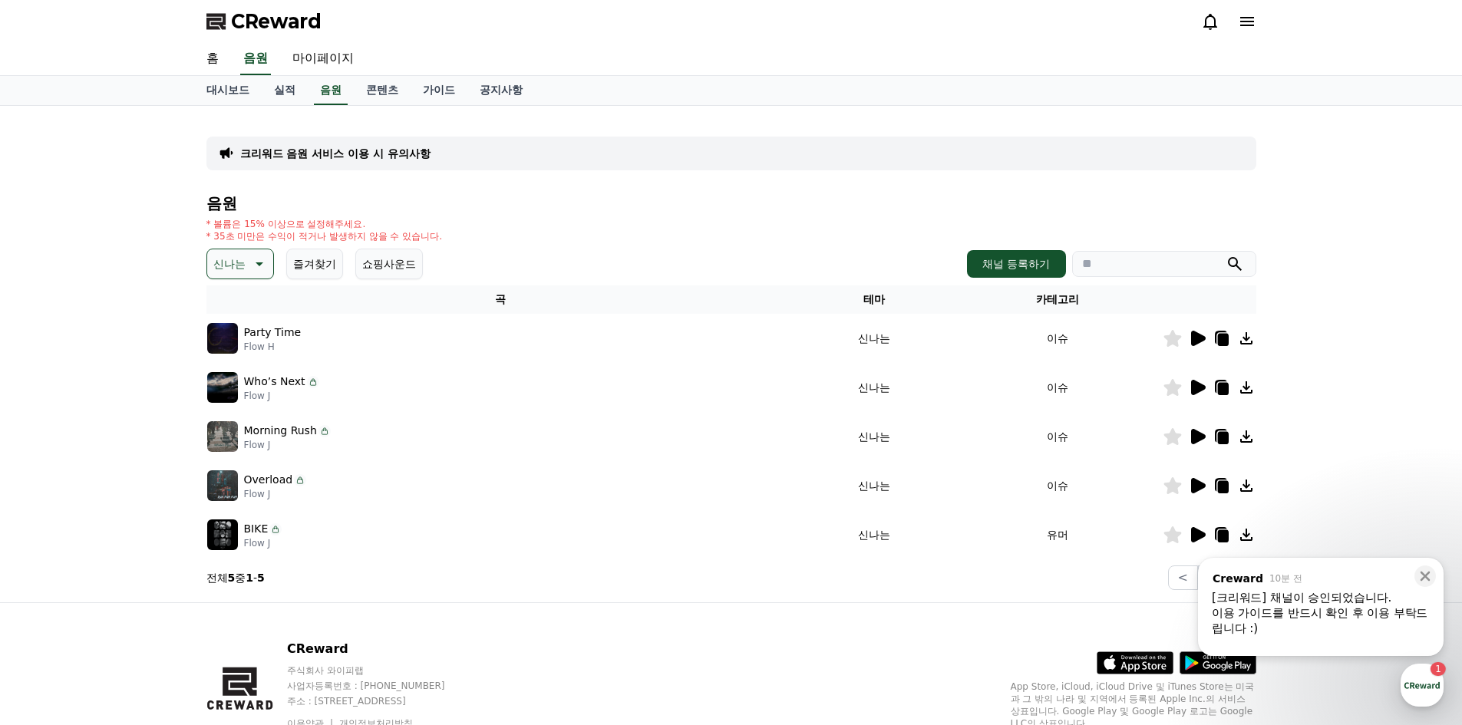
click at [1198, 339] on icon at bounding box center [1198, 338] width 15 height 15
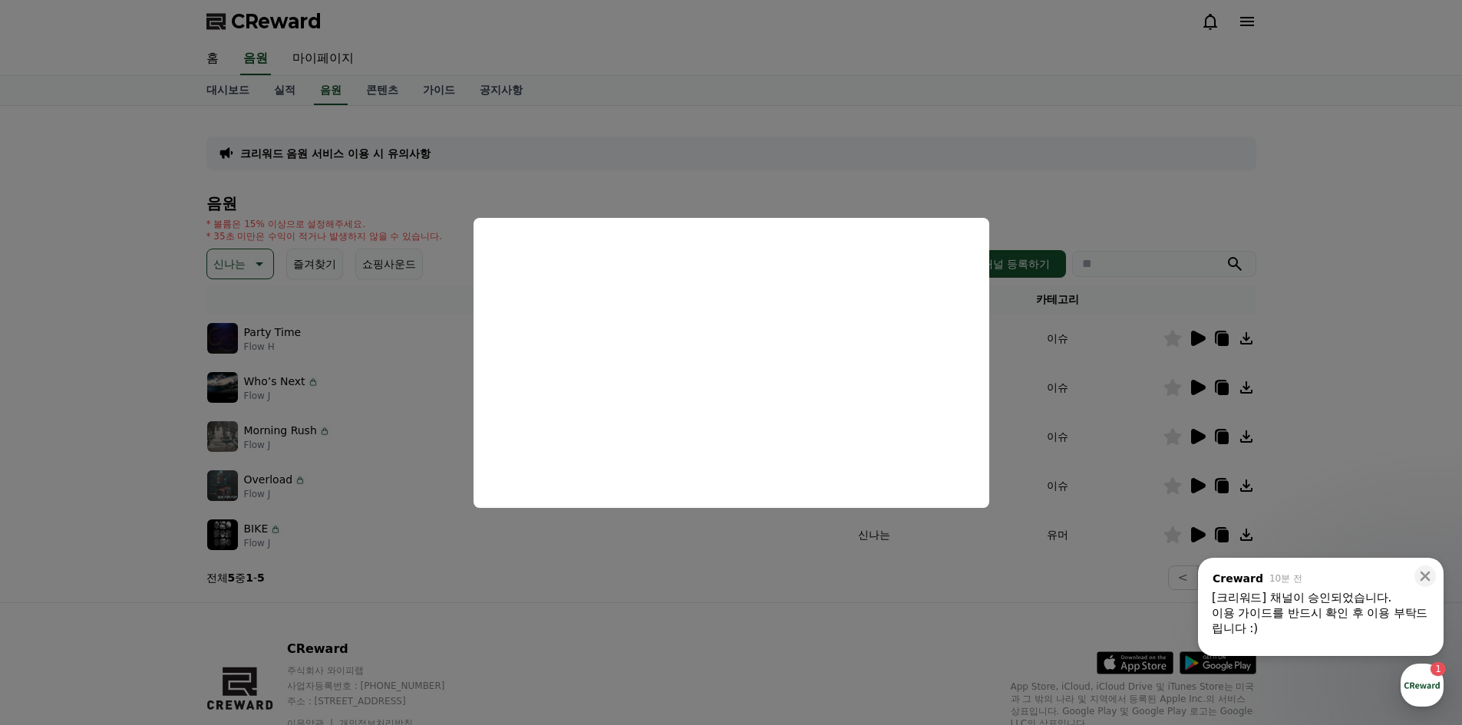
click at [1276, 389] on button "close modal" at bounding box center [731, 362] width 1462 height 725
click at [1359, 385] on div "크리워드 음원 서비스 이용 시 유의사항 음원 * 볼륨은 15% 이상으로 설정해주세요. * 35초 미만은 수익이 적거나 발생하지 않을 수 있습니…" at bounding box center [731, 354] width 1462 height 496
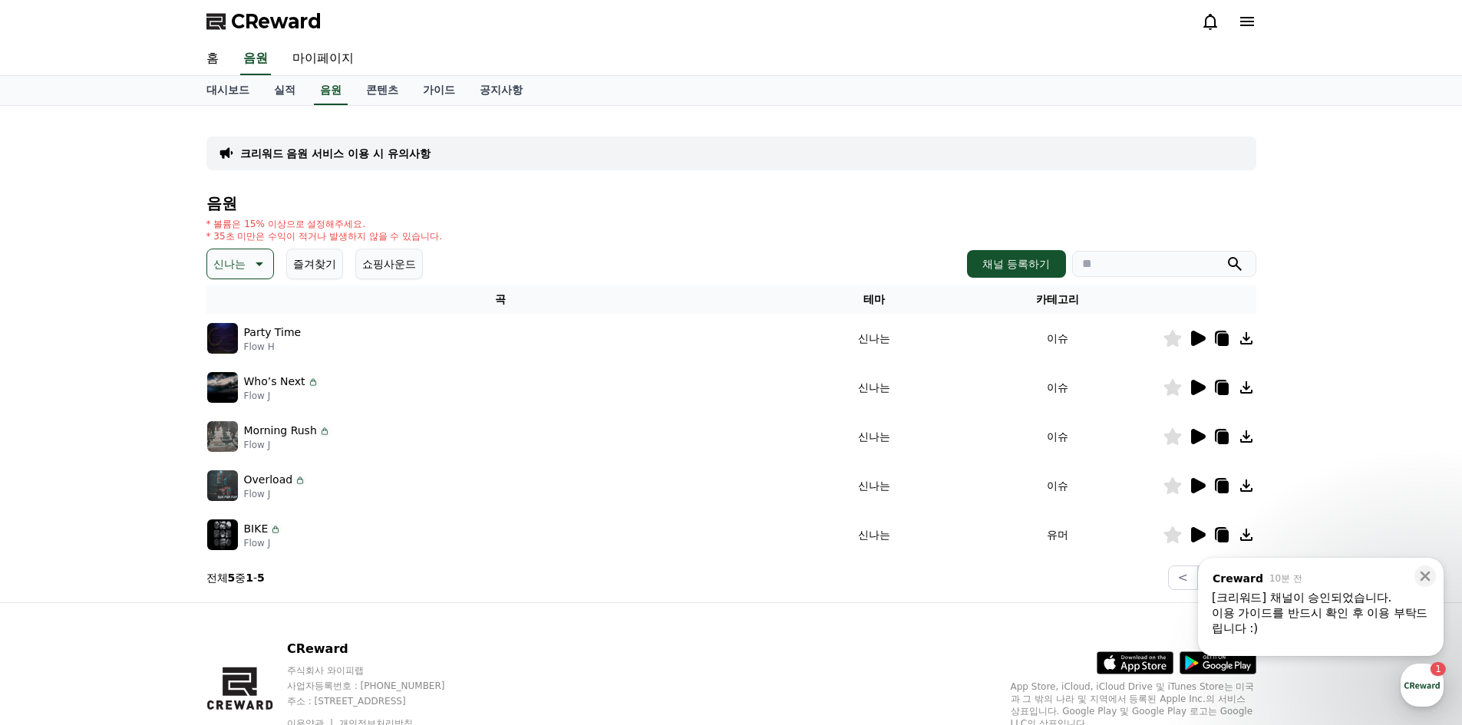
scroll to position [68, 0]
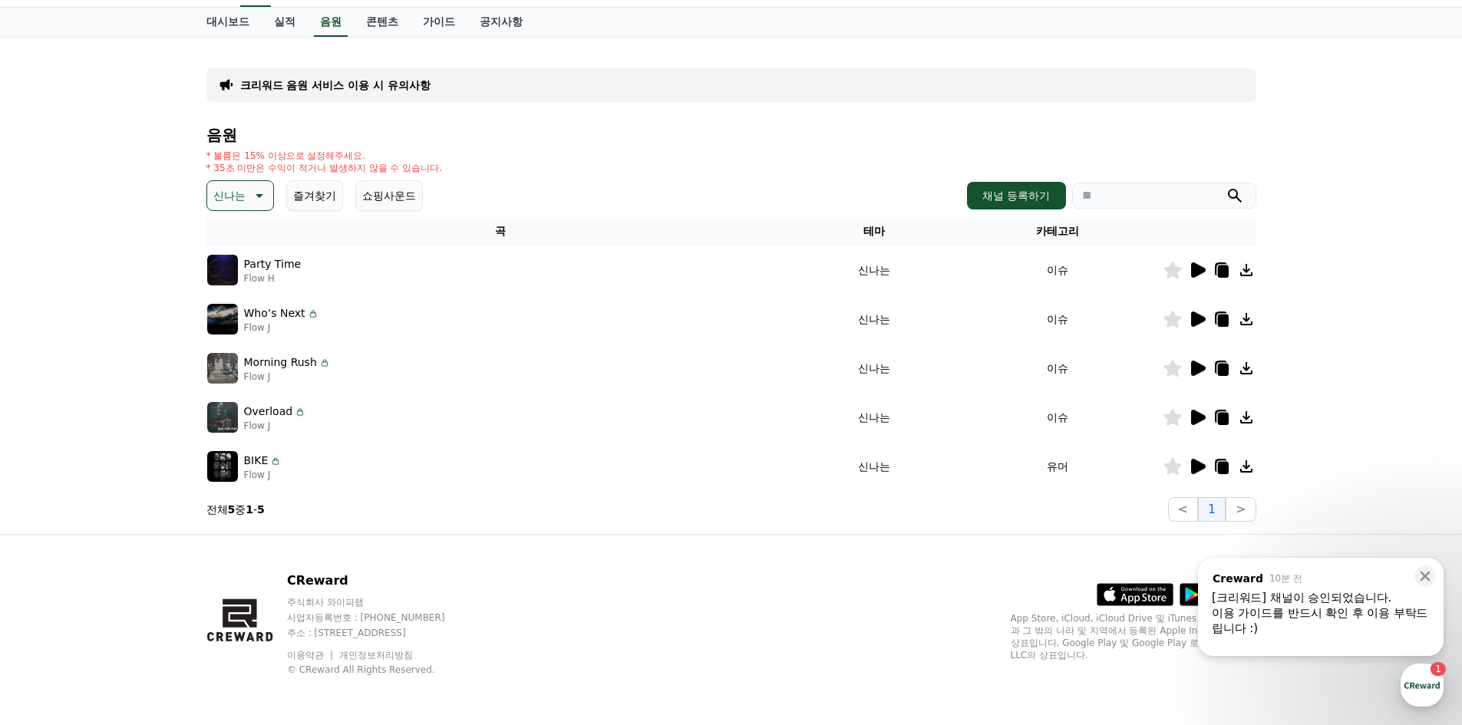
click at [256, 195] on icon at bounding box center [259, 196] width 8 height 4
click at [329, 195] on button "즐겨찾기" at bounding box center [314, 195] width 57 height 31
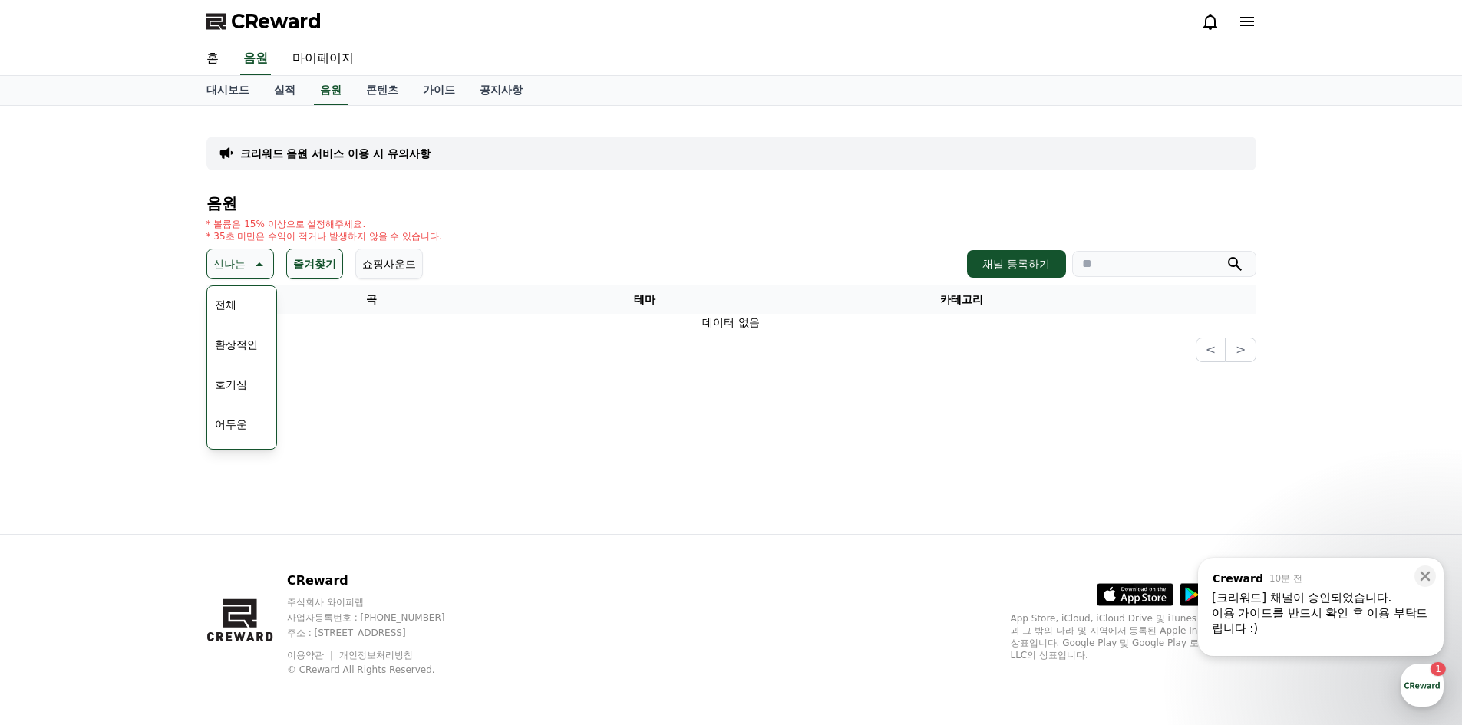
click at [229, 264] on p "신나는" at bounding box center [229, 263] width 32 height 21
click at [243, 263] on p "신나는" at bounding box center [229, 263] width 32 height 21
click at [252, 430] on button "통통튀는" at bounding box center [236, 427] width 55 height 34
click at [318, 272] on button "즐겨찾기" at bounding box center [325, 264] width 57 height 31
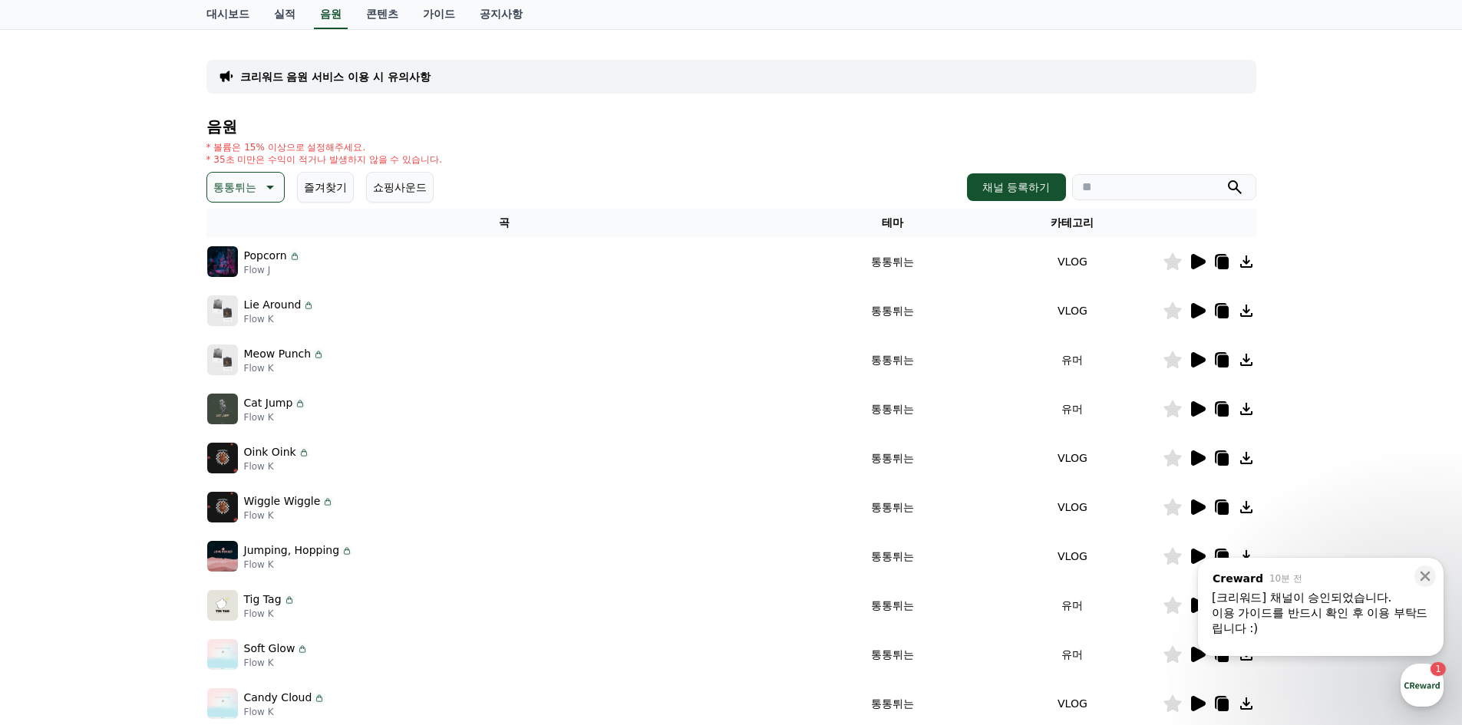
scroll to position [153, 0]
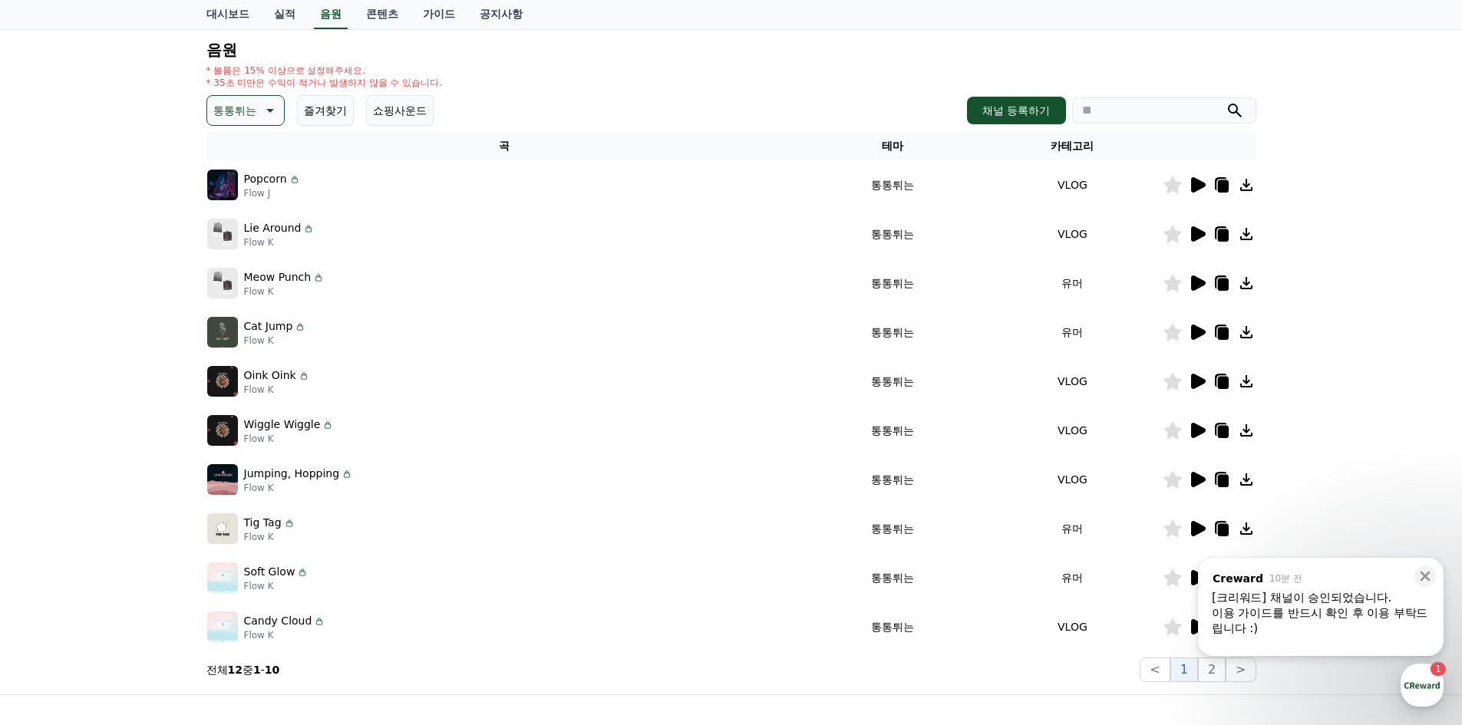
click at [222, 107] on p "통통튀는" at bounding box center [234, 110] width 43 height 21
click at [236, 240] on button "밝은" at bounding box center [226, 234] width 34 height 34
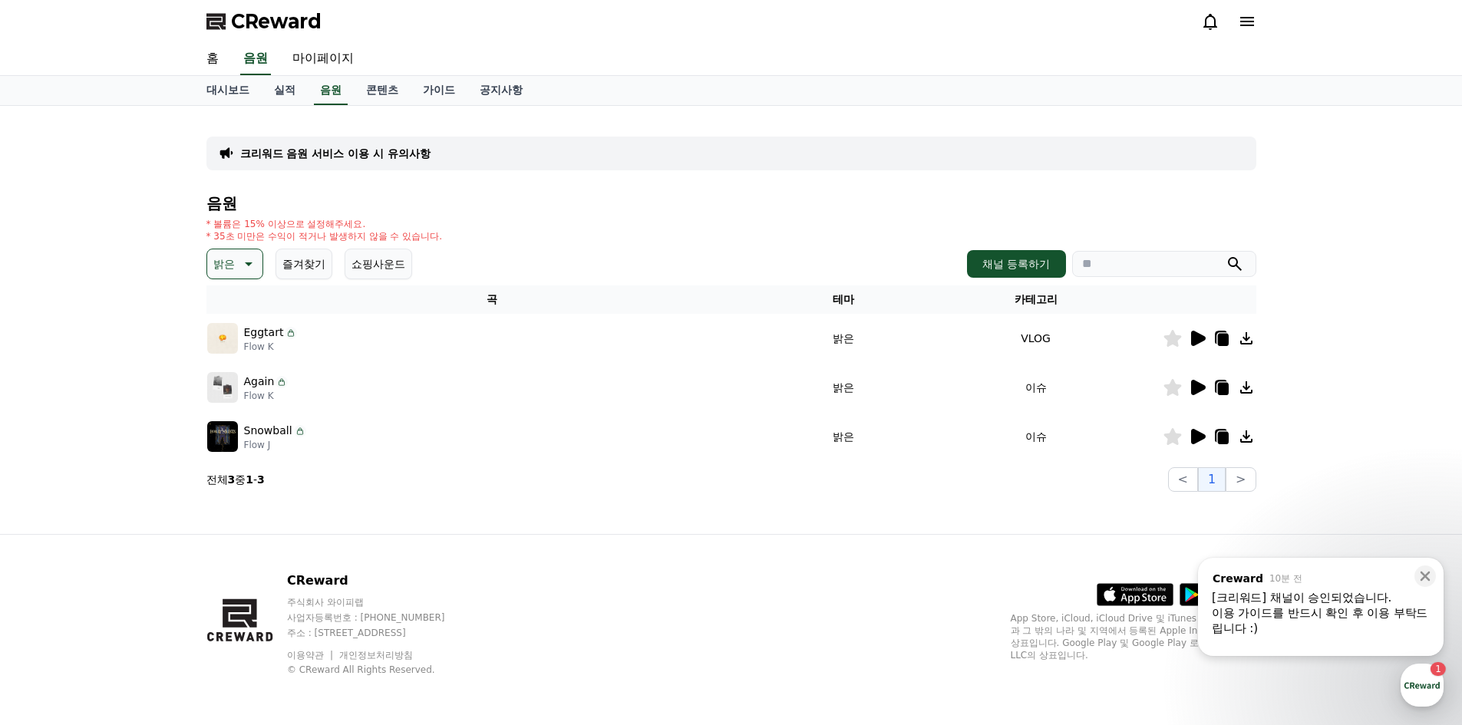
click at [1196, 340] on icon at bounding box center [1198, 338] width 15 height 15
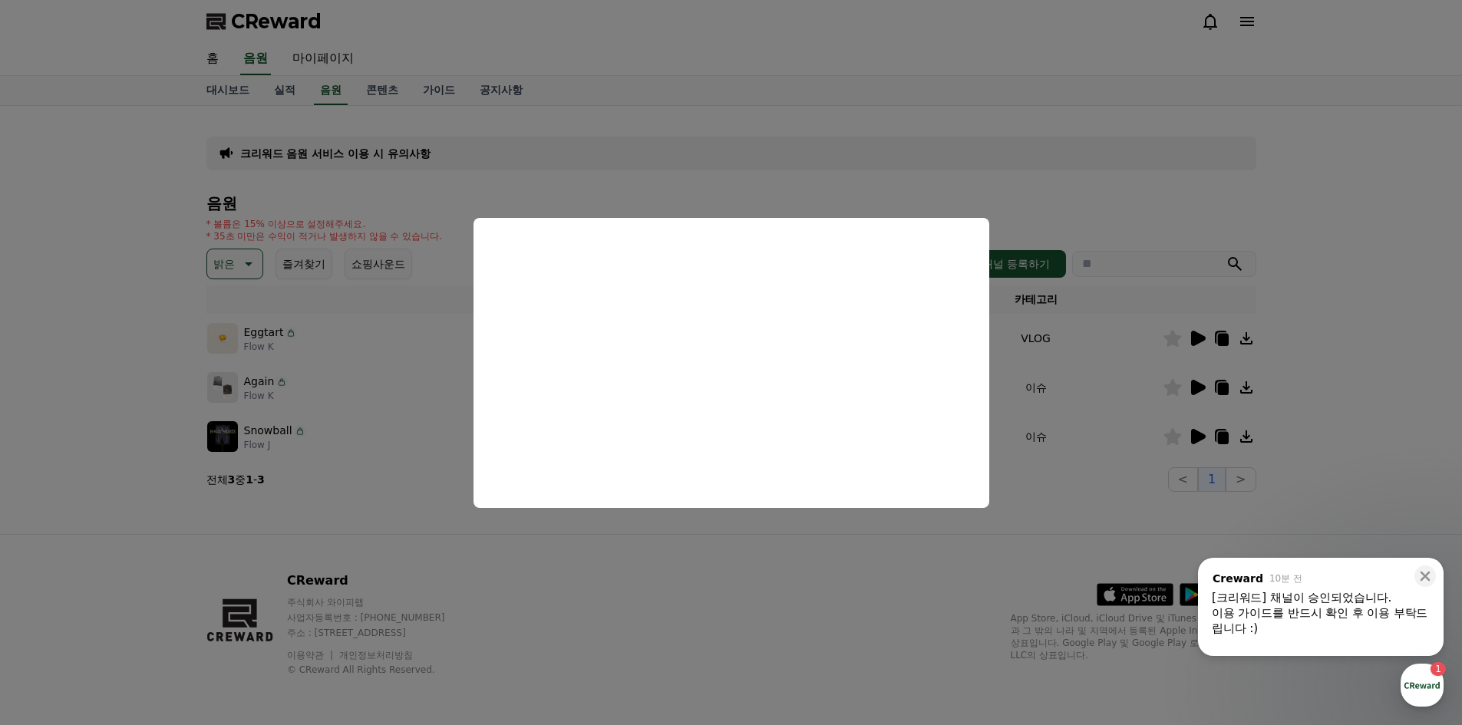
click at [878, 123] on button "close modal" at bounding box center [731, 362] width 1462 height 725
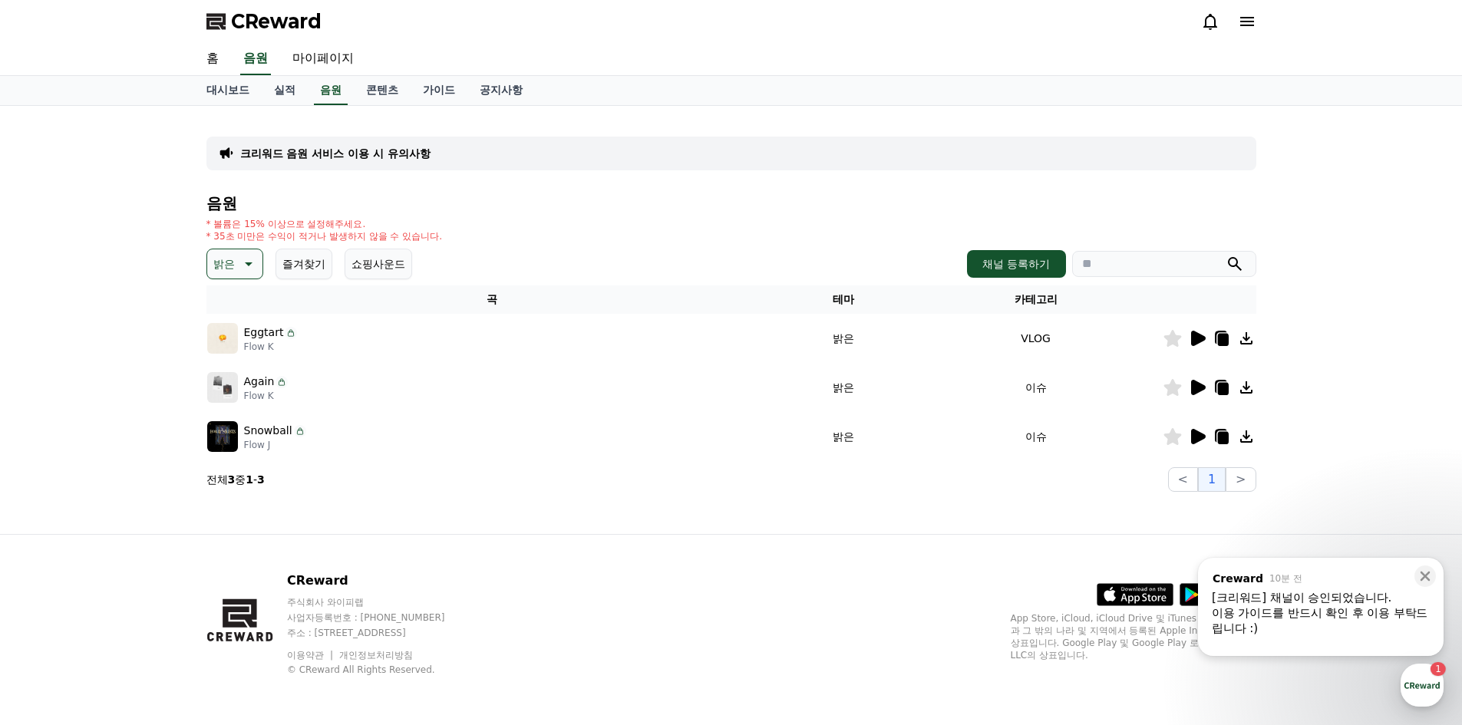
click at [397, 265] on button "쇼핑사운드" at bounding box center [378, 264] width 68 height 31
click at [339, 133] on div "크리워드 음원 서비스 이용 시 유의사항 음원 * 볼륨은 15% 이상으로 설정해주세요. * 35초 미만은 수익이 적거나 발생하지 않을 수 있습니…" at bounding box center [731, 305] width 1050 height 374
click at [358, 153] on p "크리워드 음원 서비스 이용 시 유의사항" at bounding box center [335, 153] width 190 height 15
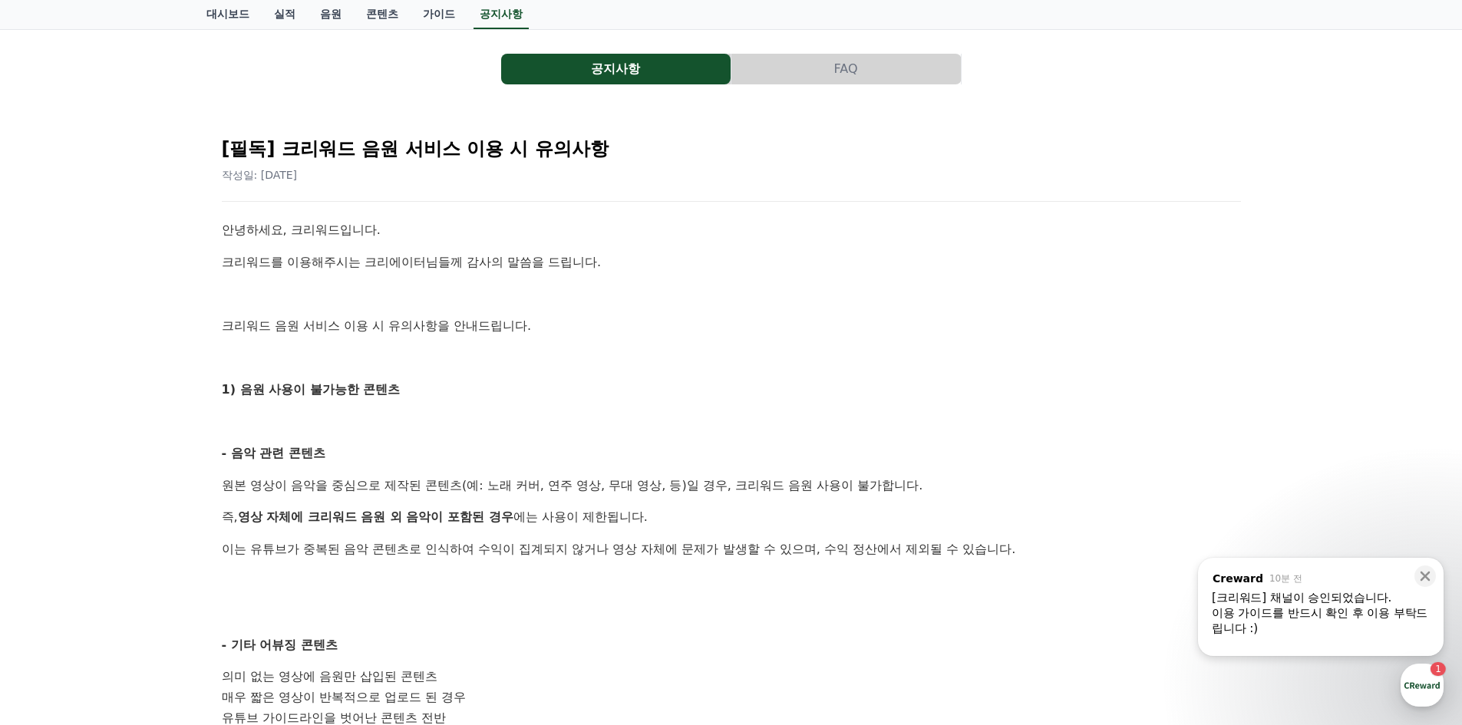
scroll to position [230, 0]
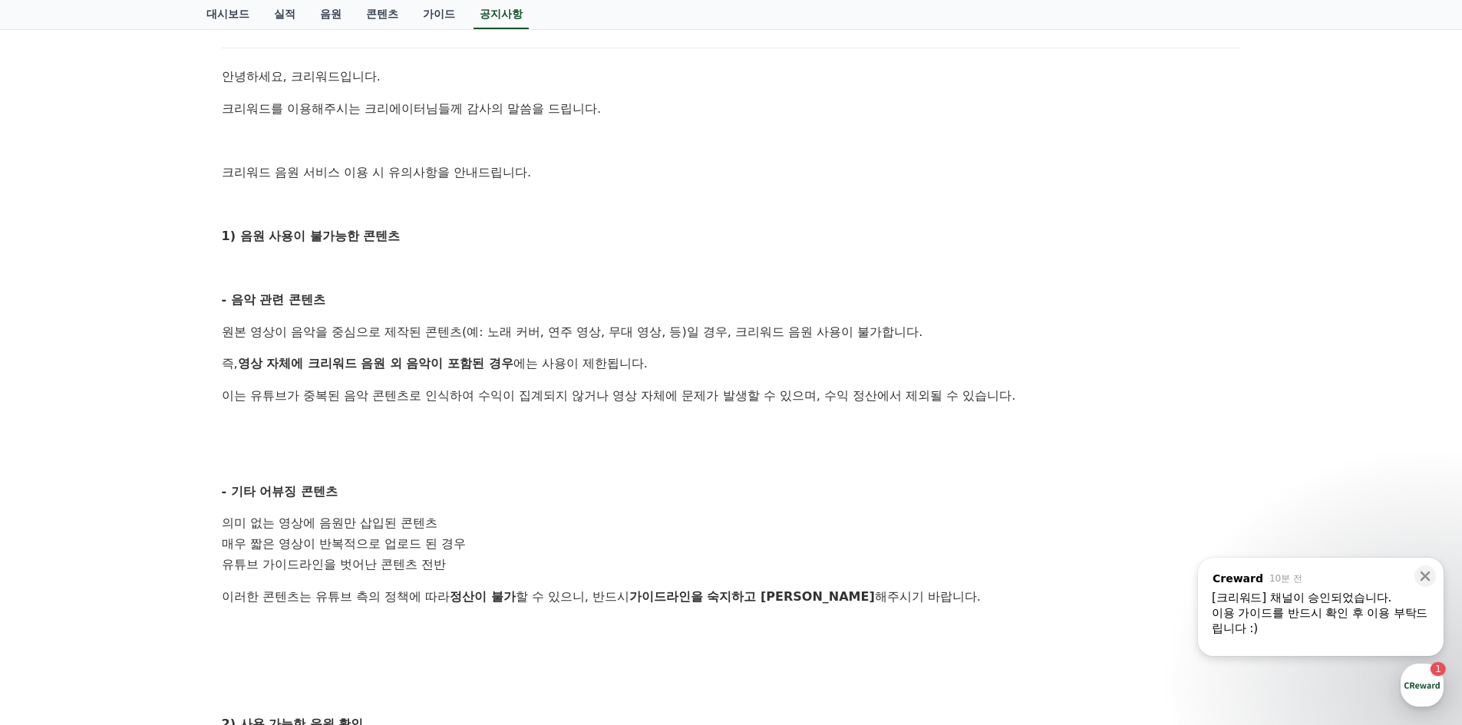
click at [667, 335] on p "원본 영상이 음악을 중심으로 제작된 콘텐츠(예: 노래 커버, 연주 영상, 무대 영상, 등)일 경우, 크리워드 음원 사용이 불가합니다." at bounding box center [731, 332] width 1019 height 20
drag, startPoint x: 763, startPoint y: 385, endPoint x: 735, endPoint y: 353, distance: 42.4
click at [762, 386] on p "이는 유튜브가 중복된 음악 콘텐츠로 인식하여 수익이 집계되지 않거나 영상 자체에 문제가 발생할 수 있으며, 수익 정산에서 제외될 수 있습니다." at bounding box center [731, 396] width 1019 height 20
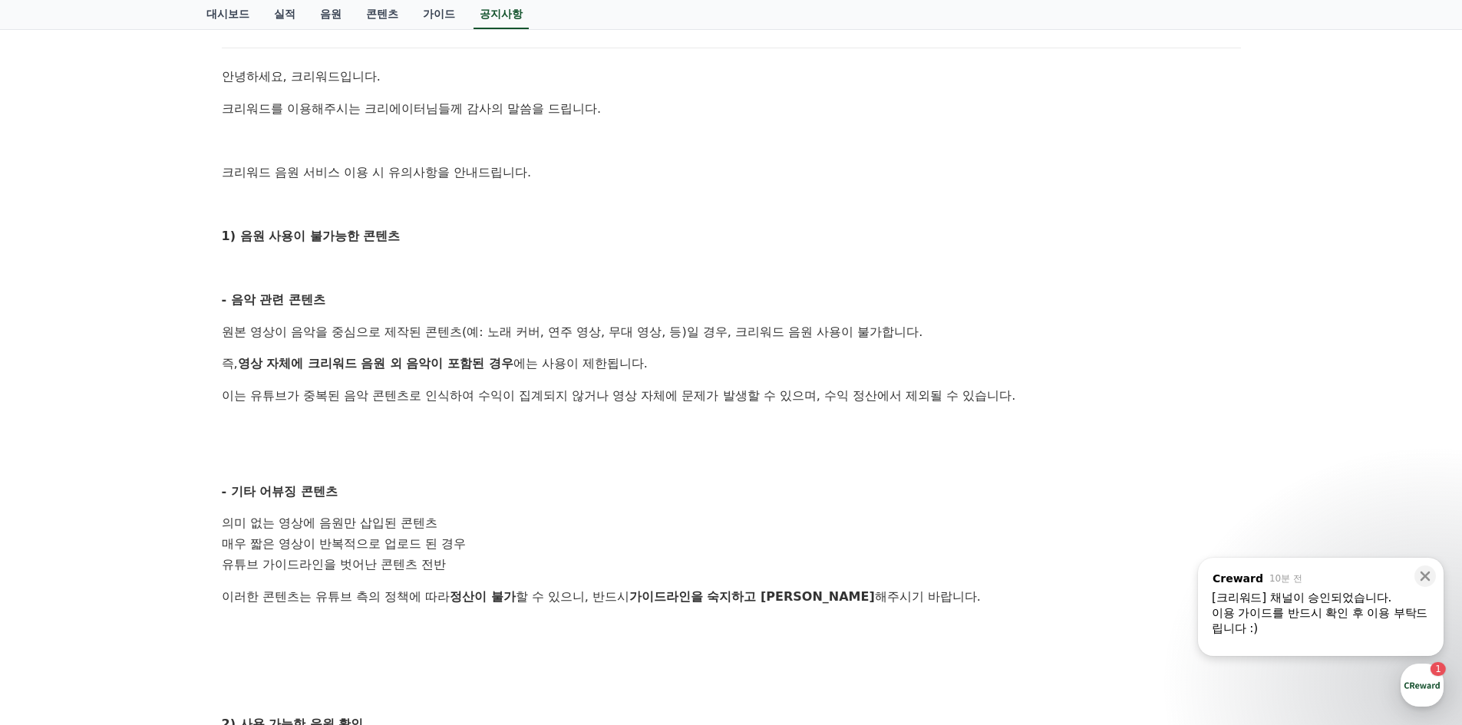
click at [727, 341] on p "원본 영상이 음악을 중심으로 제작된 콘텐츠(예: 노래 커버, 연주 영상, 무대 영상, 등)일 경우, 크리워드 음원 사용이 불가합니다." at bounding box center [731, 332] width 1019 height 20
click at [725, 342] on div "안녕하세요, 크리워드입니다. 크리워드를 이용해주시는 크리에이터님들께 감사의 말씀을 드립니다. 크리워드 음원 서비스 이용 시 유의사항을 안내드립…" at bounding box center [731, 576] width 1019 height 1019
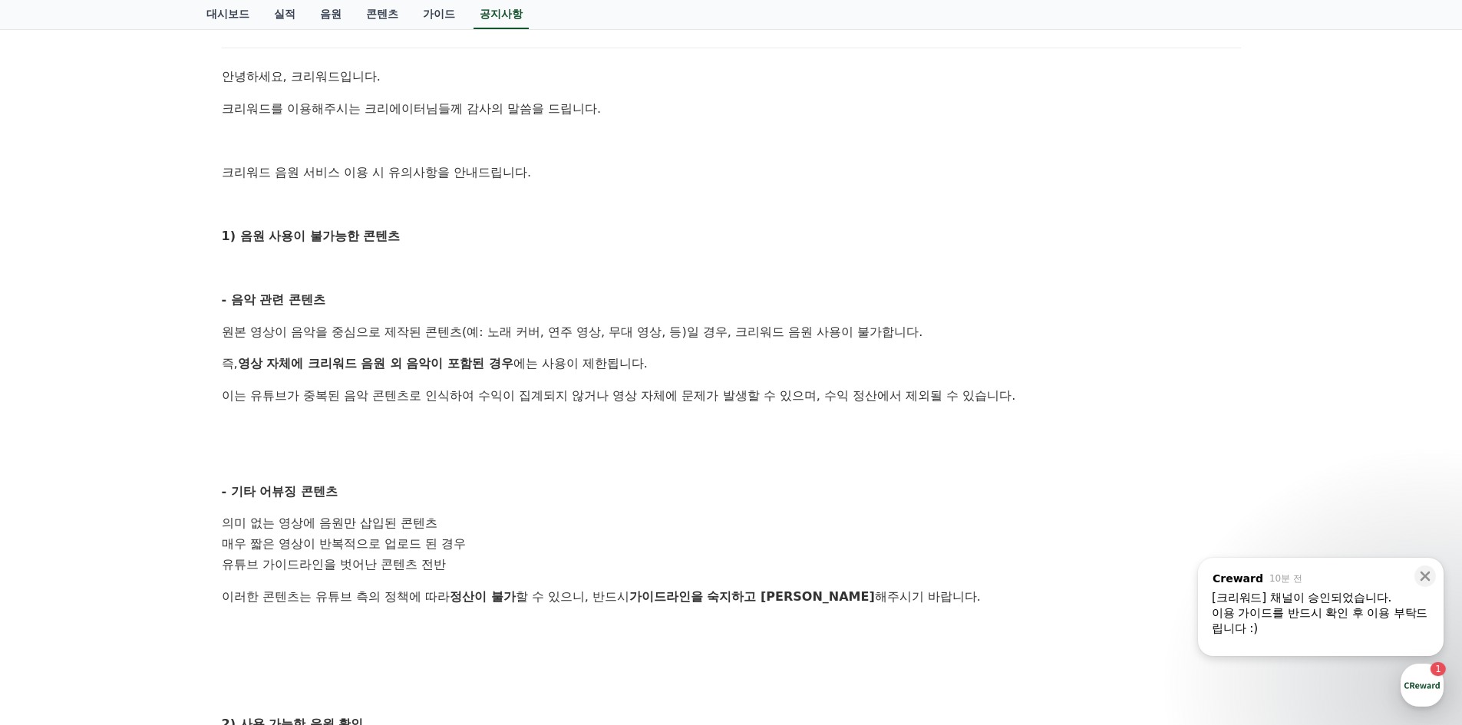
click at [725, 342] on div "안녕하세요, 크리워드입니다. 크리워드를 이용해주시는 크리에이터님들께 감사의 말씀을 드립니다. 크리워드 음원 서비스 이용 시 유의사항을 안내드립…" at bounding box center [731, 576] width 1019 height 1019
click at [703, 317] on div "안녕하세요, 크리워드입니다. 크리워드를 이용해주시는 크리에이터님들께 감사의 말씀을 드립니다. 크리워드 음원 서비스 이용 시 유의사항을 안내드립…" at bounding box center [731, 576] width 1019 height 1019
click at [717, 350] on div "안녕하세요, 크리워드입니다. 크리워드를 이용해주시는 크리에이터님들께 감사의 말씀을 드립니다. 크리워드 음원 서비스 이용 시 유의사항을 안내드립…" at bounding box center [731, 576] width 1019 height 1019
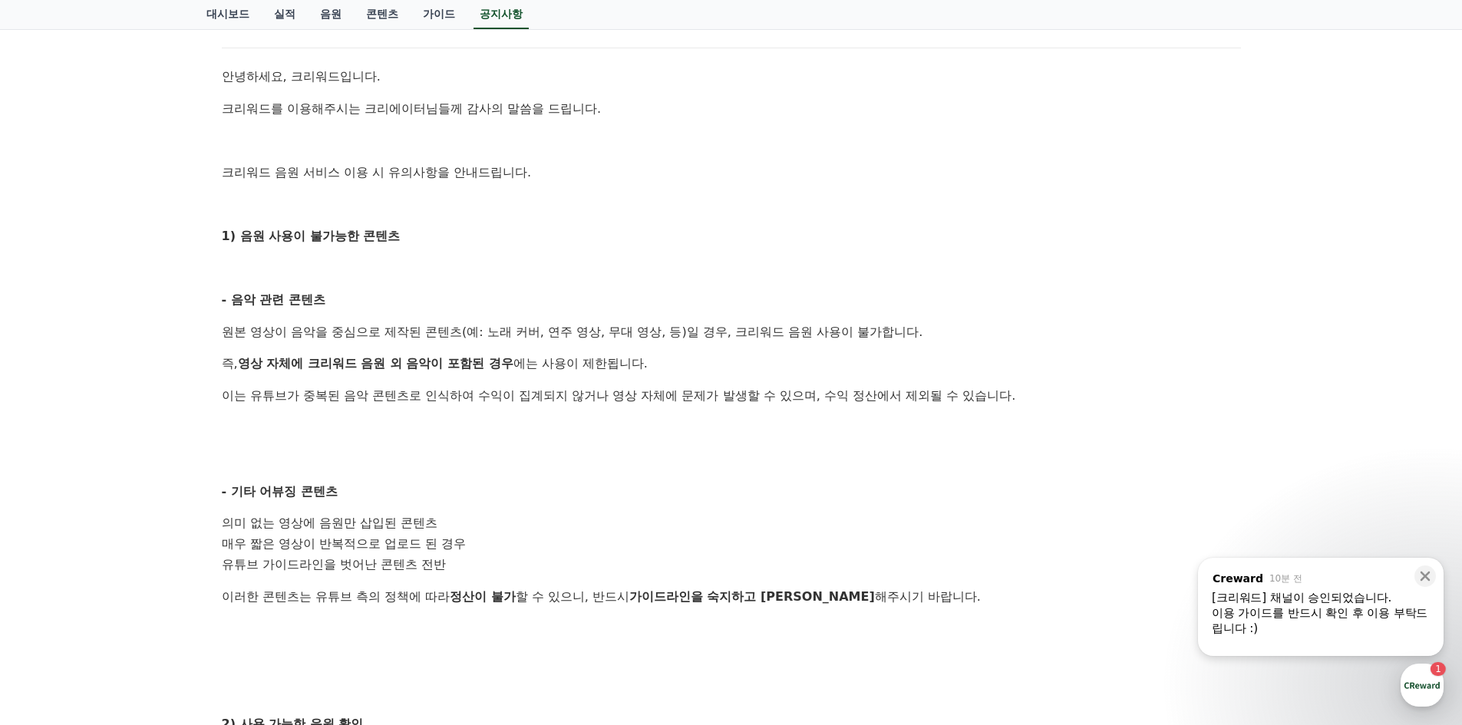
click at [717, 350] on div "안녕하세요, 크리워드입니다. 크리워드를 이용해주시는 크리에이터님들께 감사의 말씀을 드립니다. 크리워드 음원 서비스 이용 시 유의사항을 안내드립…" at bounding box center [731, 576] width 1019 height 1019
click at [717, 346] on div "안녕하세요, 크리워드입니다. 크리워드를 이용해주시는 크리에이터님들께 감사의 말씀을 드립니다. 크리워드 음원 서비스 이용 시 유의사항을 안내드립…" at bounding box center [731, 576] width 1019 height 1019
click at [715, 324] on p "원본 영상이 음악을 중심으로 제작된 콘텐츠(예: 노래 커버, 연주 영상, 무대 영상, 등)일 경우, 크리워드 음원 사용이 불가합니다." at bounding box center [731, 332] width 1019 height 20
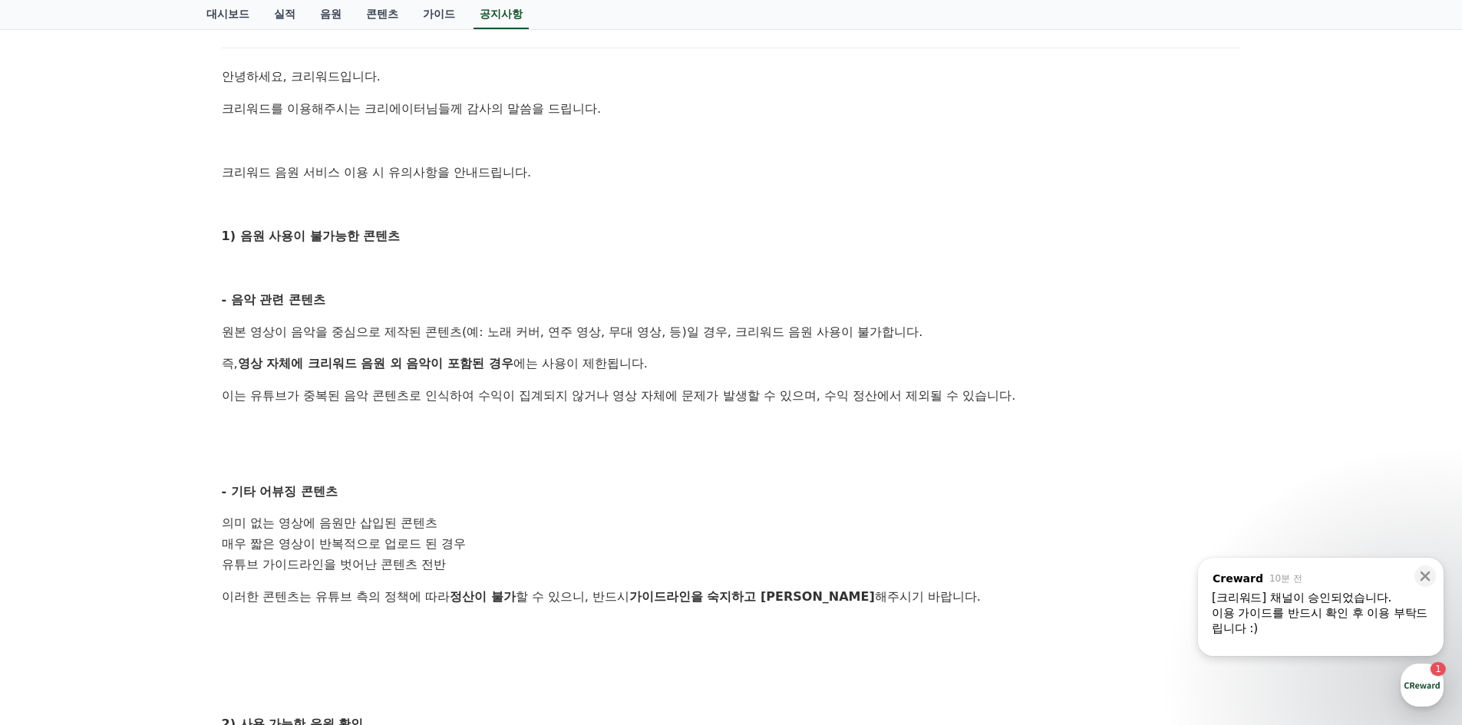
click at [779, 338] on p "원본 영상이 음악을 중심으로 제작된 콘텐츠(예: 노래 커버, 연주 영상, 무대 영상, 등)일 경우, 크리워드 음원 사용이 불가합니다." at bounding box center [731, 332] width 1019 height 20
click at [796, 352] on div "안녕하세요, 크리워드입니다. 크리워드를 이용해주시는 크리에이터님들께 감사의 말씀을 드립니다. 크리워드 음원 서비스 이용 시 유의사항을 안내드립…" at bounding box center [731, 576] width 1019 height 1019
click at [796, 351] on div "안녕하세요, 크리워드입니다. 크리워드를 이용해주시는 크리에이터님들께 감사의 말씀을 드립니다. 크리워드 음원 서비스 이용 시 유의사항을 안내드립…" at bounding box center [731, 576] width 1019 height 1019
click at [823, 387] on p "이는 유튜브가 중복된 음악 콘텐츠로 인식하여 수익이 집계되지 않거나 영상 자체에 문제가 발생할 수 있으며, 수익 정산에서 제외될 수 있습니다." at bounding box center [731, 396] width 1019 height 20
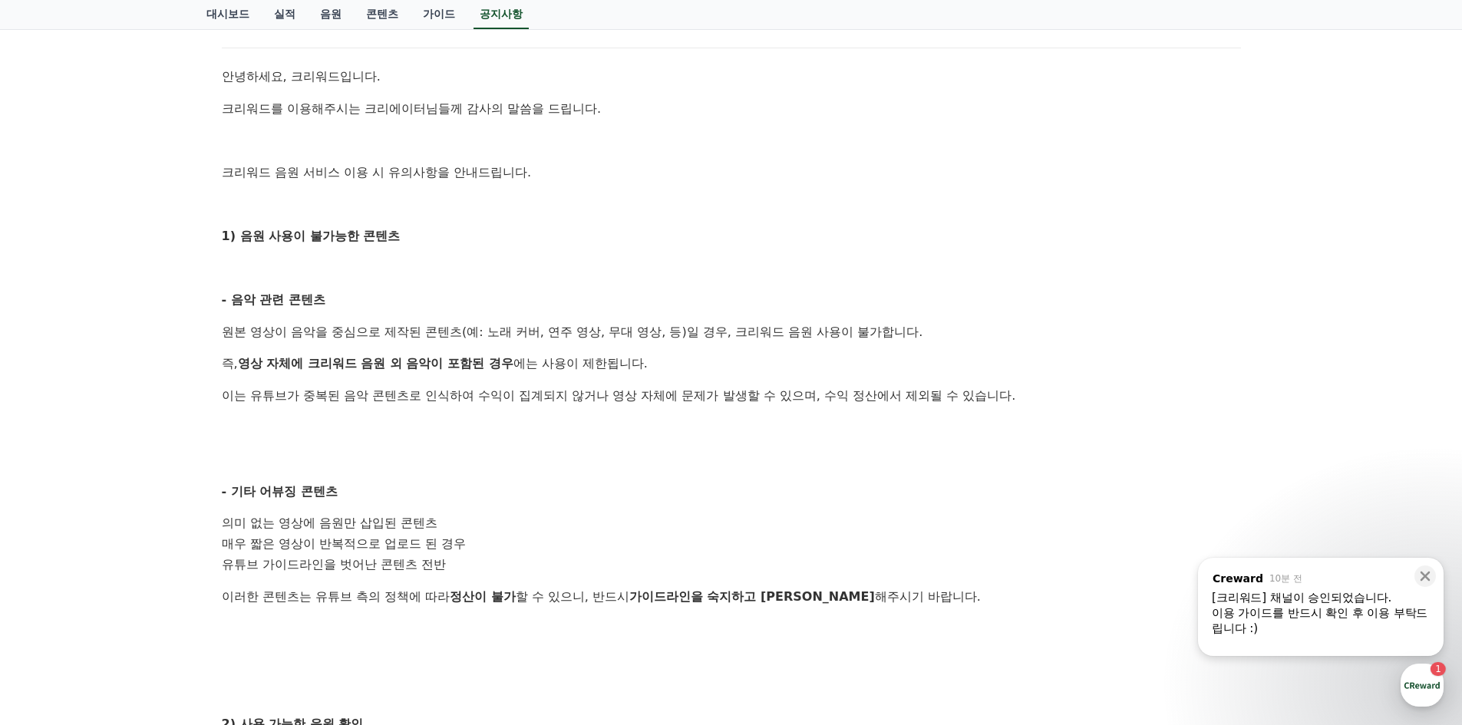
click at [823, 387] on p "이는 유튜브가 중복된 음악 콘텐츠로 인식하여 수익이 집계되지 않거나 영상 자체에 문제가 발생할 수 있으며, 수익 정산에서 제외될 수 있습니다." at bounding box center [731, 396] width 1019 height 20
drag, startPoint x: 823, startPoint y: 387, endPoint x: 807, endPoint y: 381, distance: 17.2
click at [822, 387] on p "이는 유튜브가 중복된 음악 콘텐츠로 인식하여 수익이 집계되지 않거나 영상 자체에 문제가 발생할 수 있으며, 수익 정산에서 제외될 수 있습니다." at bounding box center [731, 396] width 1019 height 20
click at [806, 381] on div "안녕하세요, 크리워드입니다. 크리워드를 이용해주시는 크리에이터님들께 감사의 말씀을 드립니다. 크리워드 음원 서비스 이용 시 유의사항을 안내드립…" at bounding box center [731, 576] width 1019 height 1019
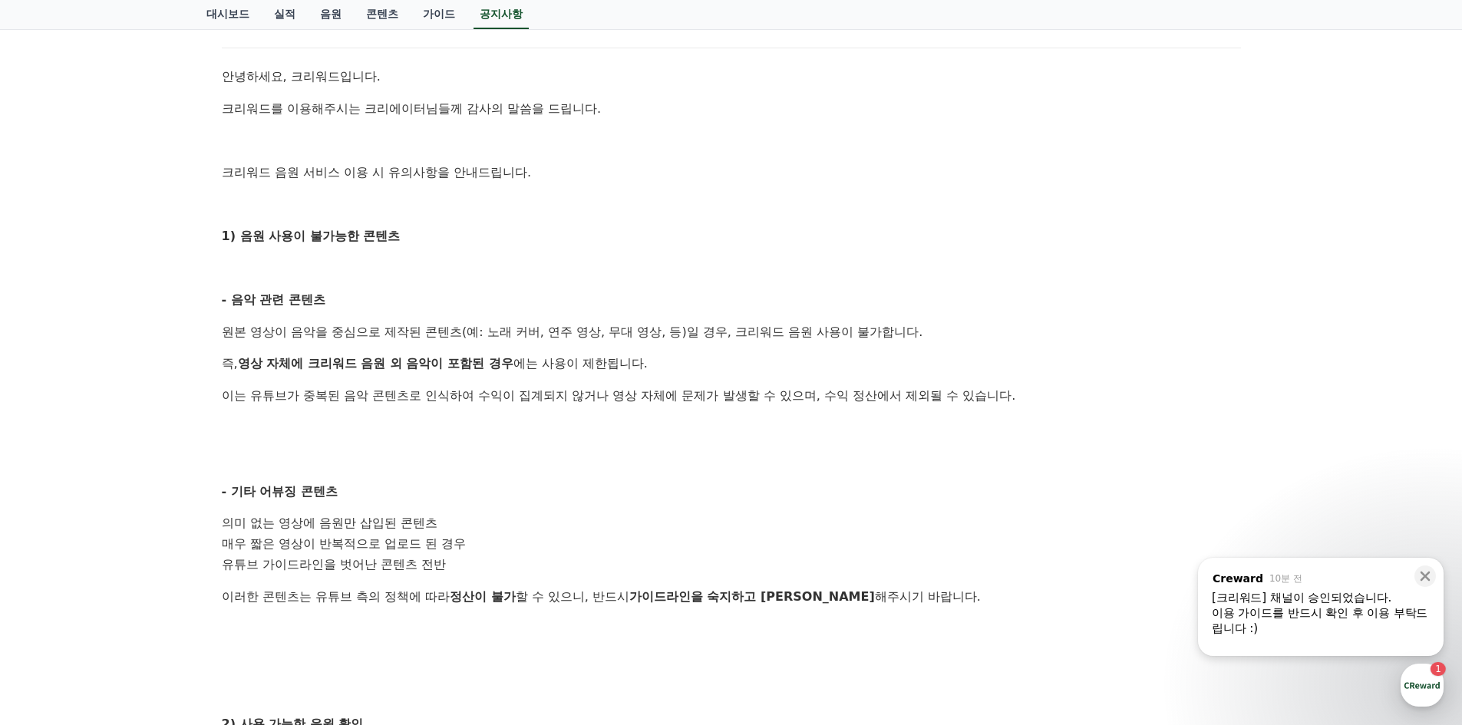
click at [806, 381] on div "안녕하세요, 크리워드입니다. 크리워드를 이용해주시는 크리에이터님들께 감사의 말씀을 드립니다. 크리워드 음원 서비스 이용 시 유의사항을 안내드립…" at bounding box center [731, 576] width 1019 height 1019
click at [822, 391] on p "이는 유튜브가 중복된 음악 콘텐츠로 인식하여 수익이 집계되지 않거나 영상 자체에 문제가 발생할 수 있으며, 수익 정산에서 제외될 수 있습니다." at bounding box center [731, 396] width 1019 height 20
click at [799, 365] on p "즉, 영상 자체에 크리워드 음원 외 음악이 포함된 경우 에는 사용이 제한됩니다." at bounding box center [731, 364] width 1019 height 20
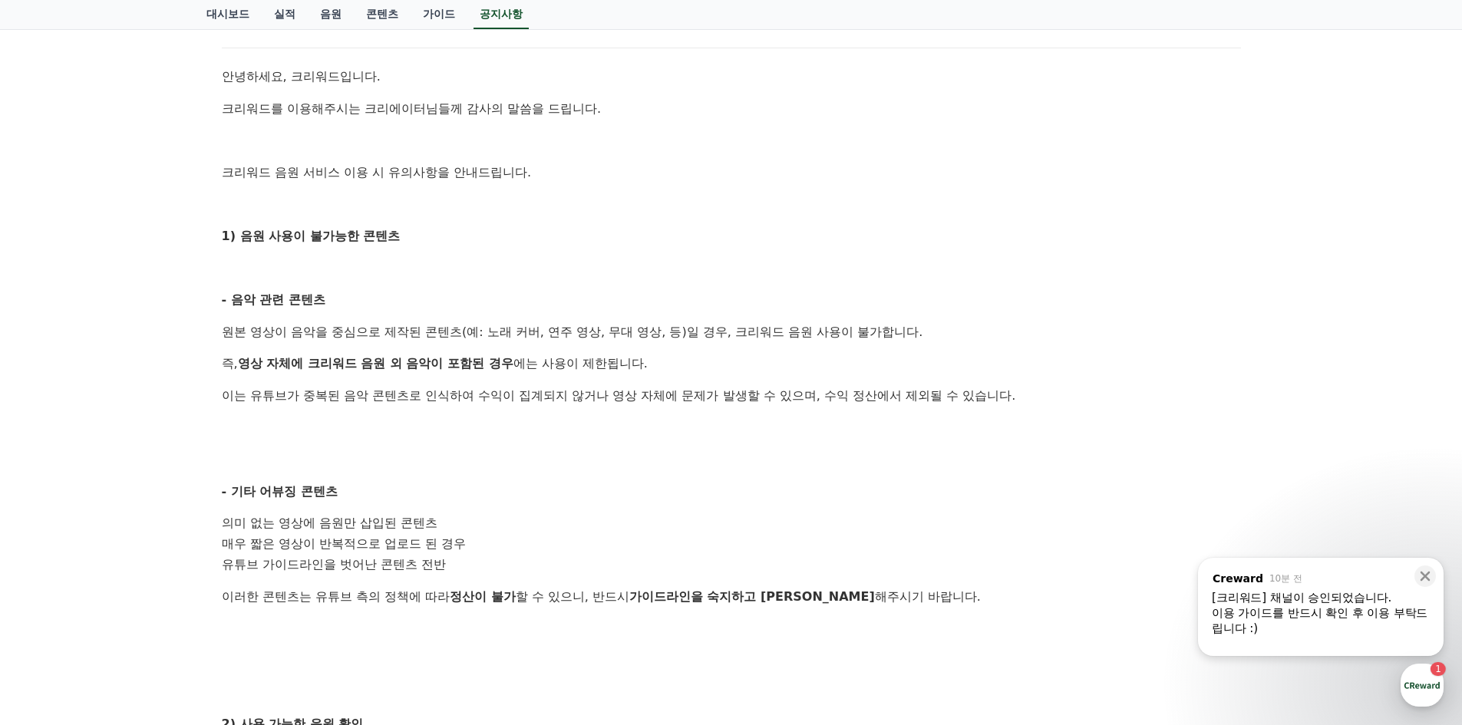
click at [799, 365] on p "즉, 영상 자체에 크리워드 음원 외 음악이 포함된 경우 에는 사용이 제한됩니다." at bounding box center [731, 364] width 1019 height 20
click at [682, 397] on p "이는 유튜브가 중복된 음악 콘텐츠로 인식하여 수익이 집계되지 않거나 영상 자체에 문제가 발생할 수 있으며, 수익 정산에서 제외될 수 있습니다." at bounding box center [731, 396] width 1019 height 20
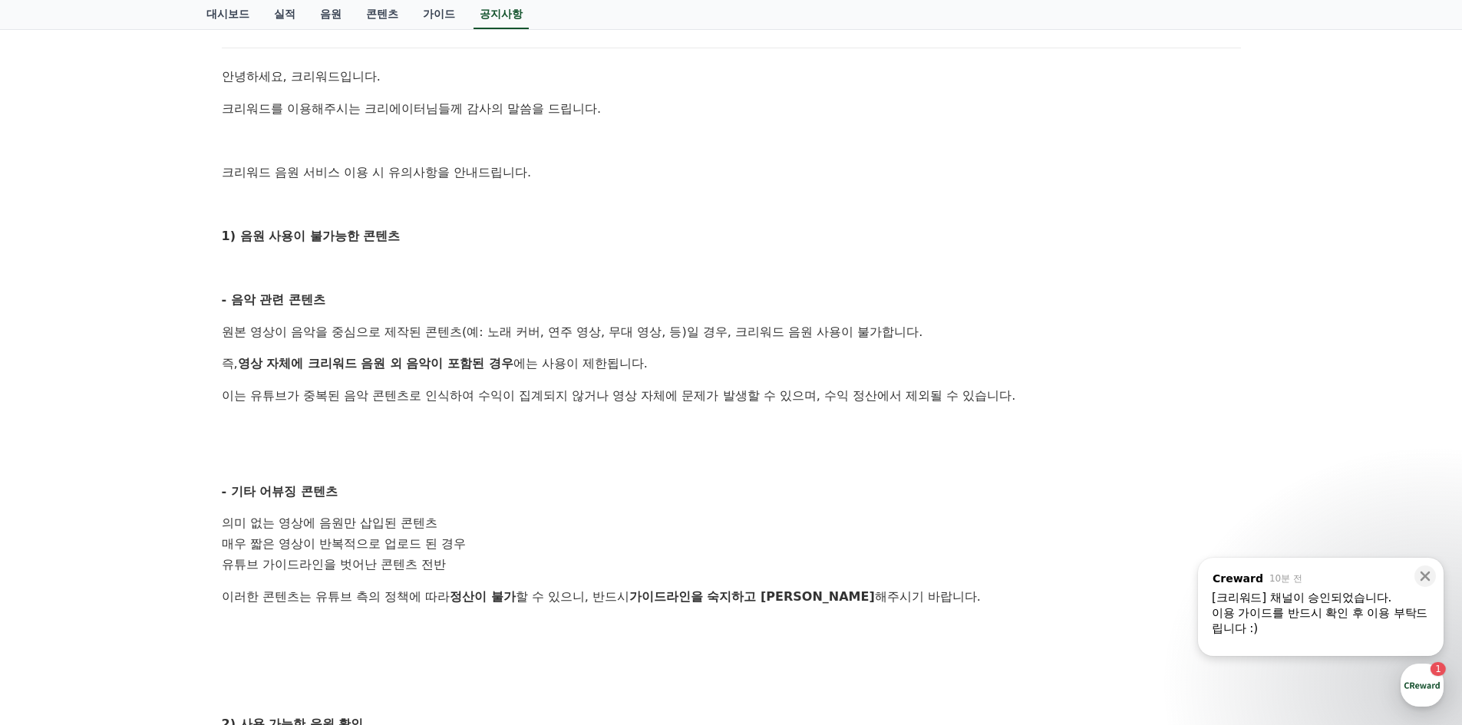
scroll to position [307, 0]
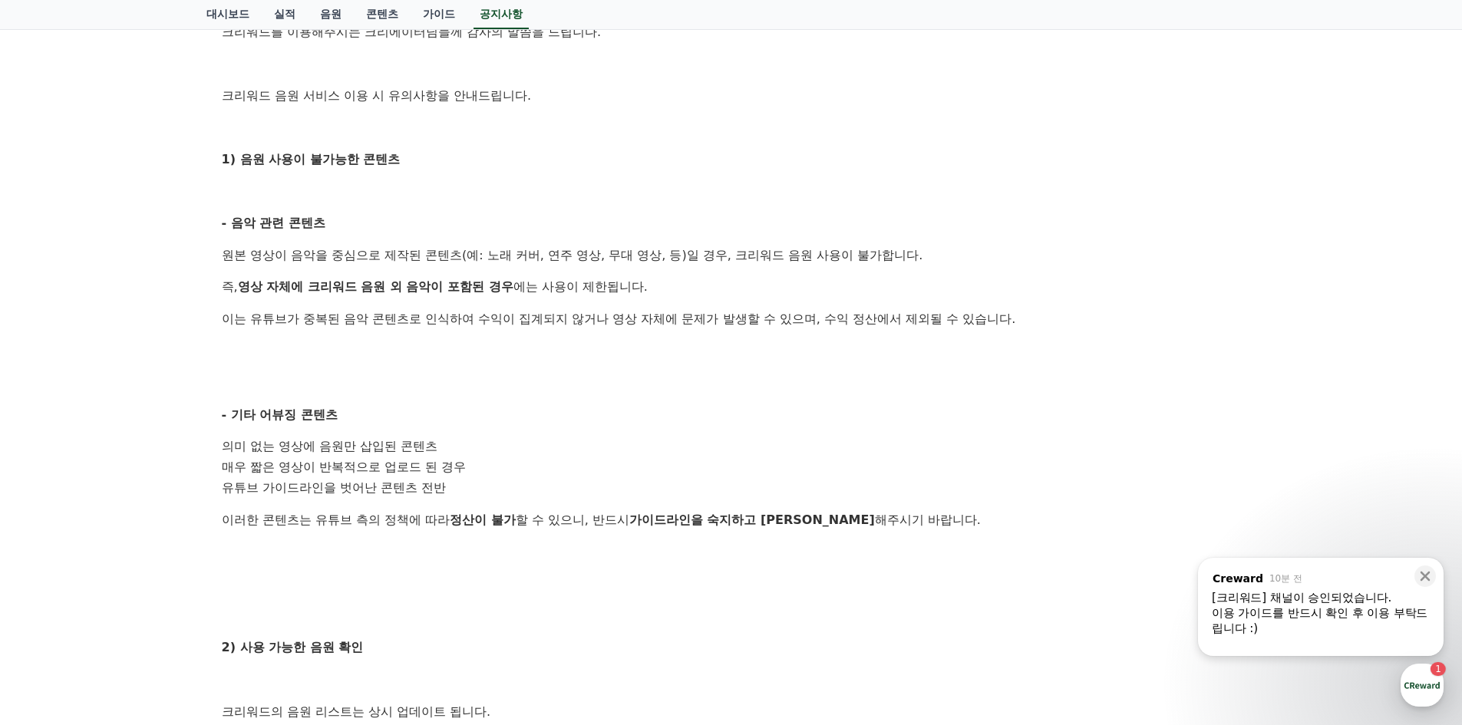
click at [315, 457] on li "매우 짧은 영상이 반복적으로 업로드 된 경우" at bounding box center [731, 467] width 1019 height 21
click at [335, 457] on li "매우 짧은 영상이 반복적으로 업로드 된 경우" at bounding box center [731, 467] width 1019 height 21
click at [335, 455] on li "의미 없는 영상에 음원만 삽입된 콘텐츠" at bounding box center [731, 447] width 1019 height 21
click at [338, 454] on li "의미 없는 영상에 음원만 삽입된 콘텐츠" at bounding box center [731, 447] width 1019 height 21
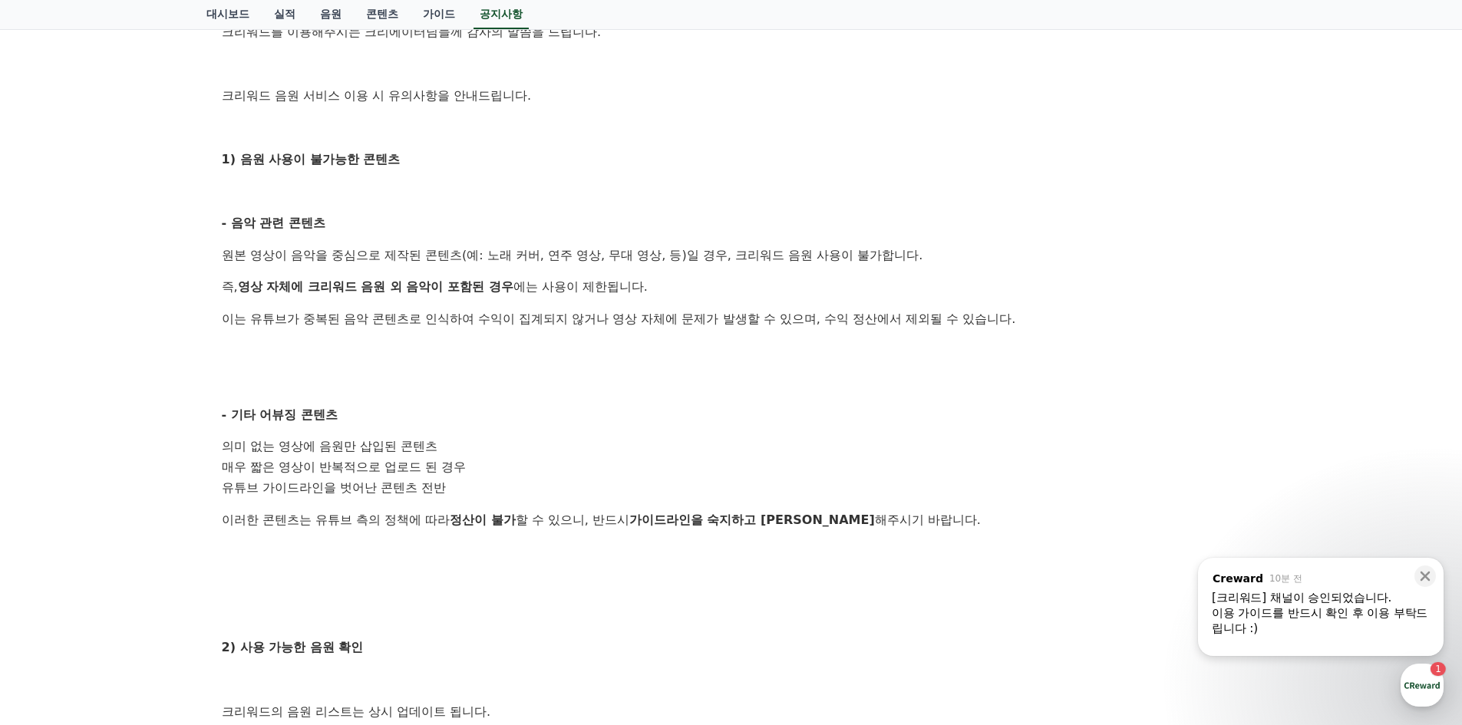
click at [345, 457] on li "매우 짧은 영상이 반복적으로 업로드 된 경우" at bounding box center [731, 467] width 1019 height 21
click at [353, 446] on li "의미 없는 영상에 음원만 삽입된 콘텐츠" at bounding box center [731, 447] width 1019 height 21
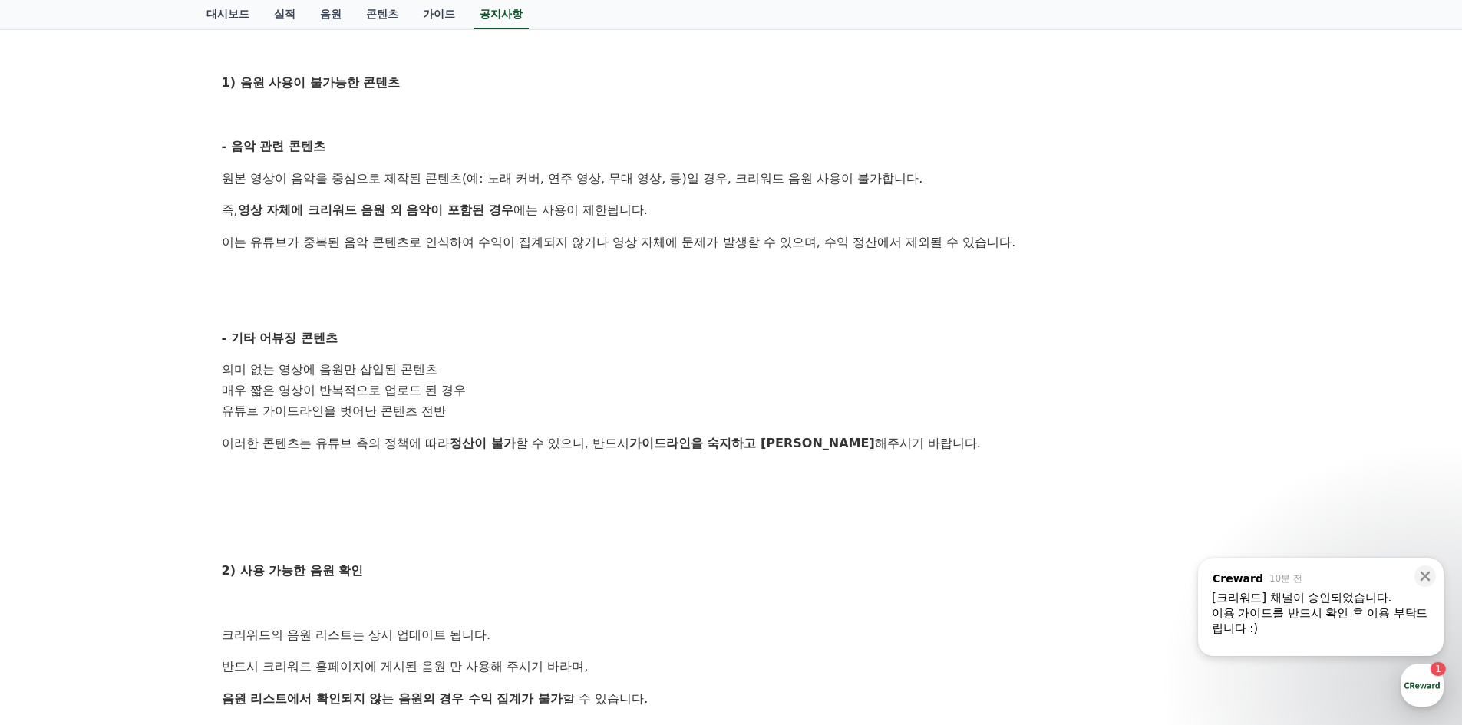
scroll to position [537, 0]
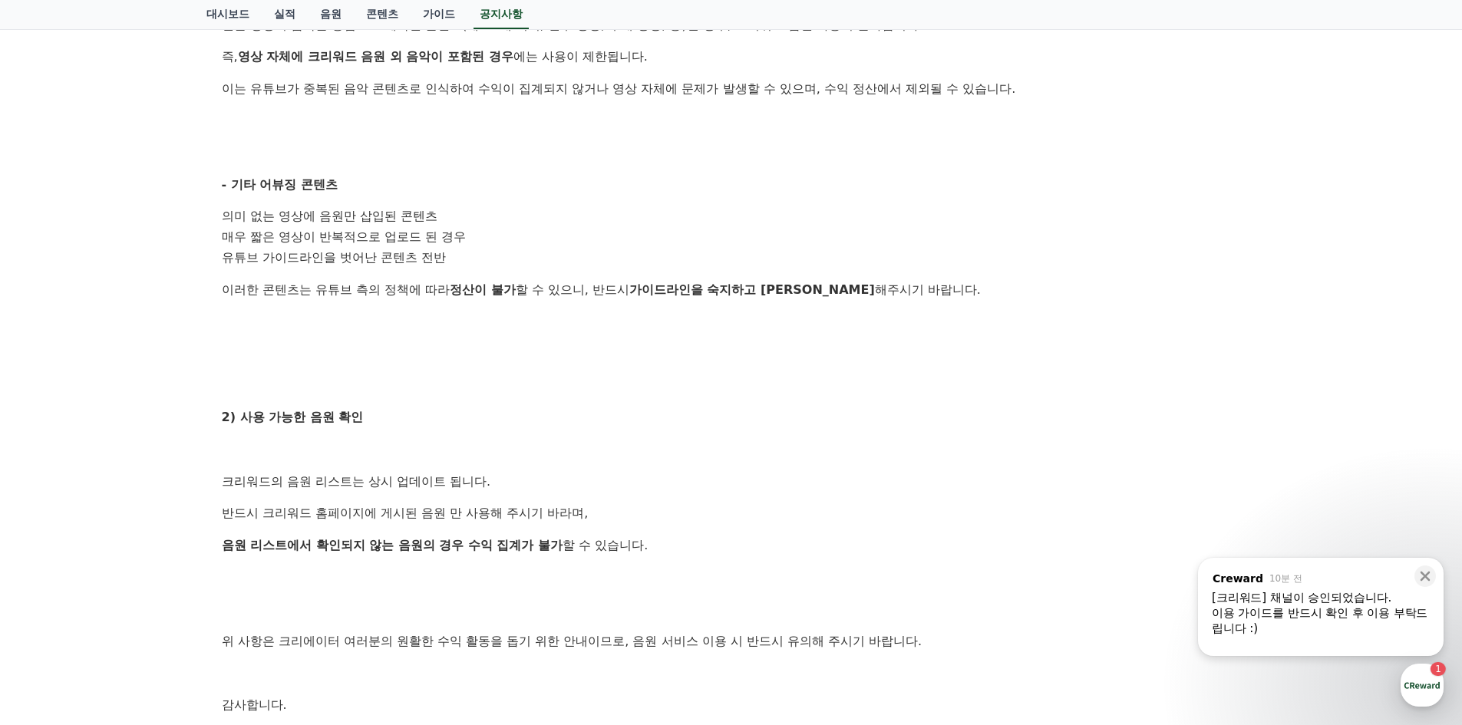
click at [360, 460] on div "안녕하세요, 크리워드입니다. 크리워드를 이용해주시는 크리에이터님들께 감사의 말씀을 드립니다. 크리워드 음원 서비스 이용 시 유의사항을 안내드립…" at bounding box center [731, 269] width 1019 height 1019
click at [373, 472] on p "크리워드의 음원 리스트는 상시 업데이트 됩니다." at bounding box center [731, 482] width 1019 height 20
click at [385, 472] on p "크리워드의 음원 리스트는 상시 업데이트 됩니다." at bounding box center [731, 482] width 1019 height 20
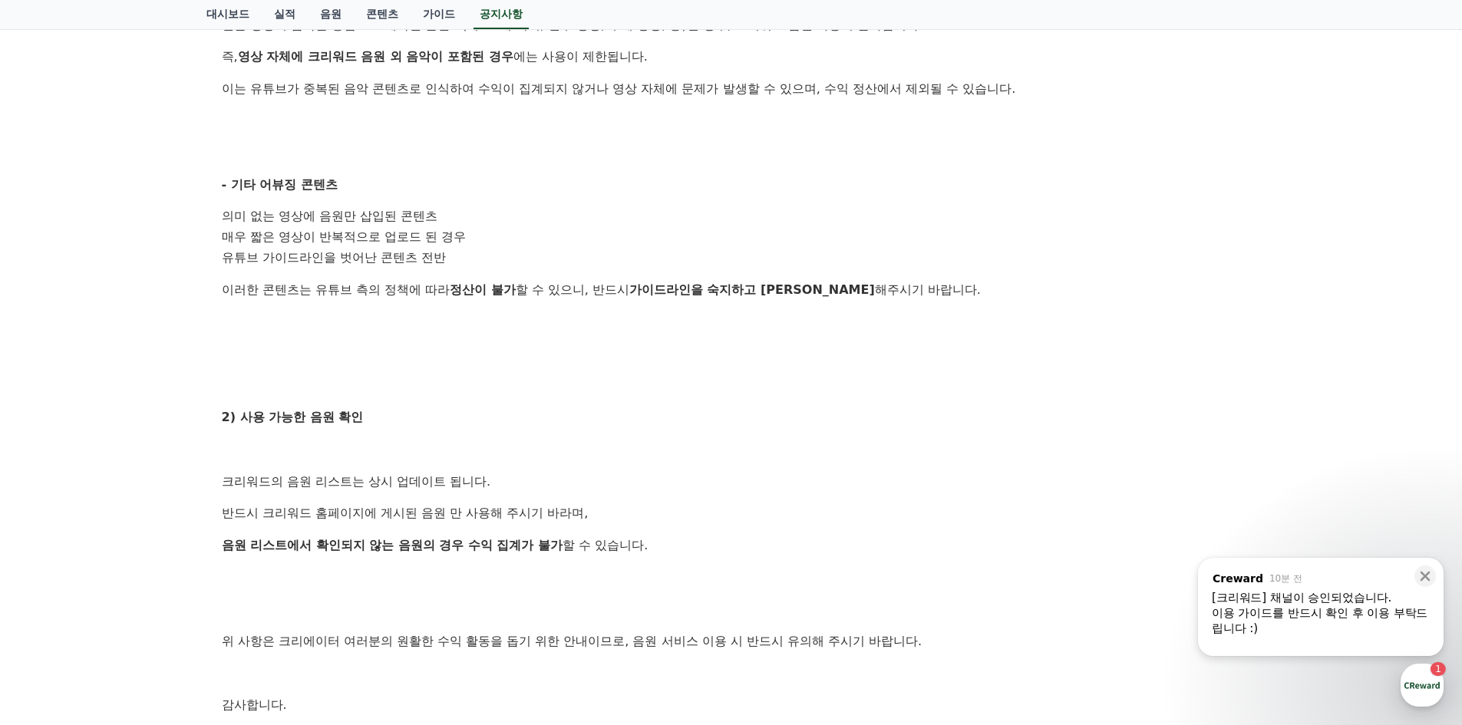
click at [384, 474] on p "크리워드의 음원 리스트는 상시 업데이트 됩니다." at bounding box center [731, 482] width 1019 height 20
click at [364, 473] on p "크리워드의 음원 리스트는 상시 업데이트 됩니다." at bounding box center [731, 482] width 1019 height 20
click at [355, 472] on p "크리워드의 음원 리스트는 상시 업데이트 됩니다." at bounding box center [731, 482] width 1019 height 20
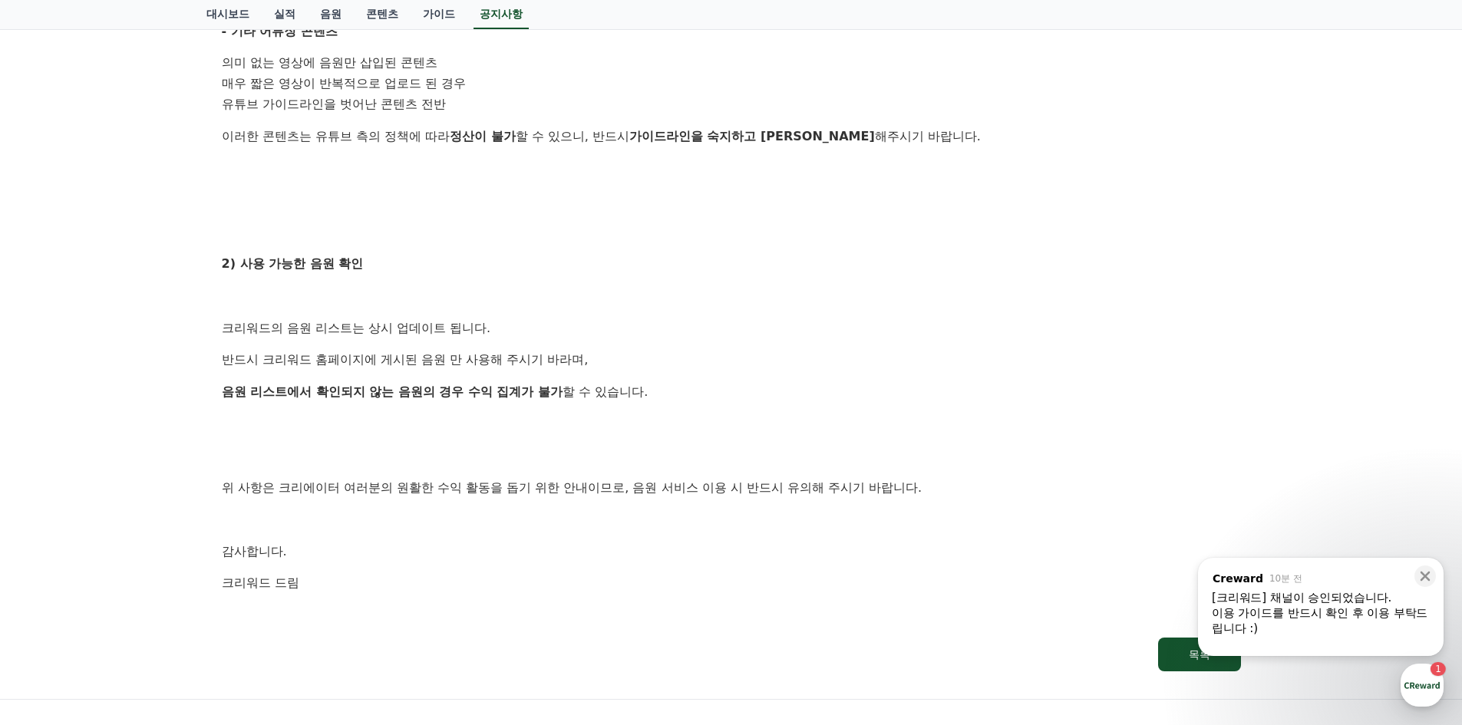
scroll to position [844, 0]
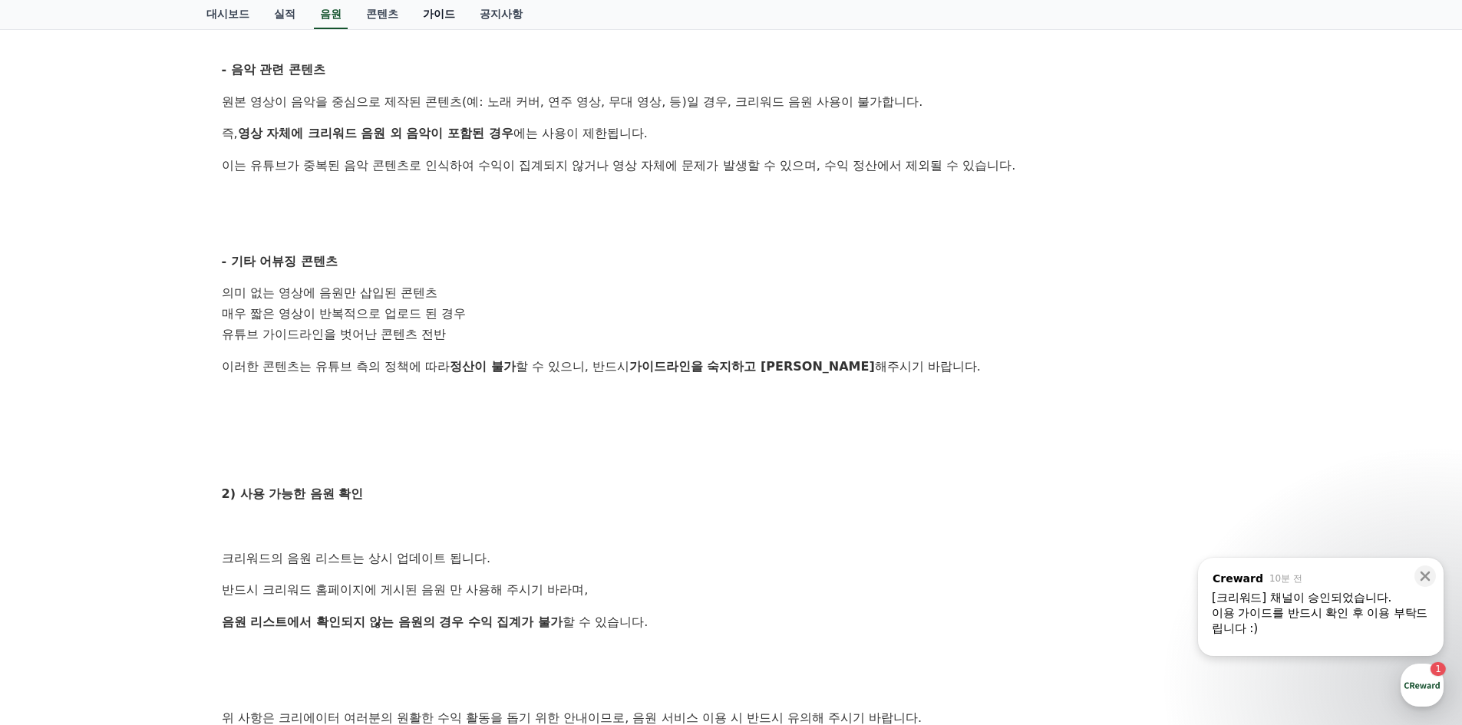
click at [418, 8] on link "가이드" at bounding box center [438, 14] width 57 height 29
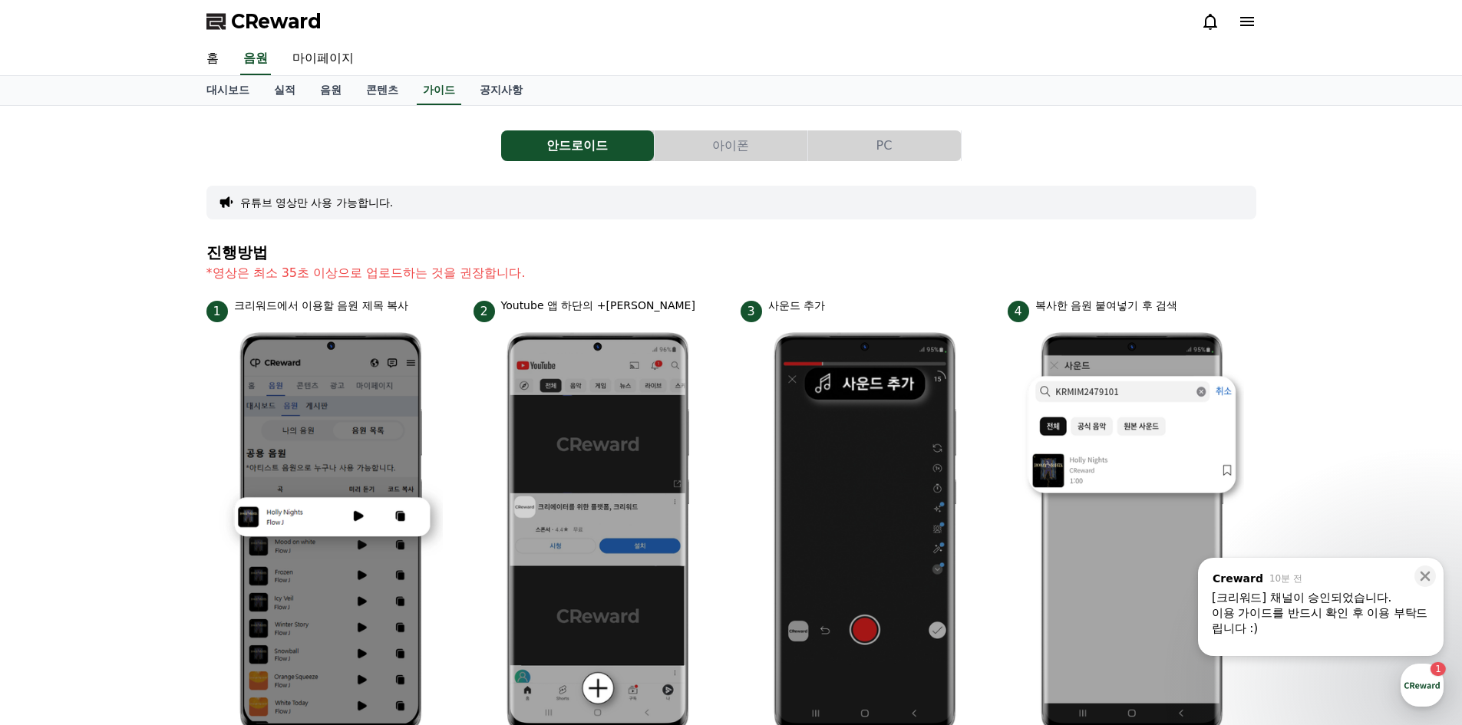
scroll to position [77, 0]
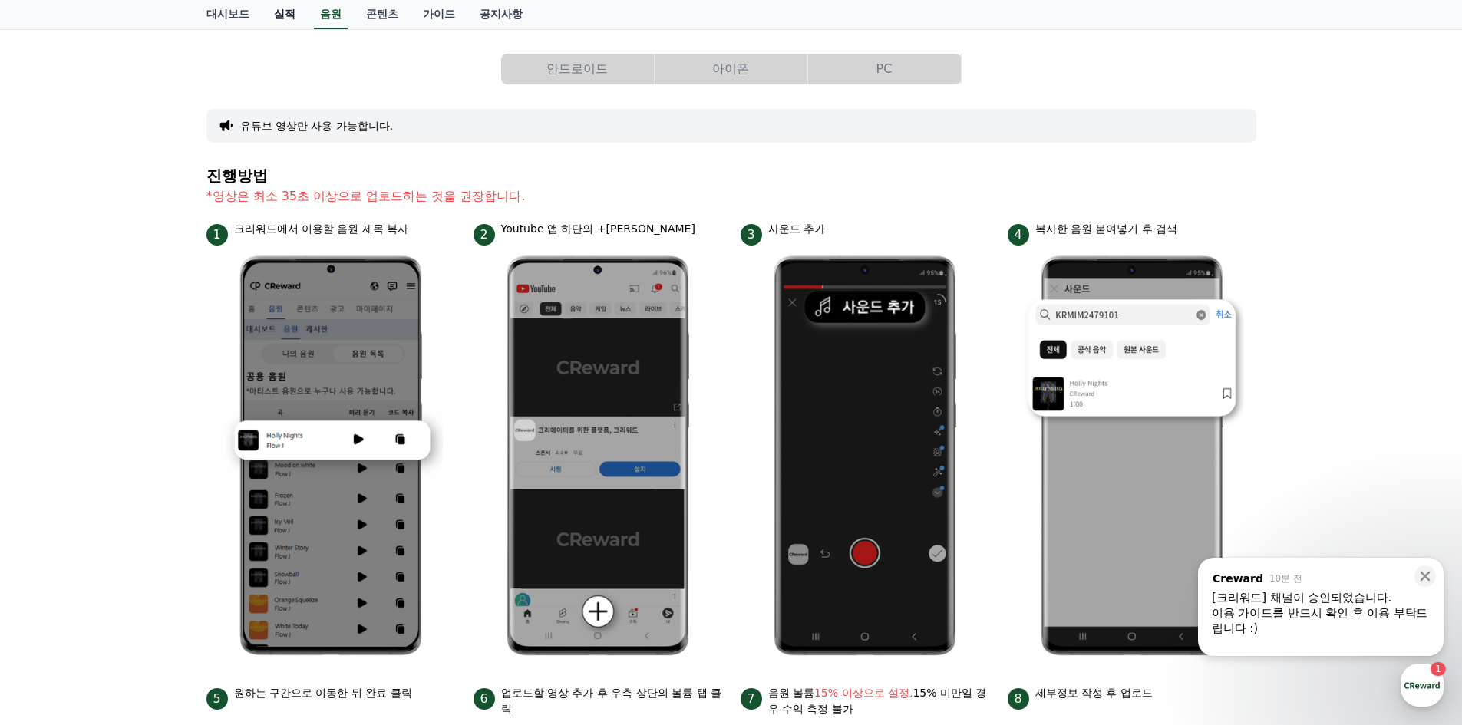
click at [282, 12] on link "실적" at bounding box center [285, 14] width 46 height 29
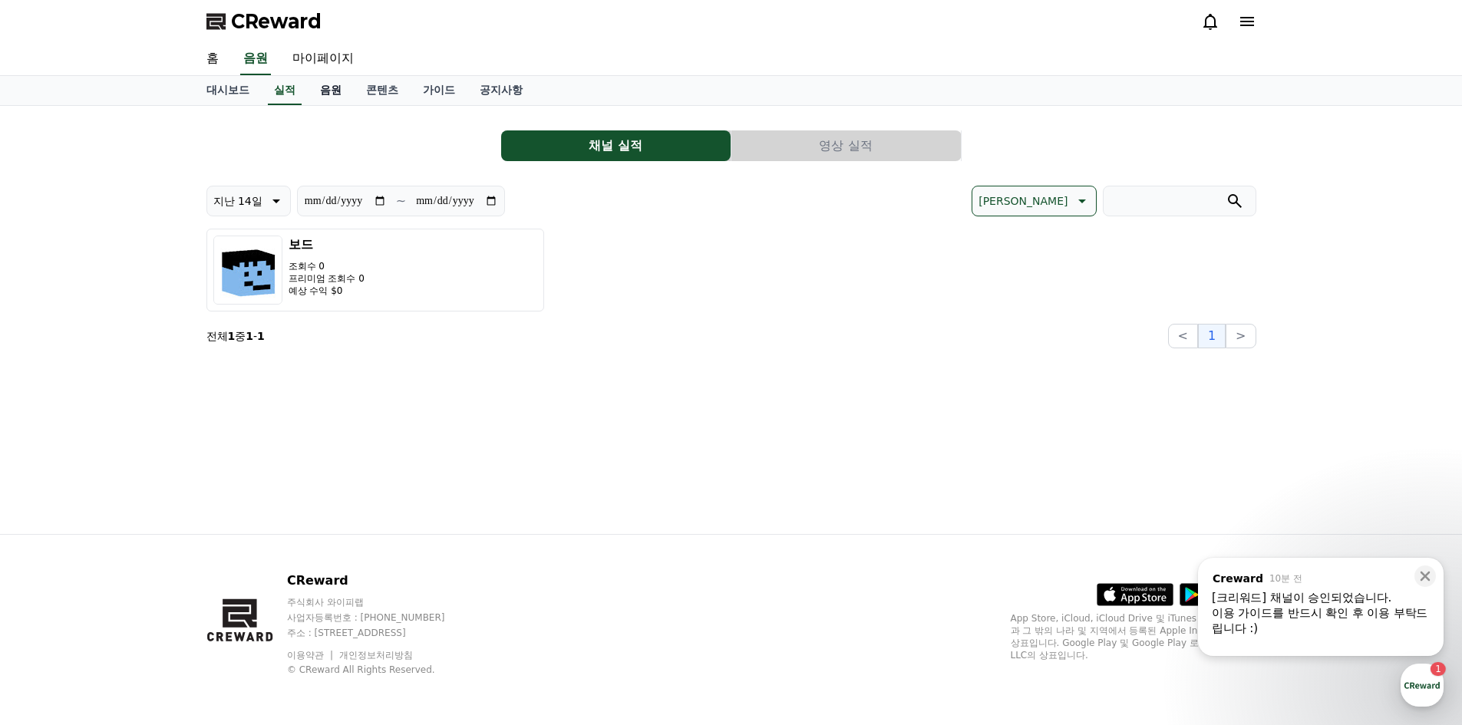
click at [331, 93] on link "음원" at bounding box center [331, 90] width 46 height 29
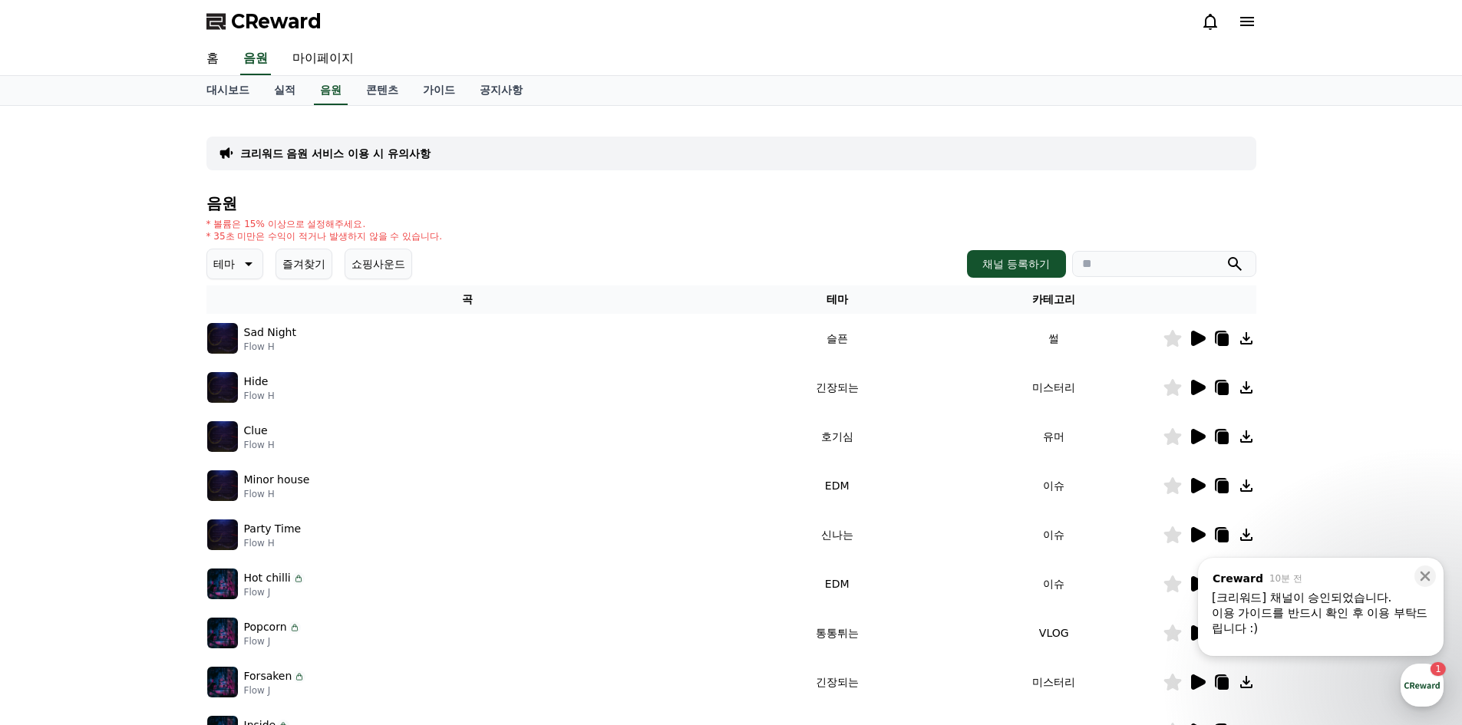
click at [1183, 259] on input "search" at bounding box center [1164, 264] width 184 height 26
type input "*"
click at [1191, 536] on icon at bounding box center [1198, 534] width 15 height 15
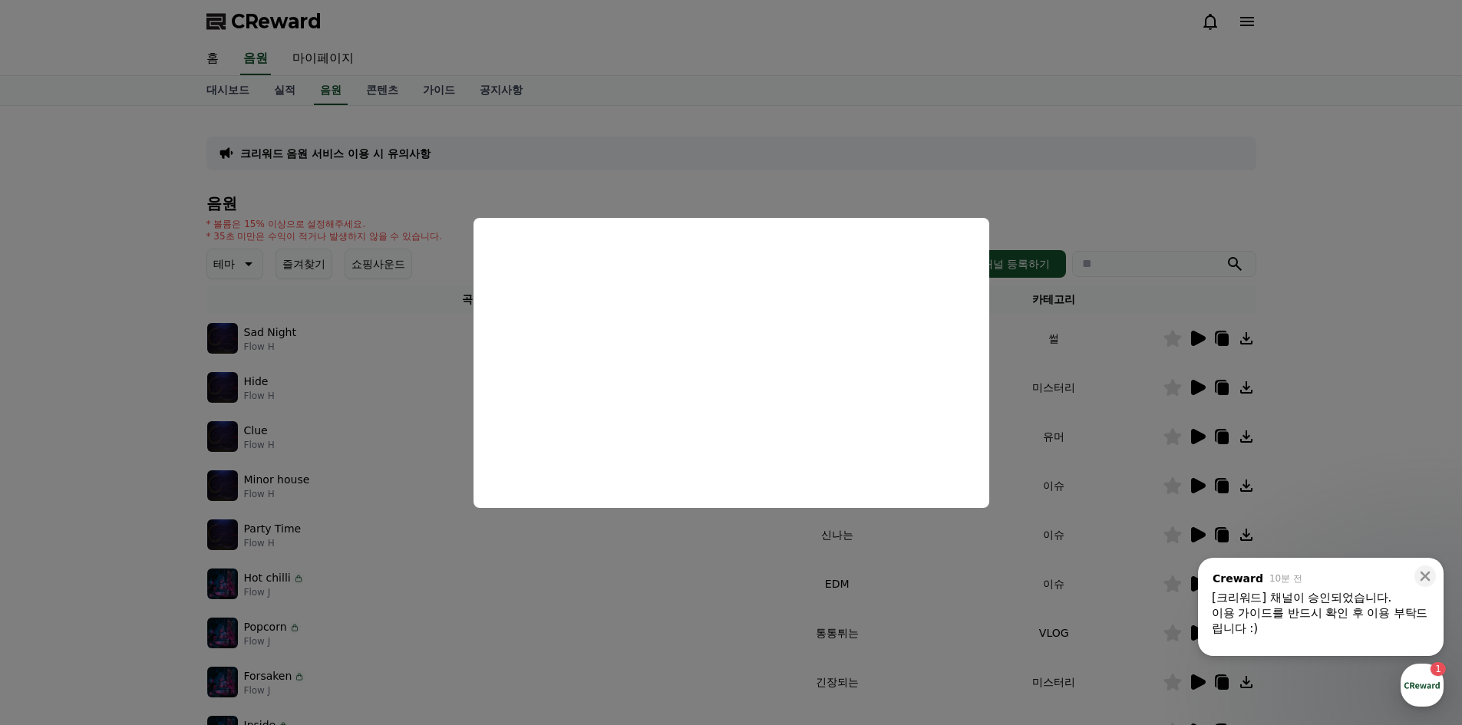
click at [193, 519] on button "close modal" at bounding box center [731, 362] width 1462 height 725
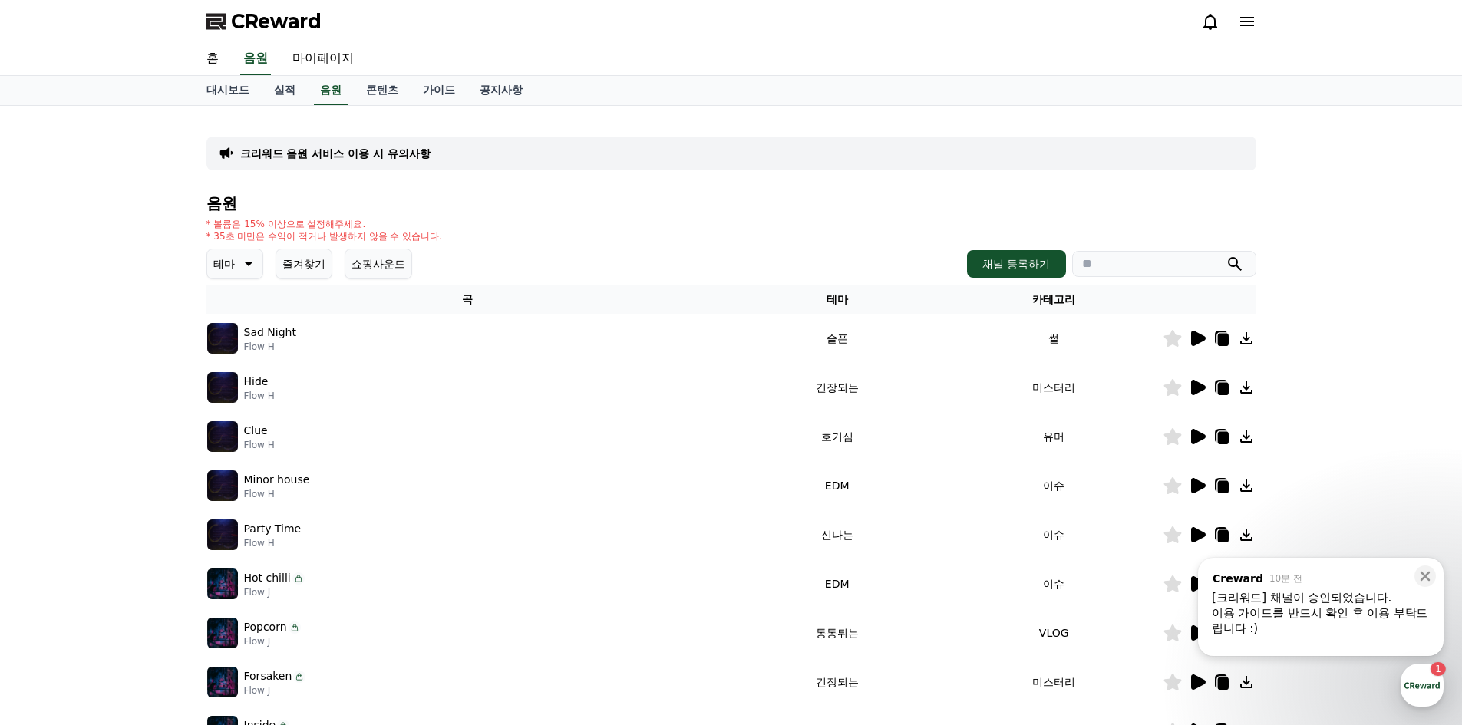
click at [1193, 486] on icon at bounding box center [1198, 485] width 15 height 15
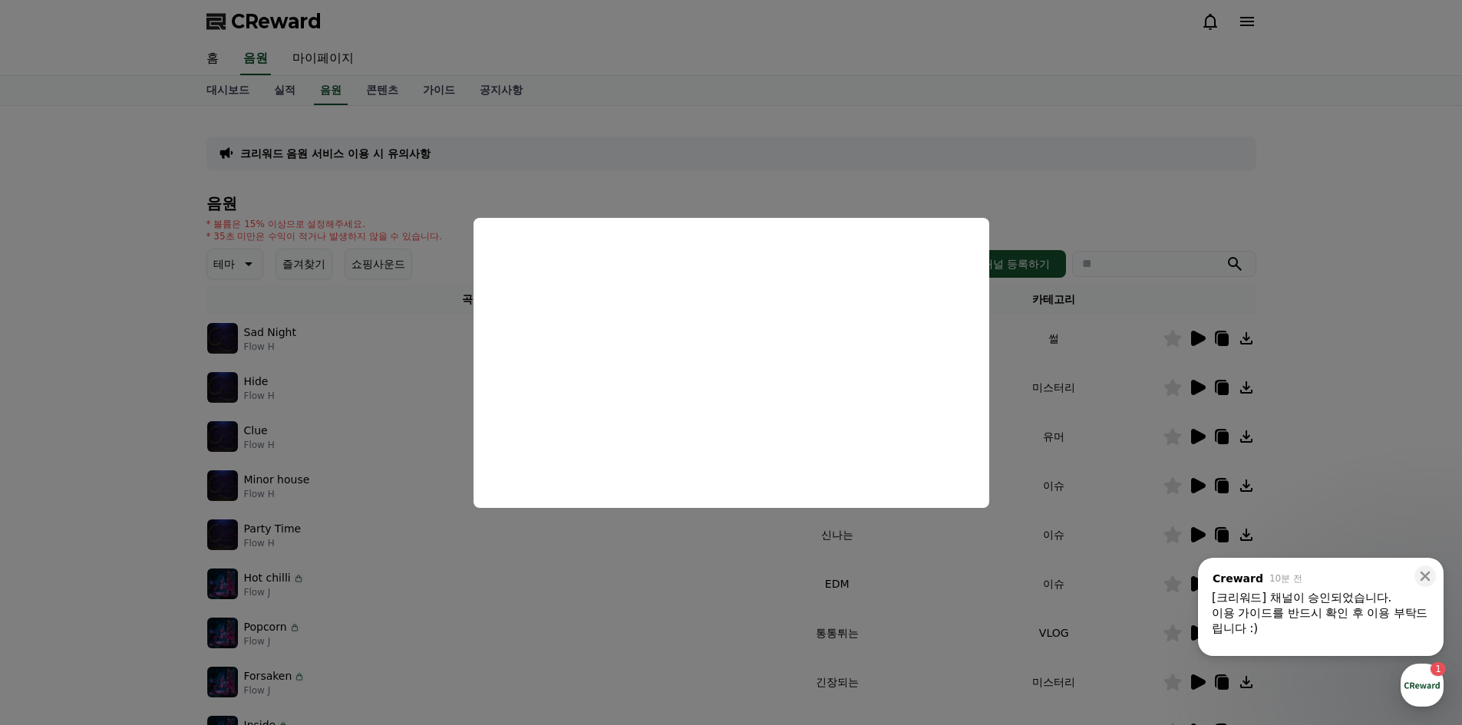
click at [1229, 418] on button "close modal" at bounding box center [731, 362] width 1462 height 725
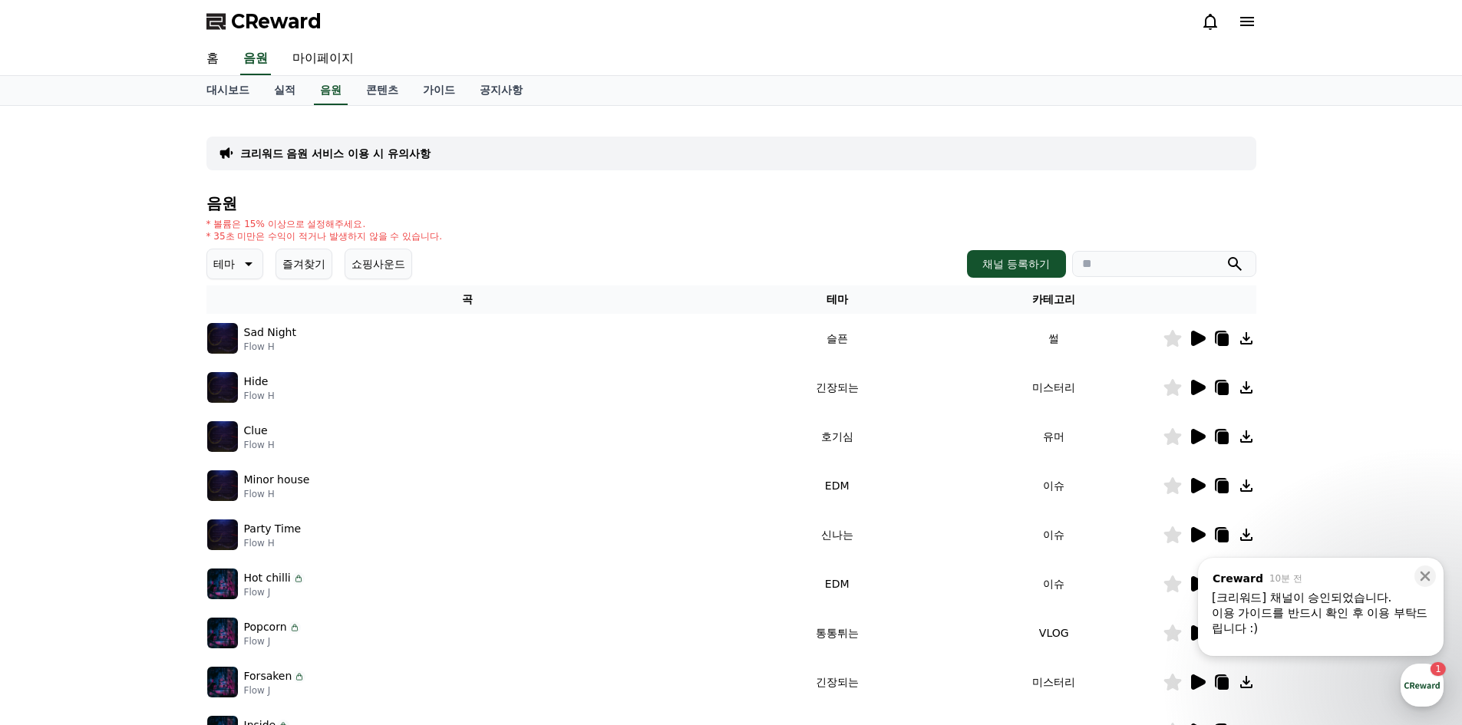
click at [1200, 482] on icon at bounding box center [1198, 485] width 15 height 15
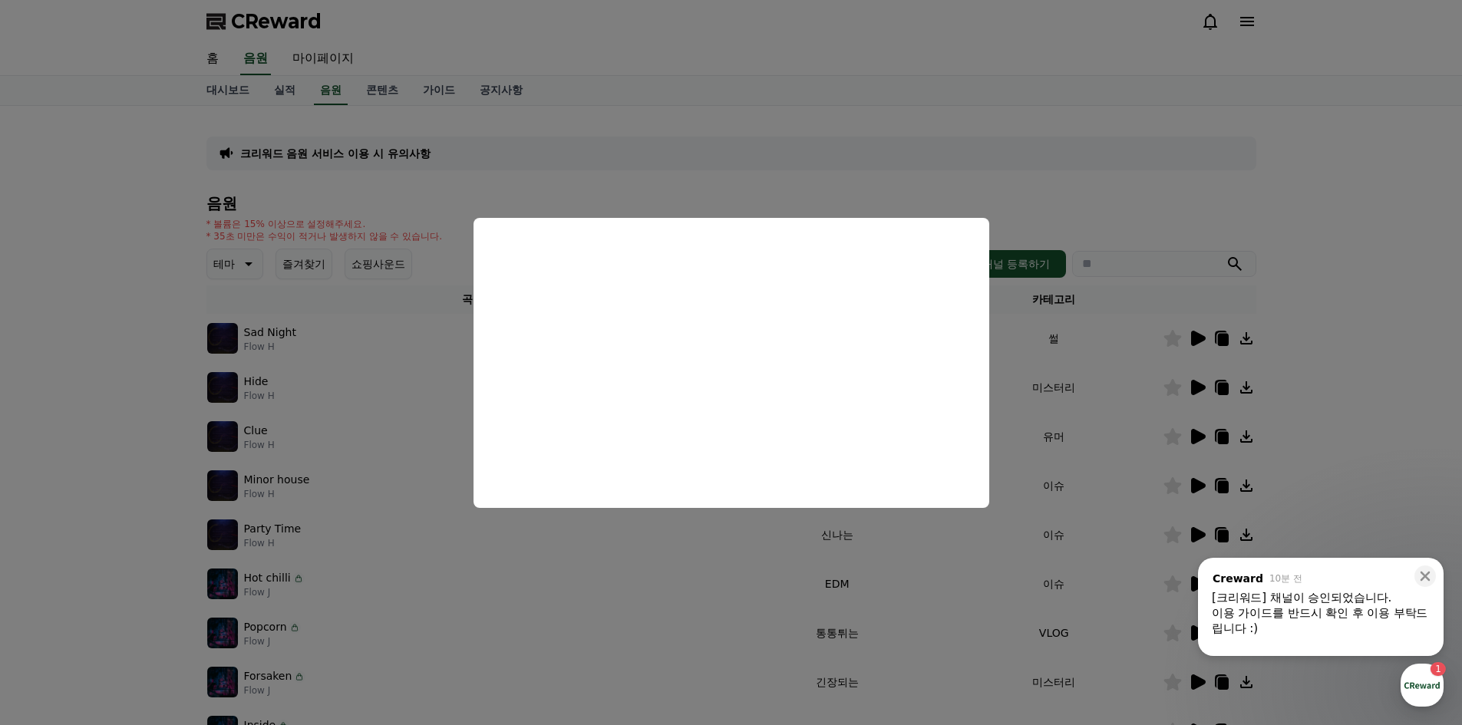
click at [1214, 187] on button "close modal" at bounding box center [731, 362] width 1462 height 725
